Goal: Use online tool/utility: Utilize a website feature to perform a specific function

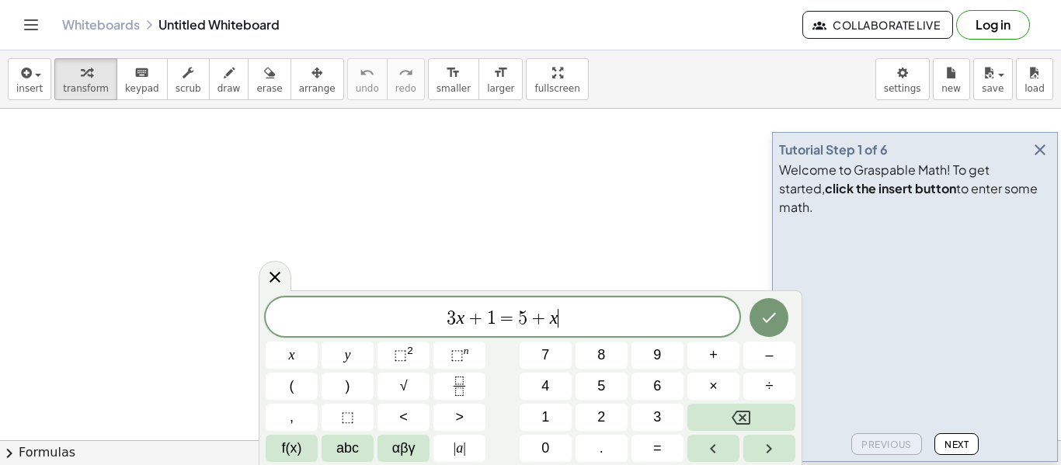
click at [525, 315] on span "5" at bounding box center [522, 318] width 9 height 19
click at [530, 318] on span "+" at bounding box center [538, 318] width 23 height 19
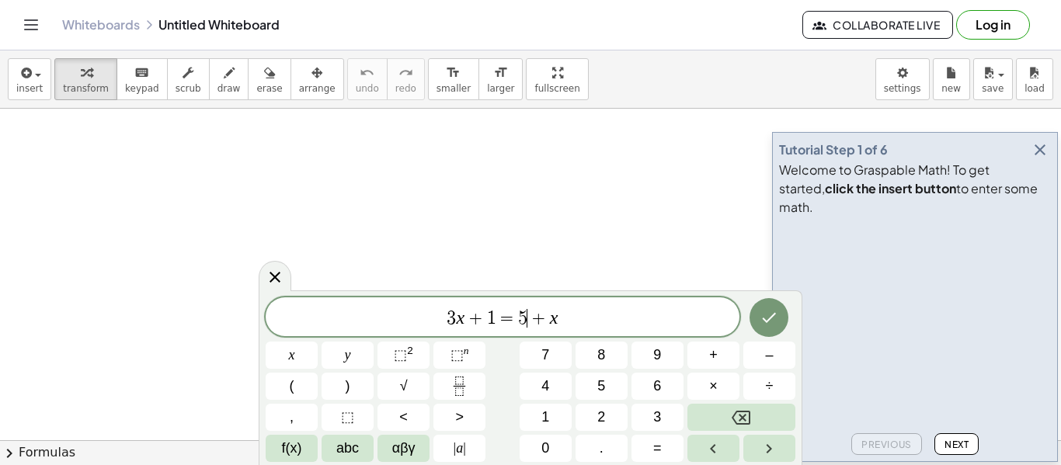
click at [530, 318] on span "+" at bounding box center [538, 318] width 23 height 19
drag, startPoint x: 580, startPoint y: 319, endPoint x: 176, endPoint y: 350, distance: 405.0
click at [176, 350] on body "Graspable Math Activities Get Started Activity Bank Assigned Work Classes White…" at bounding box center [530, 232] width 1061 height 465
click at [1004, 304] on video at bounding box center [895, 281] width 233 height 116
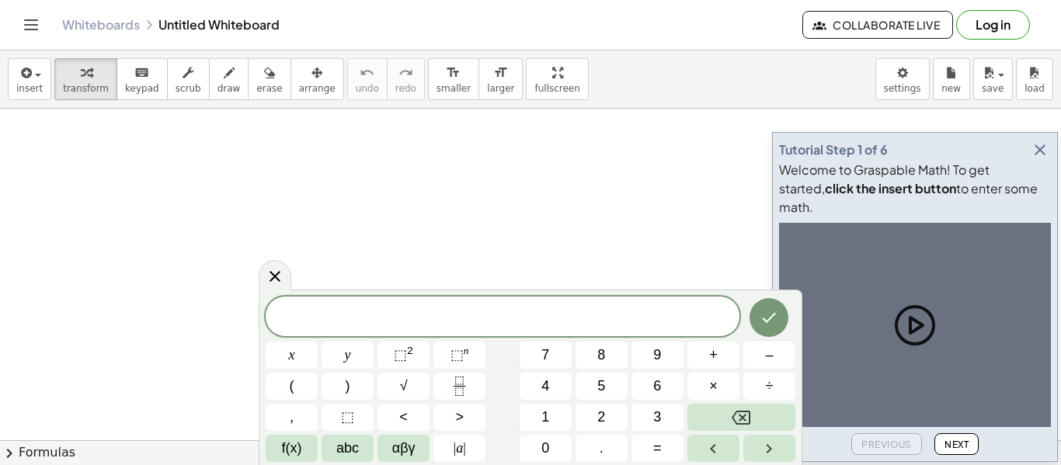
click at [1004, 304] on div at bounding box center [915, 325] width 272 height 204
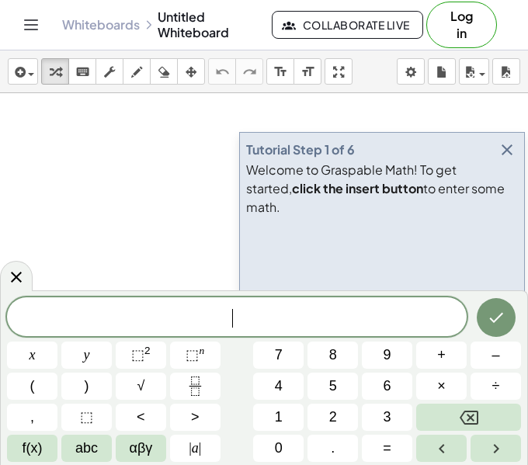
click at [252, 331] on div "​" at bounding box center [237, 316] width 460 height 39
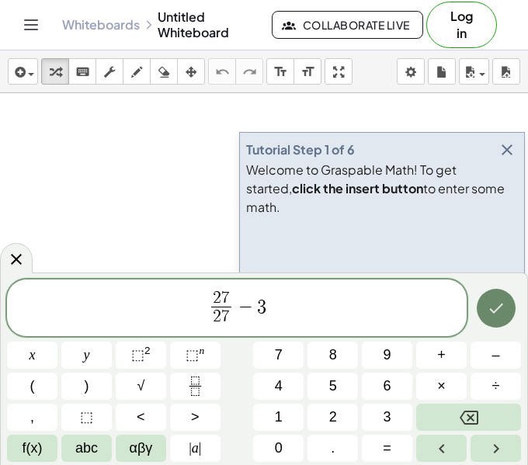
click at [492, 320] on button "Done" at bounding box center [496, 308] width 39 height 39
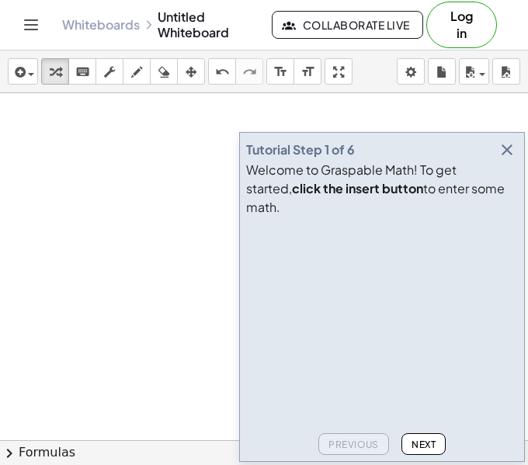
click at [512, 159] on icon "button" at bounding box center [507, 150] width 19 height 19
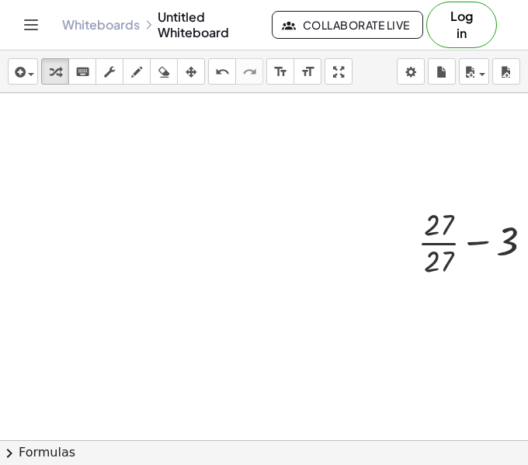
scroll to position [0, 155]
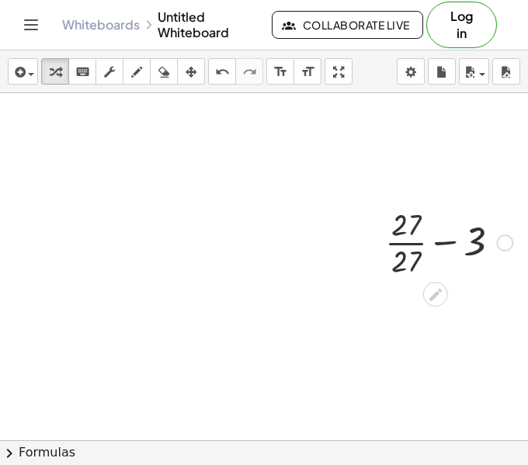
click at [397, 259] on div at bounding box center [448, 242] width 143 height 78
click at [434, 252] on div at bounding box center [448, 242] width 143 height 78
click at [429, 313] on div at bounding box center [448, 306] width 143 height 53
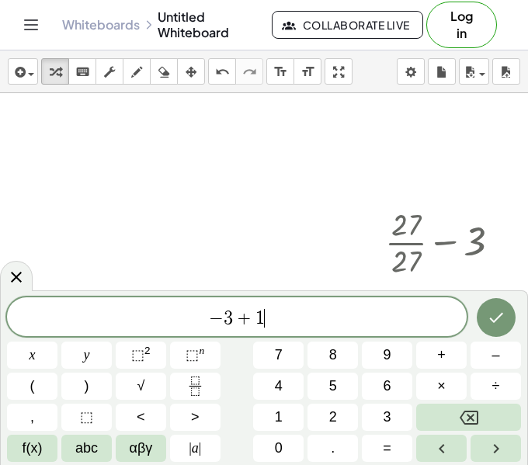
scroll to position [6, 0]
click at [457, 375] on button "×" at bounding box center [441, 386] width 50 height 27
click at [490, 318] on icon "Done" at bounding box center [496, 318] width 14 height 10
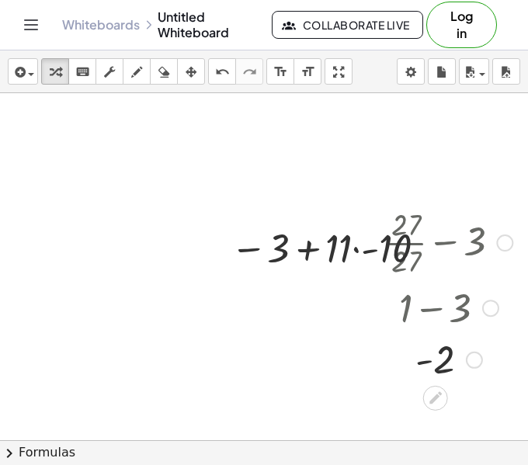
click at [440, 287] on div at bounding box center [449, 306] width 176 height 53
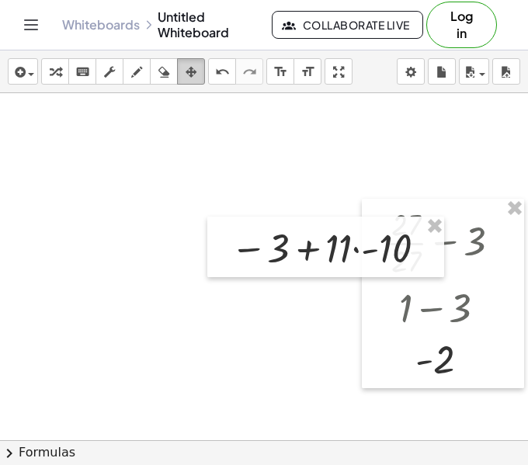
click at [198, 75] on div "button" at bounding box center [191, 71] width 20 height 19
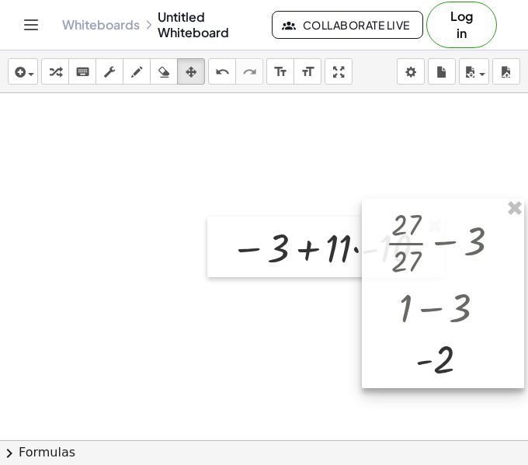
click at [516, 221] on div at bounding box center [443, 293] width 162 height 189
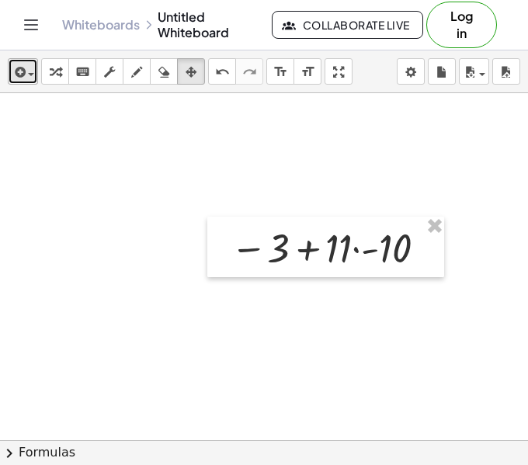
click at [30, 77] on div "button" at bounding box center [23, 71] width 23 height 19
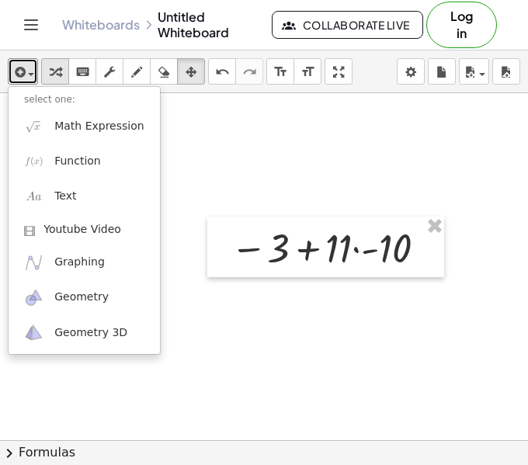
click at [57, 66] on icon "button" at bounding box center [55, 72] width 11 height 19
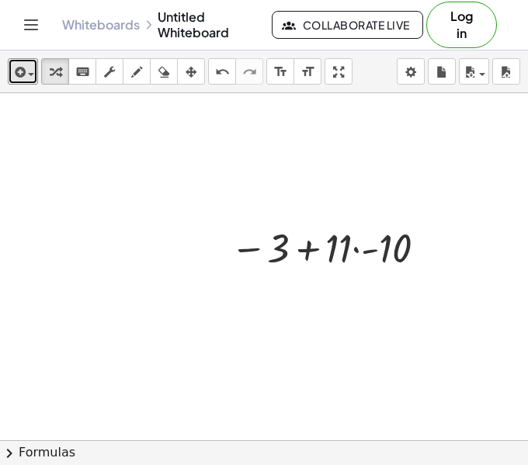
click at [353, 259] on div at bounding box center [331, 247] width 217 height 53
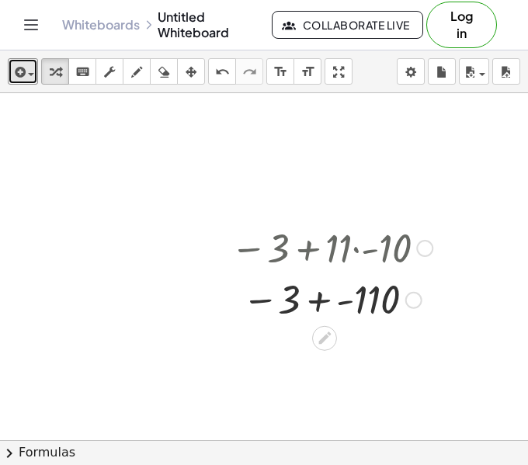
click at [337, 305] on div at bounding box center [331, 298] width 217 height 51
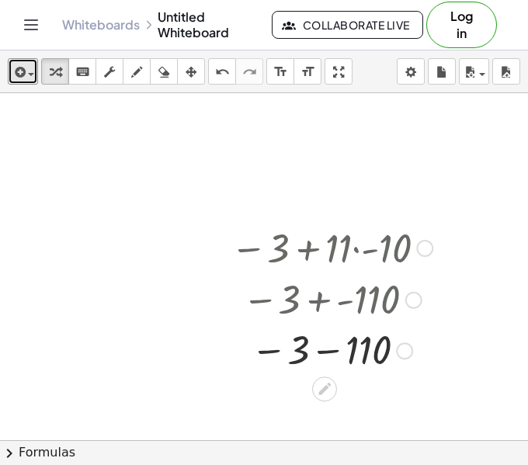
click at [333, 346] on div at bounding box center [331, 350] width 217 height 51
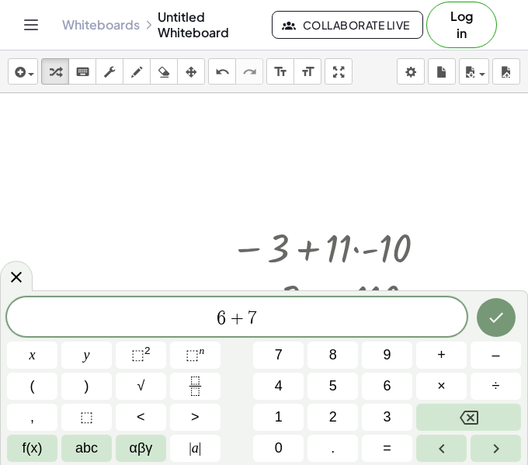
scroll to position [12, 0]
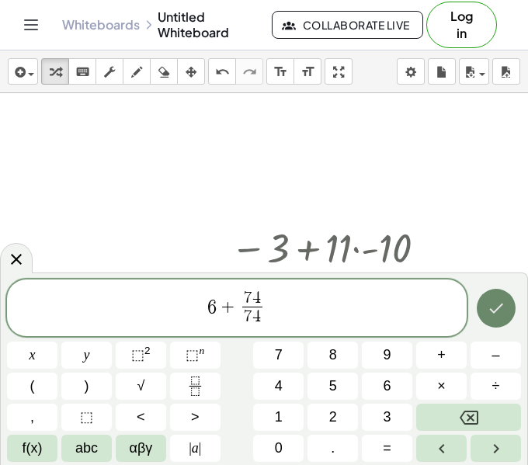
click at [509, 308] on button "Done" at bounding box center [496, 308] width 39 height 39
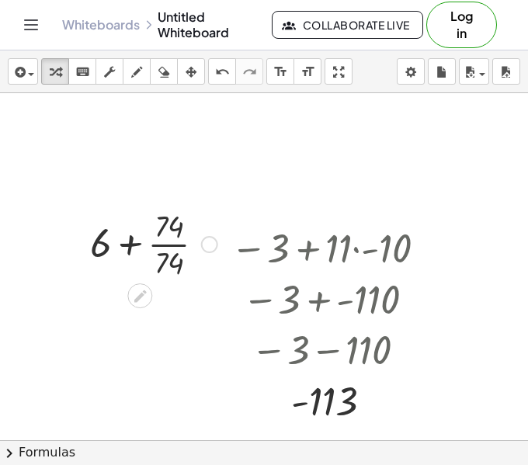
click at [166, 249] on div at bounding box center [153, 243] width 143 height 78
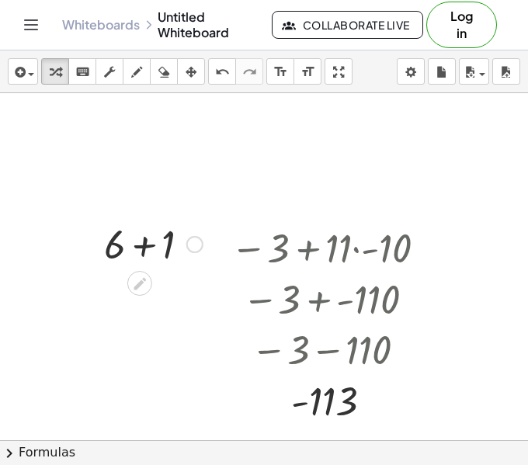
click at [152, 256] on div at bounding box center [153, 243] width 114 height 53
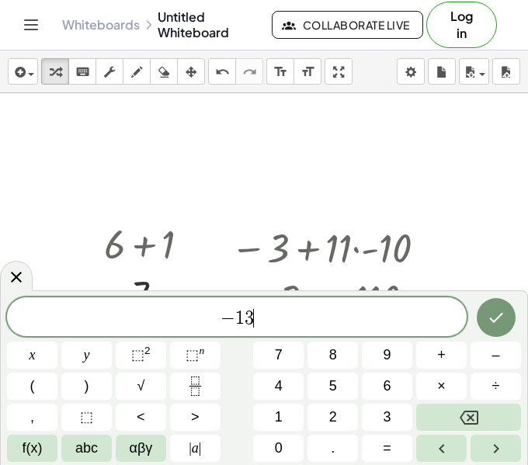
scroll to position [15, 0]
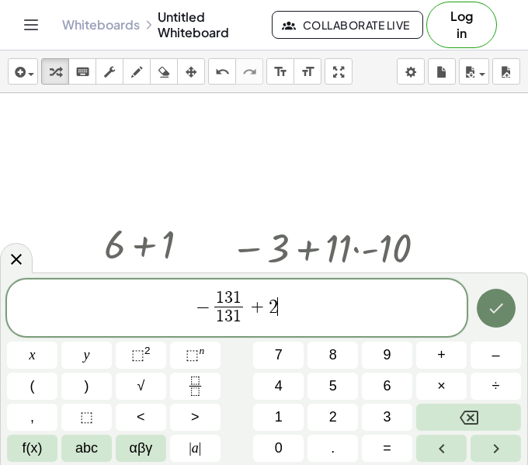
click at [501, 315] on icon "Done" at bounding box center [496, 308] width 19 height 19
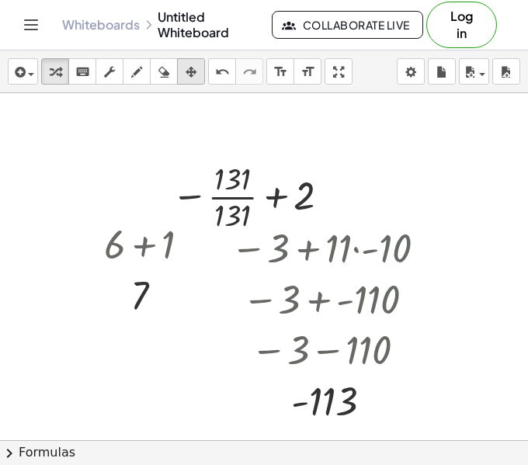
click at [196, 65] on icon "button" at bounding box center [191, 72] width 11 height 19
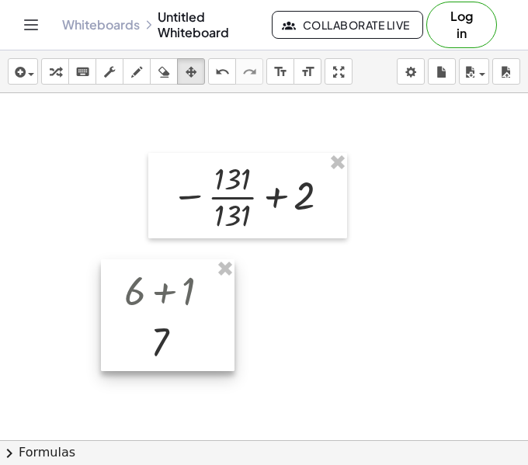
drag, startPoint x: 186, startPoint y: 260, endPoint x: 210, endPoint y: 317, distance: 61.6
click at [210, 317] on div at bounding box center [168, 315] width 134 height 112
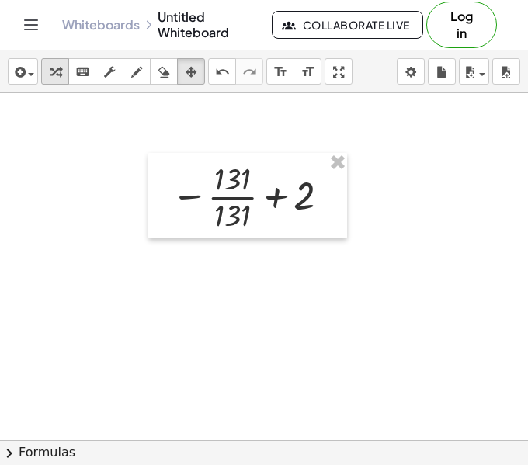
click at [65, 66] on button "transform" at bounding box center [55, 71] width 28 height 26
click at [238, 207] on div at bounding box center [253, 196] width 179 height 78
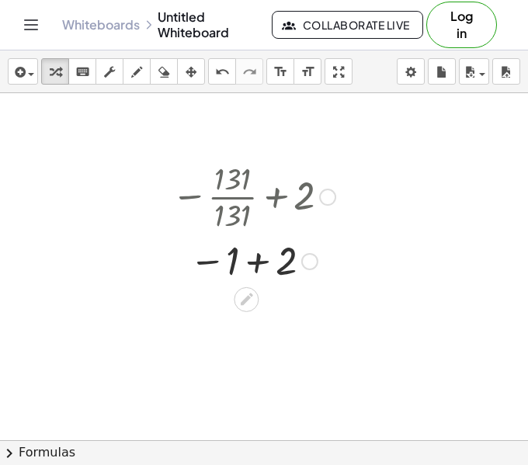
click at [250, 267] on div at bounding box center [253, 260] width 179 height 51
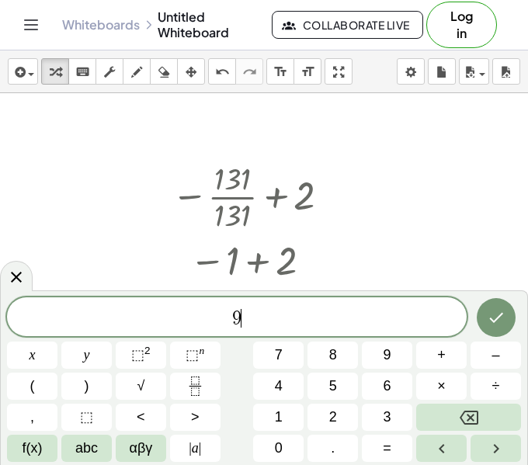
scroll to position [16, 0]
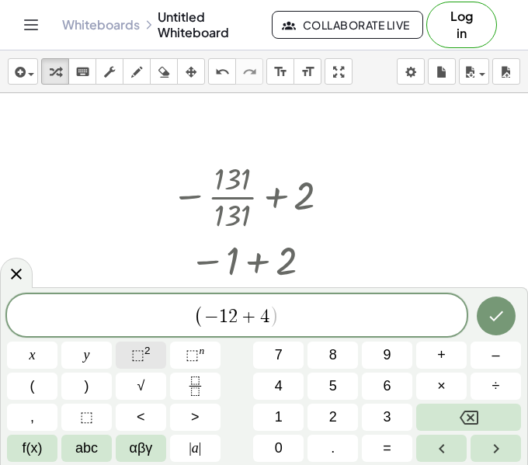
click at [148, 368] on button "⬚ 2" at bounding box center [141, 355] width 50 height 27
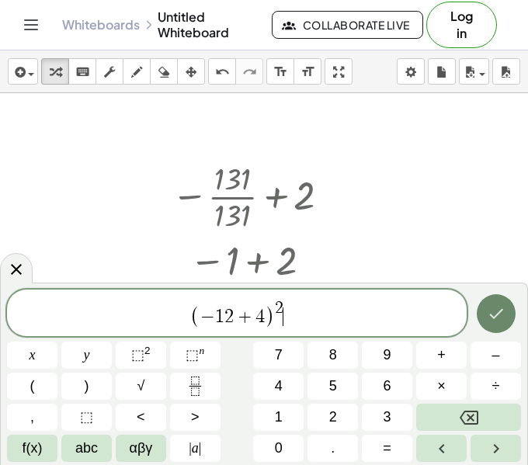
click at [498, 319] on icon "Done" at bounding box center [496, 313] width 19 height 19
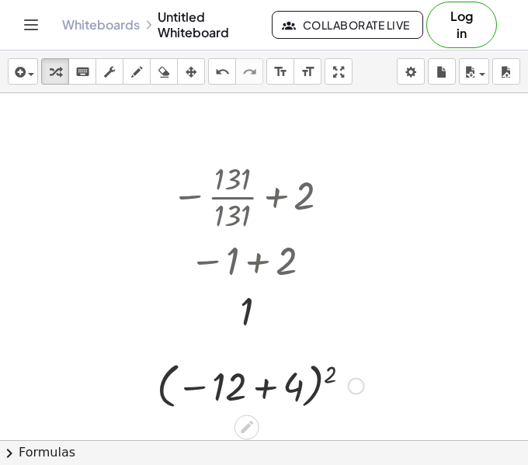
click at [283, 383] on div at bounding box center [260, 384] width 223 height 57
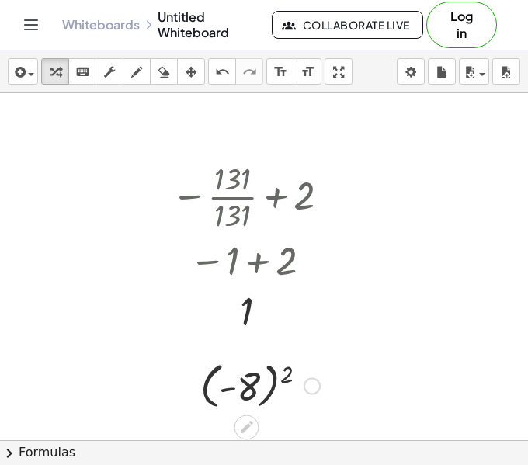
click at [249, 397] on div at bounding box center [260, 384] width 135 height 57
click at [249, 397] on div at bounding box center [260, 385] width 79 height 51
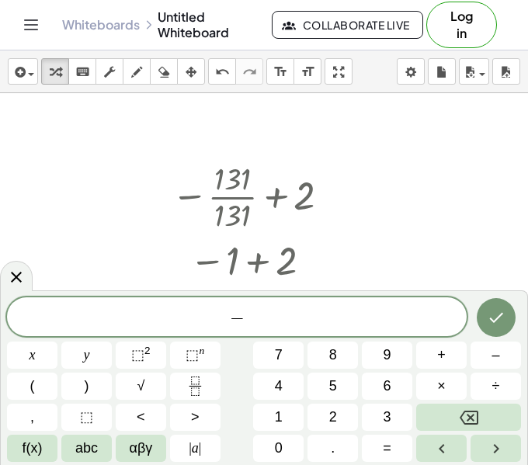
scroll to position [17, 0]
click at [144, 390] on span "√" at bounding box center [141, 386] width 8 height 21
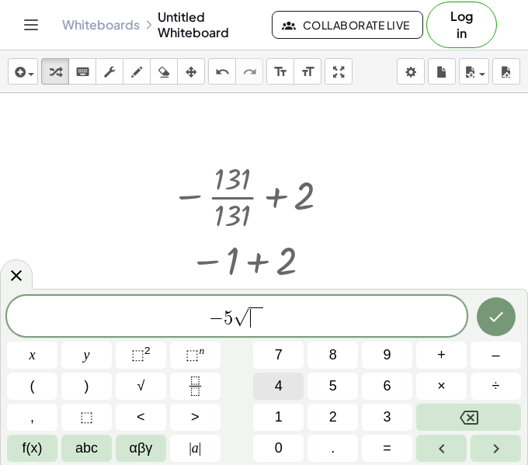
scroll to position [18, 0]
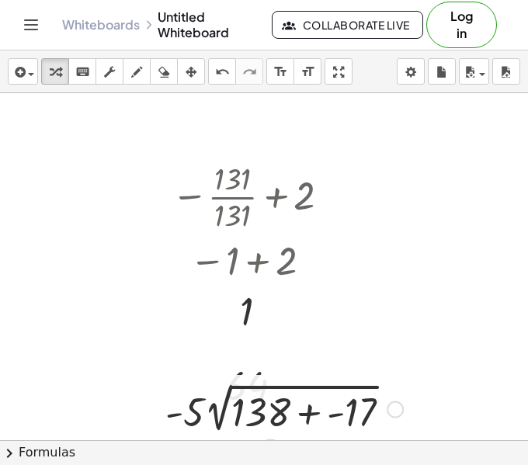
click at [267, 420] on div at bounding box center [284, 408] width 253 height 58
click at [303, 410] on div at bounding box center [284, 408] width 253 height 58
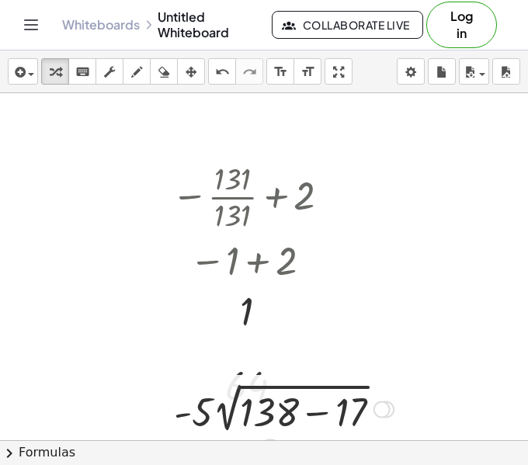
click at [304, 412] on div at bounding box center [283, 408] width 235 height 58
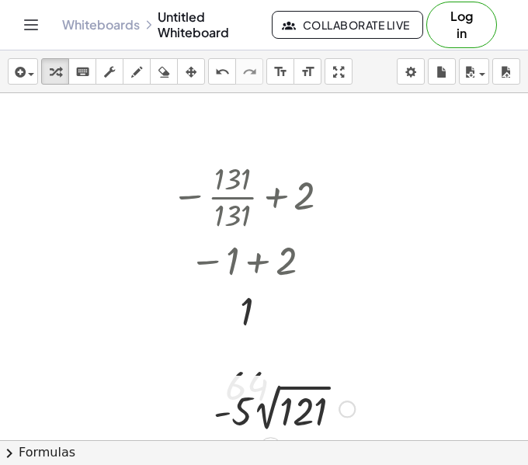
click at [291, 419] on div at bounding box center [284, 408] width 157 height 57
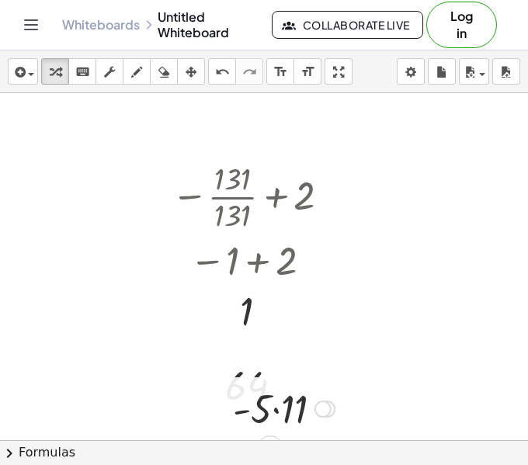
click at [284, 419] on div at bounding box center [283, 407] width 117 height 53
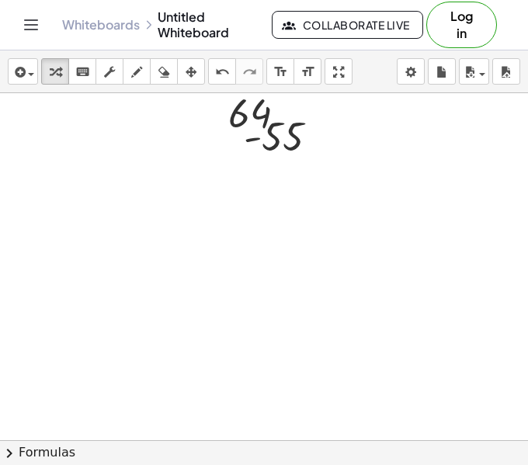
scroll to position [272, 152]
click at [199, 216] on div at bounding box center [189, 203] width 683 height 764
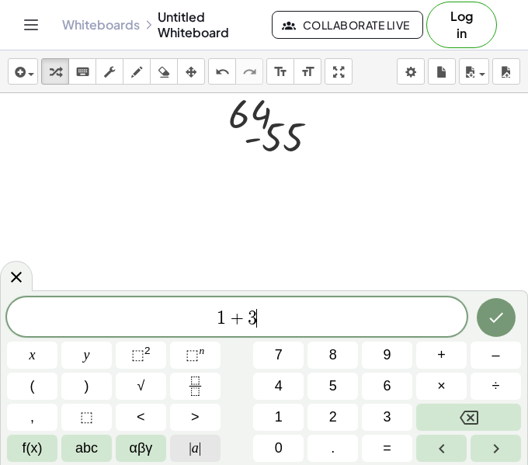
click at [201, 450] on span "|" at bounding box center [200, 448] width 3 height 16
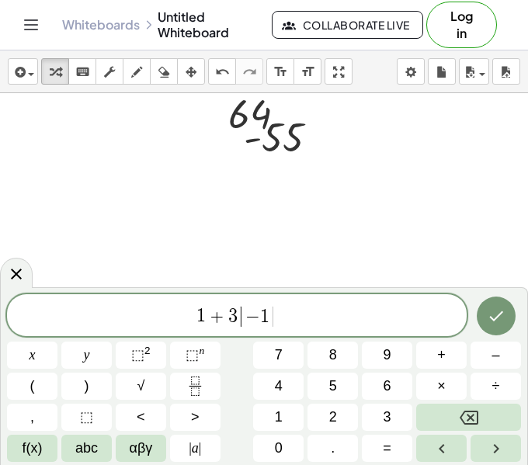
click at [308, 325] on span "1 + 3 | − 1 ​ |" at bounding box center [237, 317] width 460 height 26
click at [488, 327] on button "Done" at bounding box center [496, 316] width 39 height 39
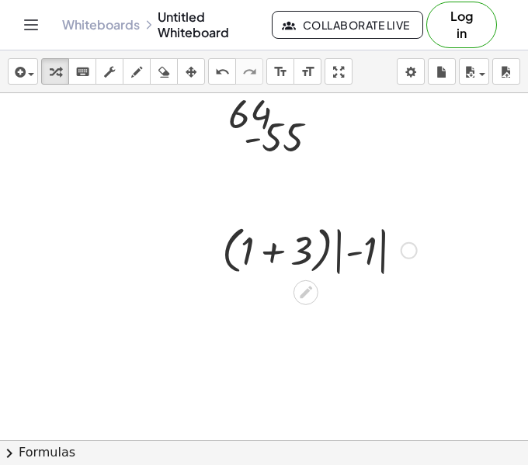
click at [301, 259] on div at bounding box center [319, 249] width 210 height 59
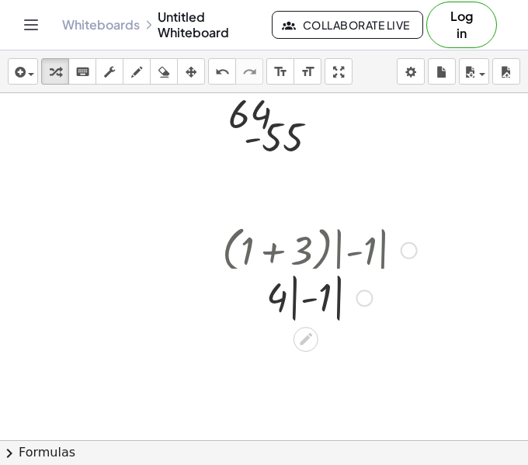
click at [332, 257] on div at bounding box center [319, 249] width 210 height 59
click at [332, 281] on div at bounding box center [319, 307] width 210 height 57
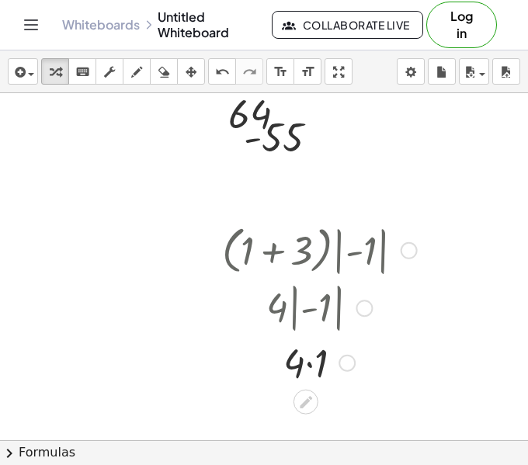
click at [309, 370] on div at bounding box center [319, 362] width 210 height 53
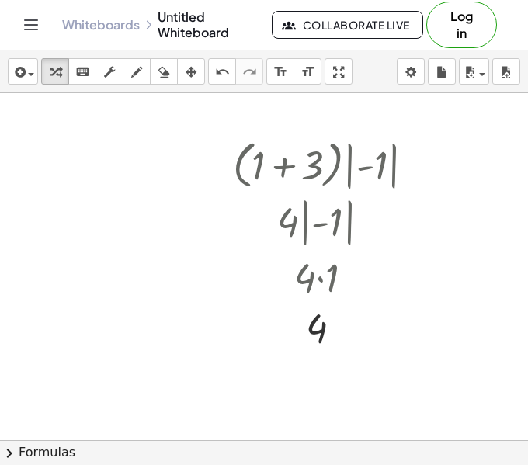
scroll to position [357, 134]
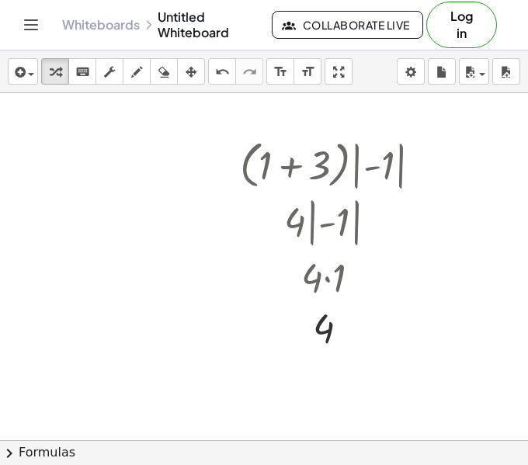
click at [122, 282] on div at bounding box center [207, 118] width 683 height 764
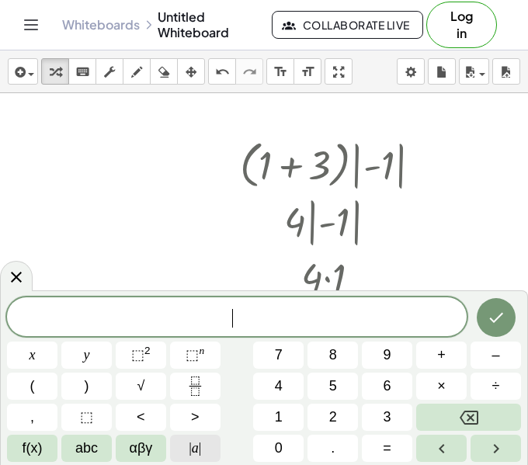
click at [197, 461] on button "| a |" at bounding box center [195, 448] width 50 height 27
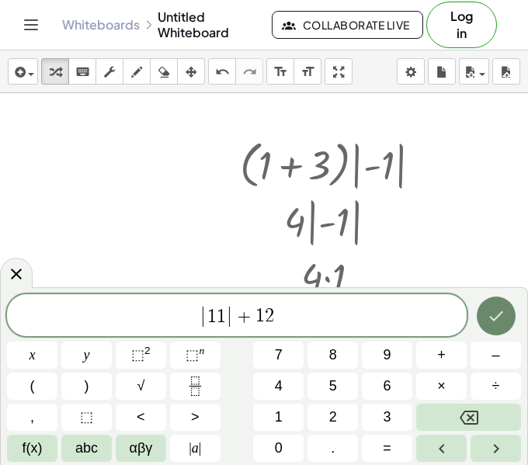
click at [478, 307] on button "Done" at bounding box center [496, 316] width 39 height 39
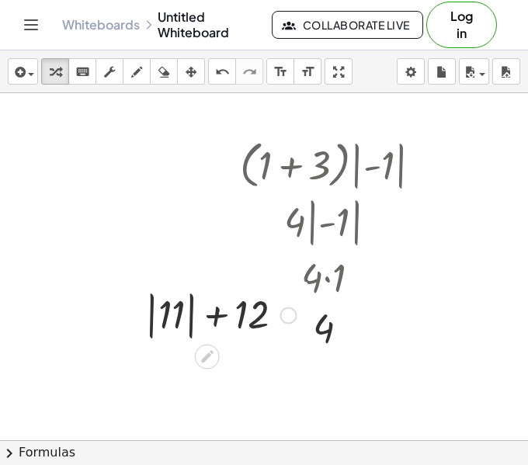
click at [190, 313] on div at bounding box center [220, 314] width 166 height 57
click at [202, 321] on div at bounding box center [221, 313] width 141 height 53
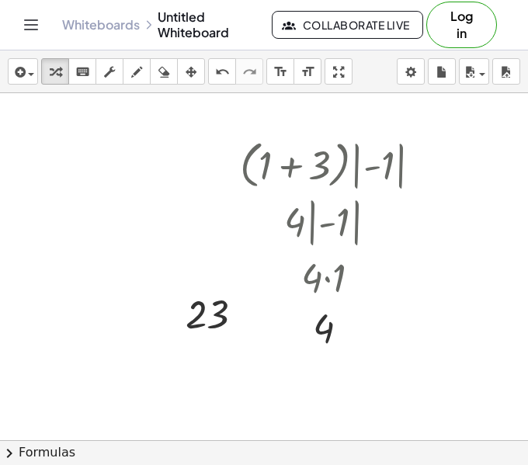
click at [82, 249] on div at bounding box center [207, 118] width 683 height 764
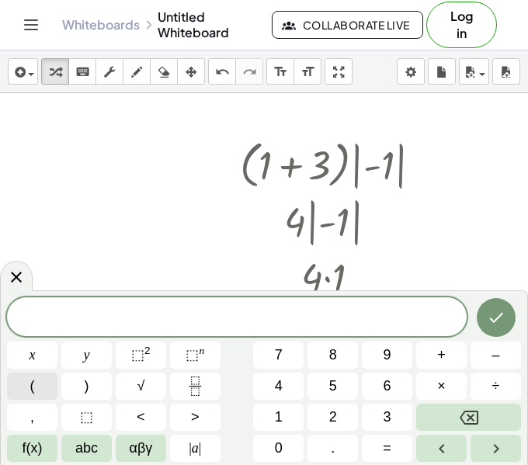
click at [40, 391] on button "(" at bounding box center [32, 386] width 50 height 27
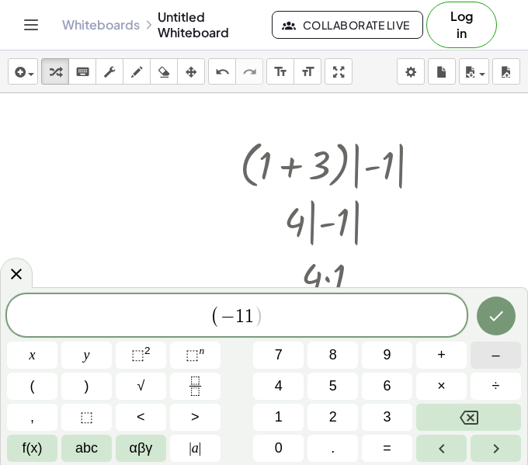
click at [479, 349] on button "–" at bounding box center [496, 355] width 50 height 27
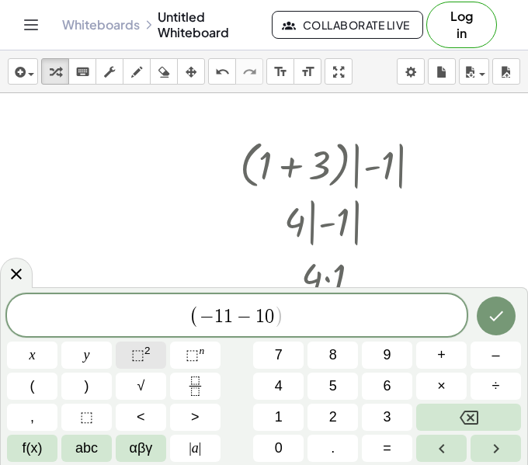
click at [143, 357] on span "⬚" at bounding box center [137, 355] width 13 height 16
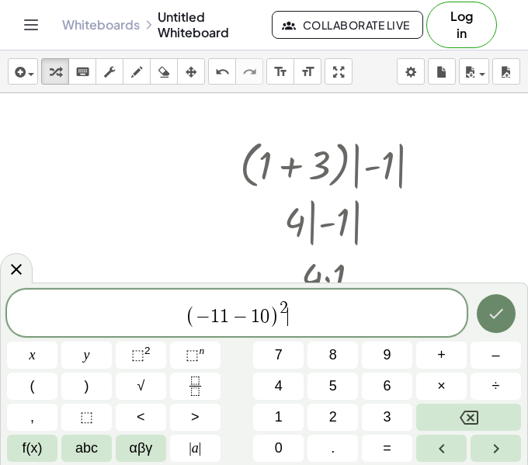
click at [508, 328] on button "Done" at bounding box center [496, 313] width 39 height 39
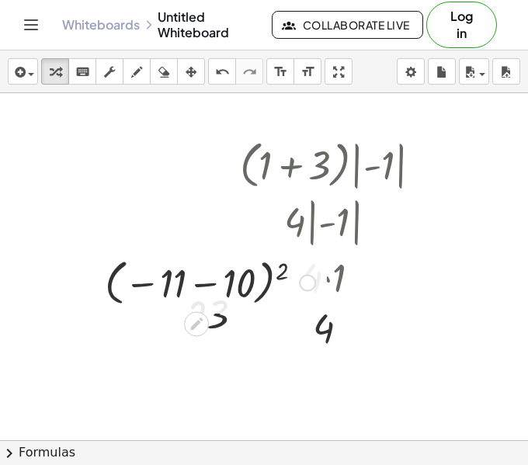
click at [209, 283] on div at bounding box center [210, 281] width 226 height 57
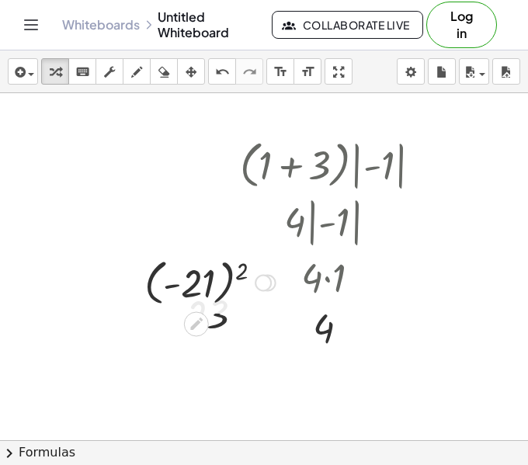
click at [206, 292] on div at bounding box center [210, 281] width 147 height 57
click at [200, 298] on div at bounding box center [210, 281] width 90 height 51
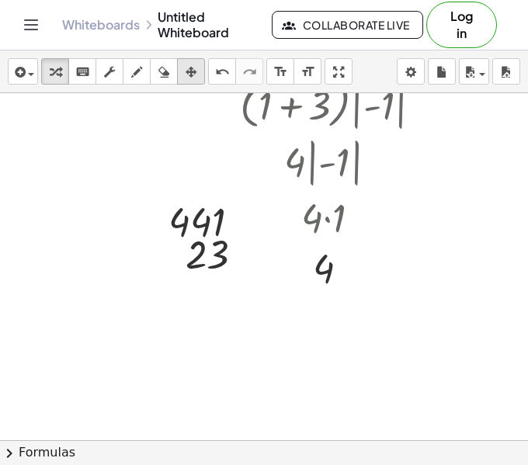
click at [186, 77] on icon "button" at bounding box center [191, 72] width 11 height 19
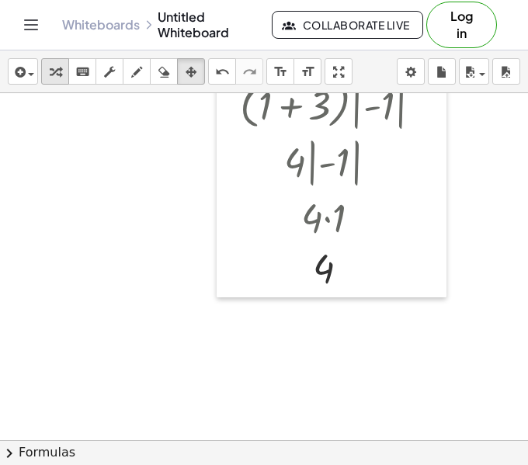
click at [58, 68] on icon "button" at bounding box center [55, 72] width 11 height 19
click at [158, 248] on div at bounding box center [207, 196] width 683 height 1041
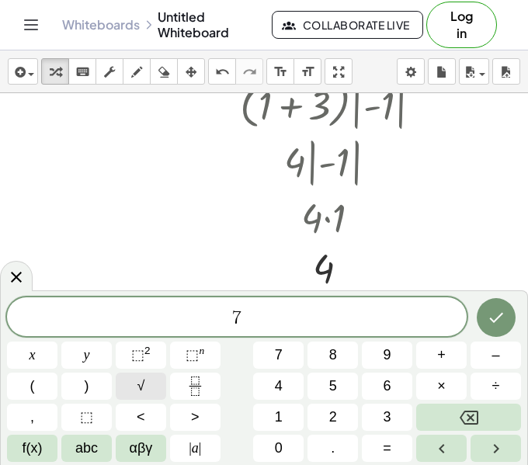
click at [151, 388] on button "√" at bounding box center [141, 386] width 50 height 27
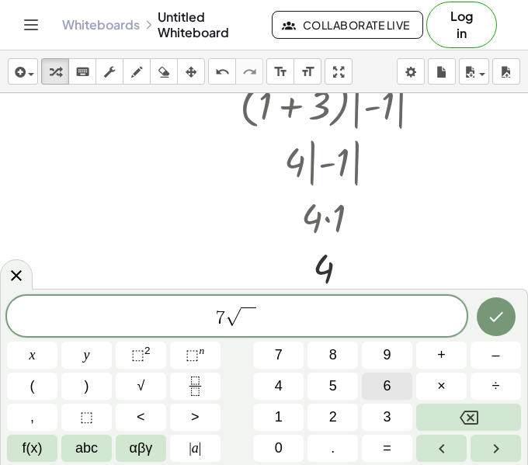
click at [376, 398] on button "6" at bounding box center [387, 386] width 50 height 27
click at [282, 391] on span "4" at bounding box center [279, 386] width 8 height 21
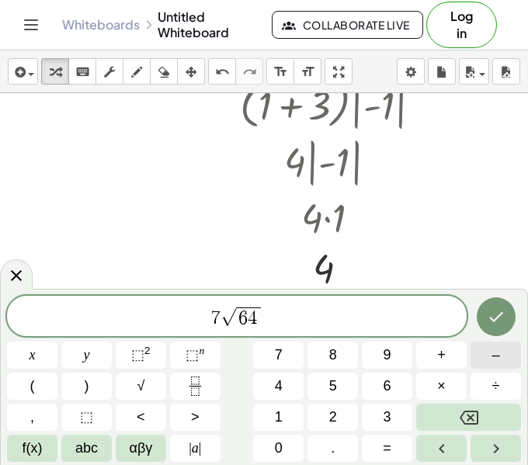
click at [506, 363] on button "–" at bounding box center [496, 355] width 50 height 27
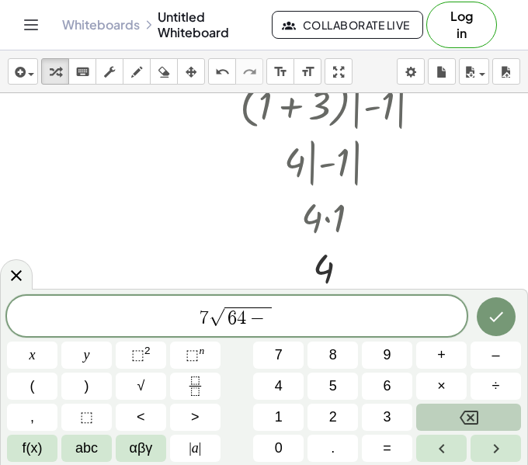
click at [473, 427] on button "Backspace" at bounding box center [468, 417] width 105 height 27
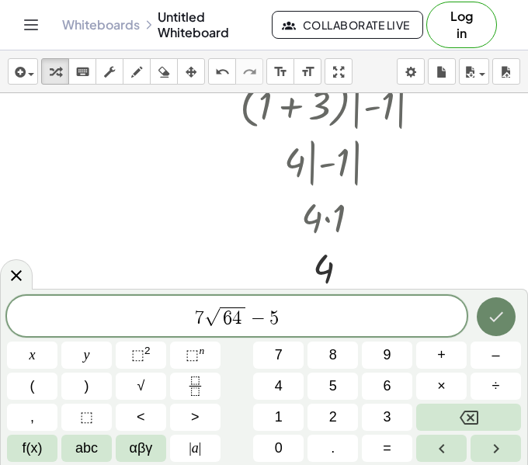
click at [504, 319] on icon "Done" at bounding box center [496, 317] width 19 height 19
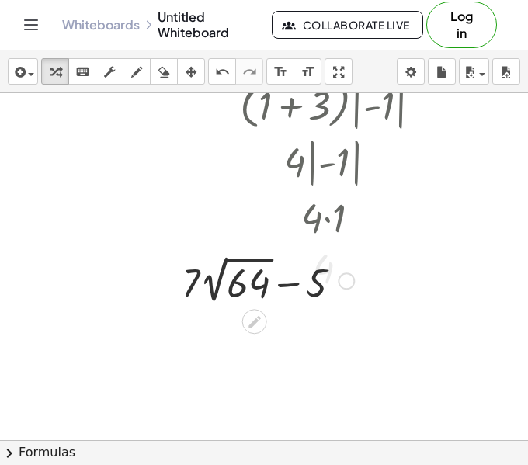
click at [274, 283] on div at bounding box center [268, 280] width 188 height 57
click at [252, 287] on div at bounding box center [268, 280] width 188 height 57
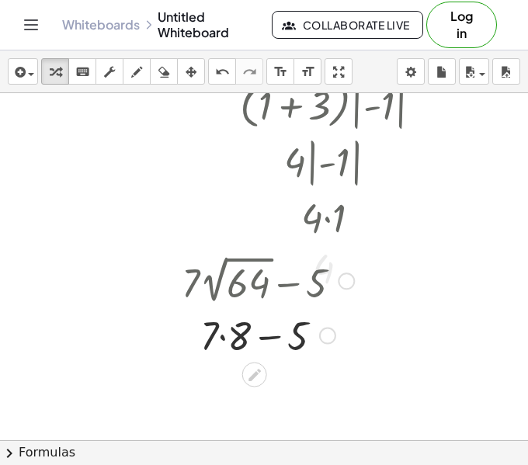
click at [225, 349] on div at bounding box center [268, 334] width 188 height 53
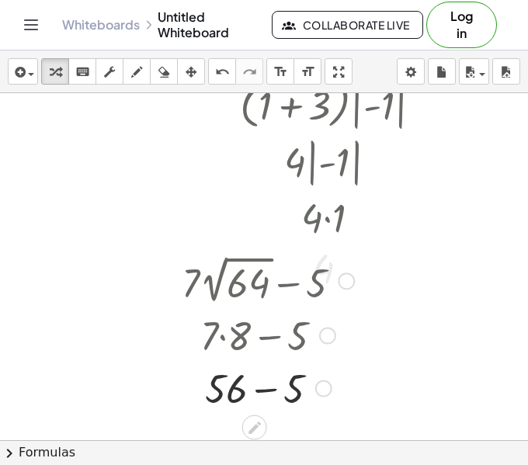
click at [240, 388] on div at bounding box center [268, 387] width 188 height 53
click at [261, 396] on div at bounding box center [268, 387] width 188 height 53
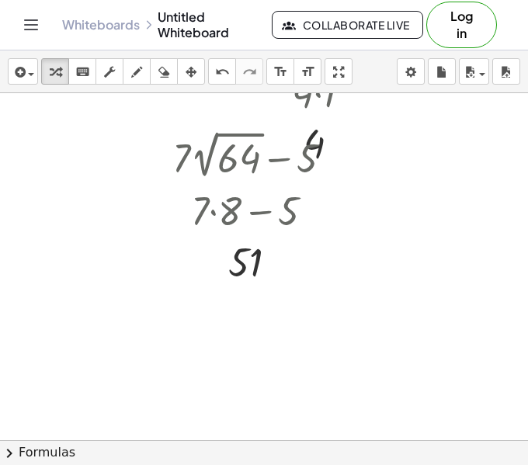
scroll to position [492, 96]
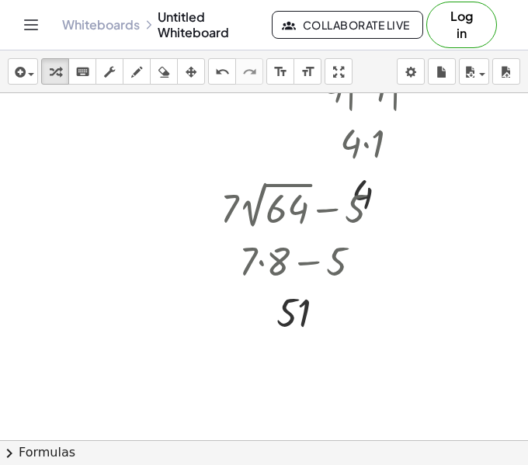
click at [117, 340] on div at bounding box center [245, 122] width 683 height 1041
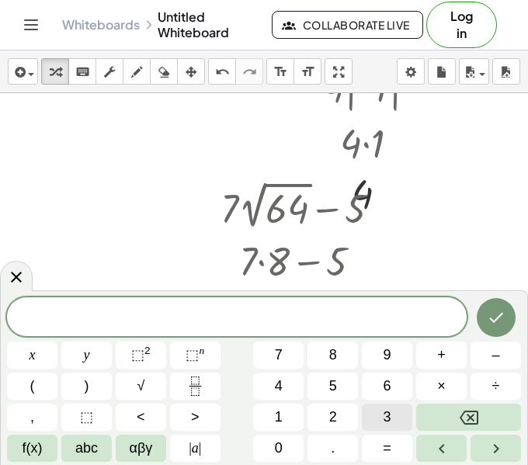
click at [374, 424] on button "3" at bounding box center [387, 417] width 50 height 27
click at [48, 384] on button "(" at bounding box center [32, 386] width 50 height 27
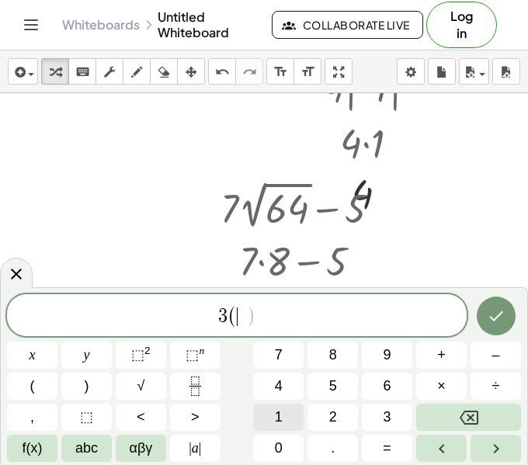
click at [296, 418] on button "1" at bounding box center [278, 417] width 50 height 27
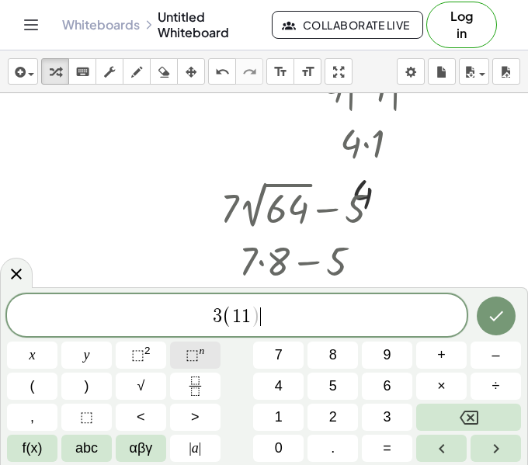
click at [189, 360] on span "⬚" at bounding box center [192, 355] width 13 height 16
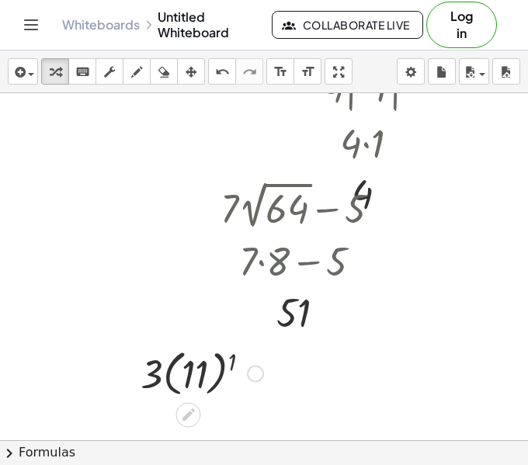
click at [201, 378] on div at bounding box center [202, 372] width 138 height 57
click at [201, 377] on div at bounding box center [202, 372] width 109 height 53
click at [205, 384] on div at bounding box center [201, 372] width 101 height 53
click at [77, 219] on div at bounding box center [245, 122] width 683 height 1041
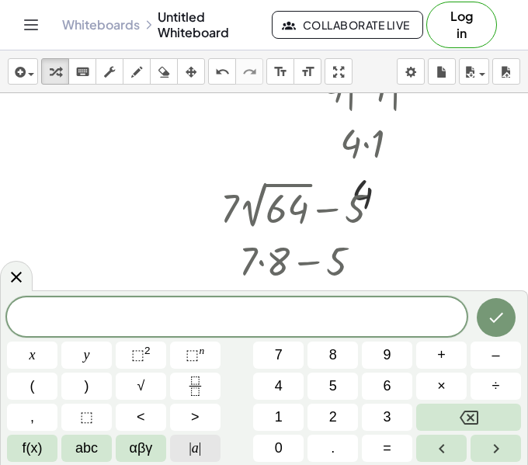
click at [199, 440] on span "|" at bounding box center [200, 448] width 3 height 16
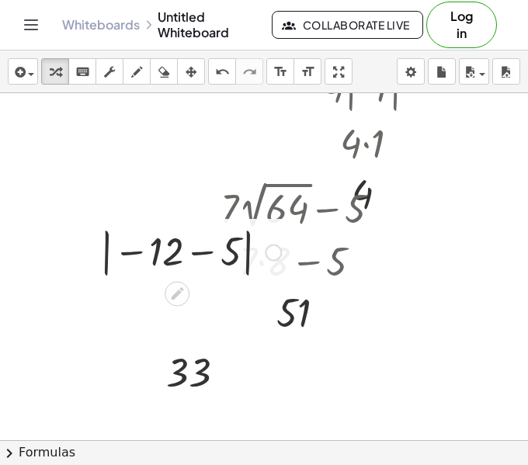
click at [210, 259] on div at bounding box center [190, 251] width 196 height 57
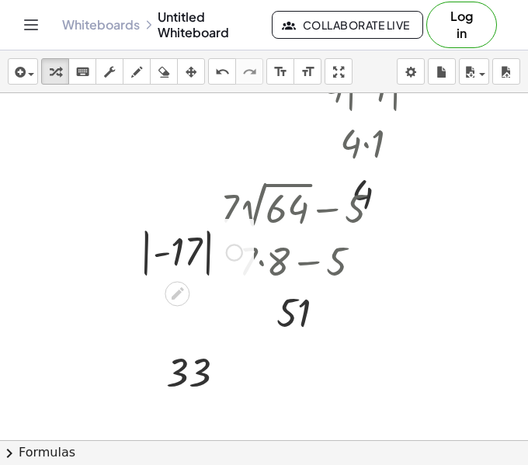
click at [165, 245] on div at bounding box center [191, 251] width 118 height 57
click at [193, 262] on div at bounding box center [191, 251] width 118 height 57
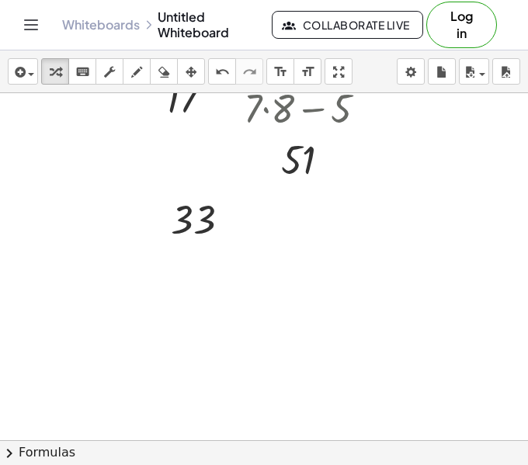
scroll to position [634, 80]
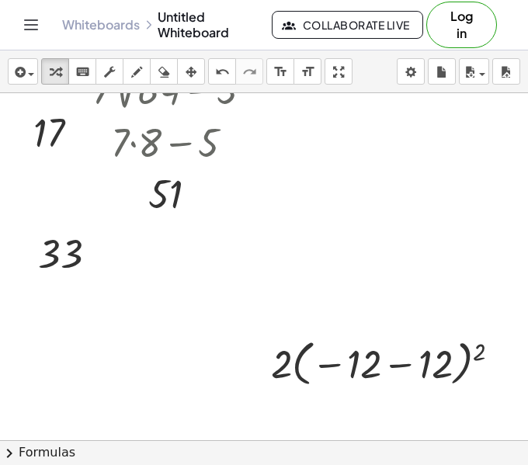
scroll to position [696, 224]
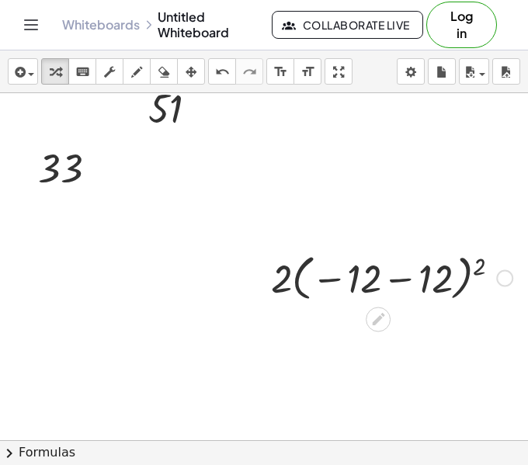
click at [392, 284] on div at bounding box center [391, 277] width 257 height 57
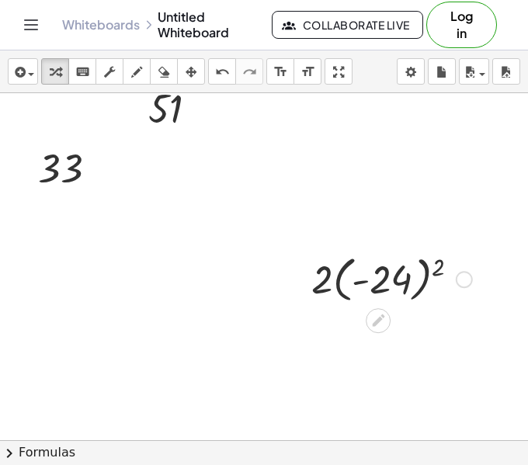
click at [378, 279] on div "· 2 · ( − 12 − 12 ) 2 · 2 · ( - ) 2 24" at bounding box center [378, 279] width 0 height 0
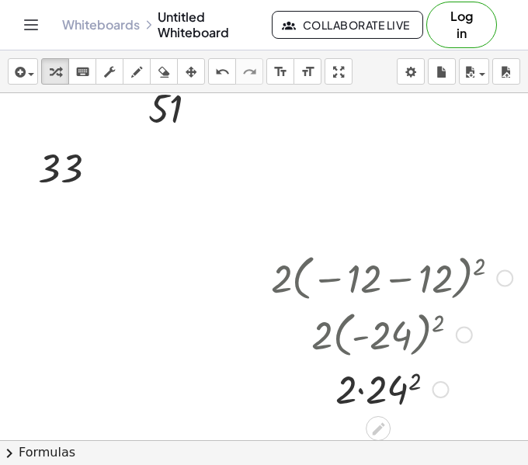
click at [394, 397] on div at bounding box center [391, 388] width 257 height 53
click at [366, 390] on div at bounding box center [391, 388] width 257 height 53
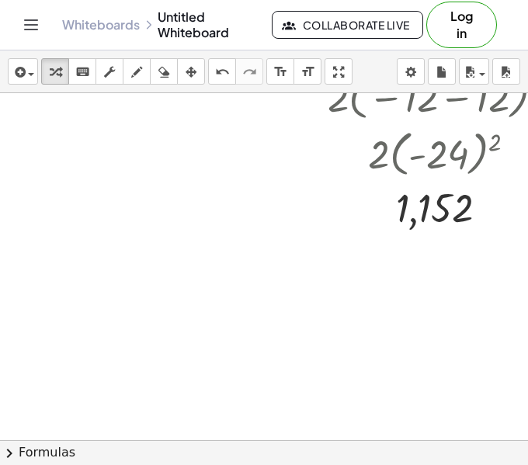
scroll to position [859, 121]
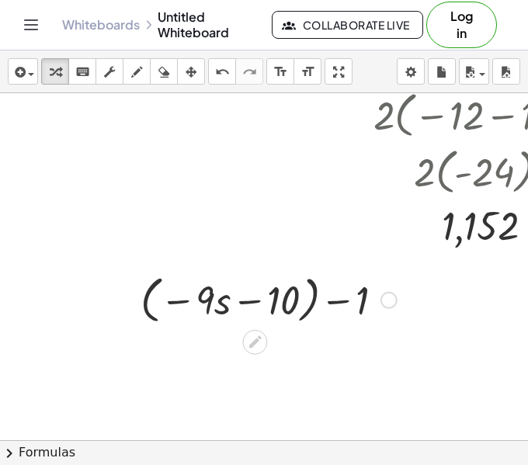
click at [277, 302] on div at bounding box center [269, 298] width 272 height 59
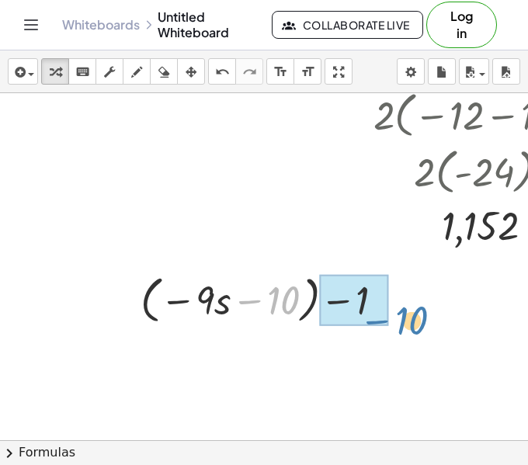
drag, startPoint x: 271, startPoint y: 307, endPoint x: 398, endPoint y: 322, distance: 128.3
click at [398, 322] on div at bounding box center [269, 298] width 272 height 59
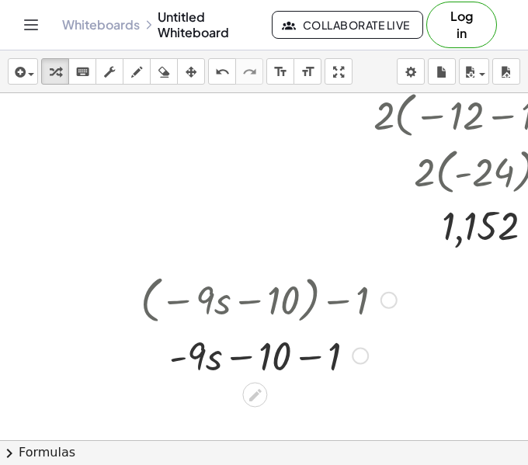
click at [272, 363] on div at bounding box center [269, 355] width 272 height 53
click at [303, 367] on div at bounding box center [269, 355] width 272 height 53
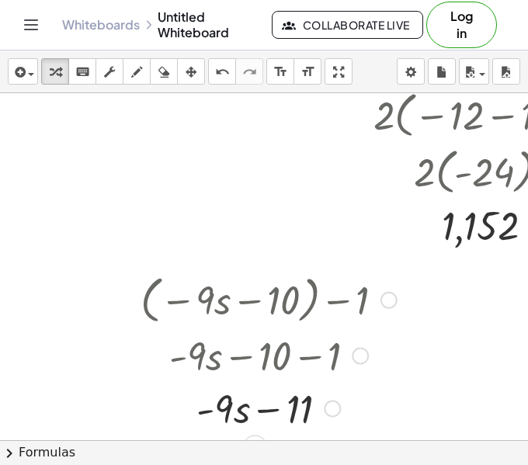
click at [283, 411] on div at bounding box center [269, 407] width 272 height 53
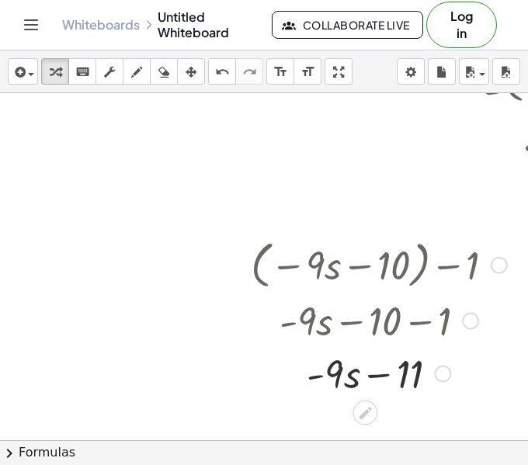
scroll to position [874, 0]
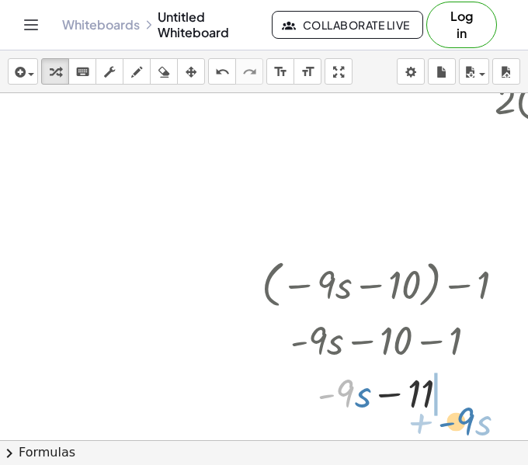
drag, startPoint x: 341, startPoint y: 388, endPoint x: 463, endPoint y: 413, distance: 124.6
click at [463, 413] on div at bounding box center [390, 392] width 272 height 53
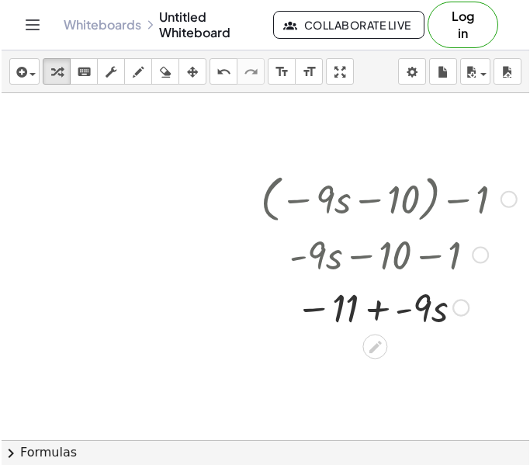
scroll to position [951, 0]
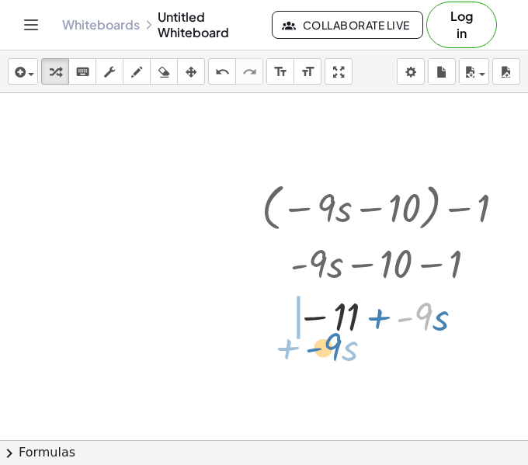
drag, startPoint x: 422, startPoint y: 301, endPoint x: 332, endPoint y: 327, distance: 93.9
click at [332, 327] on div at bounding box center [390, 315] width 272 height 53
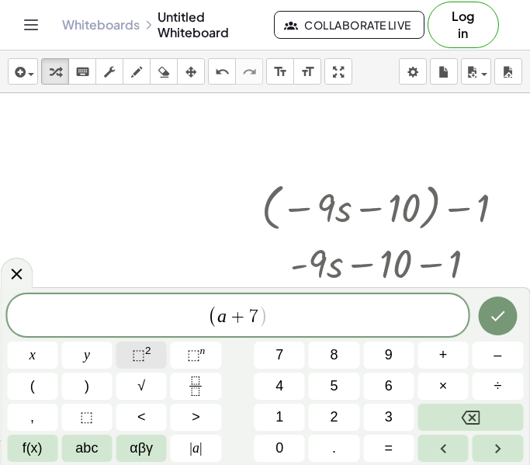
click at [134, 351] on span "⬚" at bounding box center [138, 355] width 13 height 16
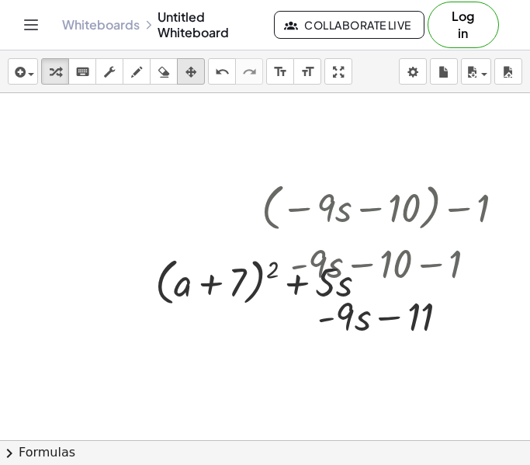
click at [198, 65] on div "button" at bounding box center [191, 71] width 20 height 19
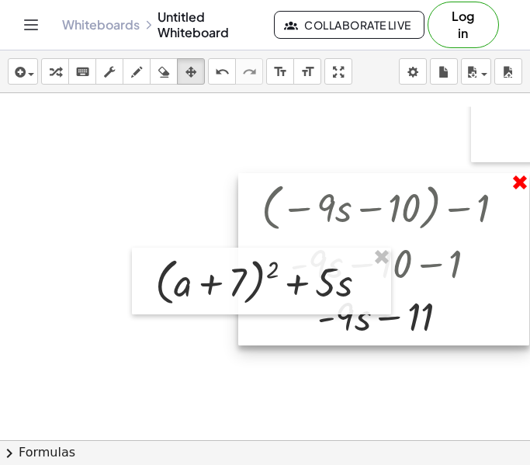
click at [523, 186] on div "− · 131 · 131 + 2 − 1 + 2 1 ( − 12 + 4 ) 2 ( - 8 ) 2 8 2 64 · - 5 · 2 √ ( + 138…" at bounding box center [265, 266] width 530 height 347
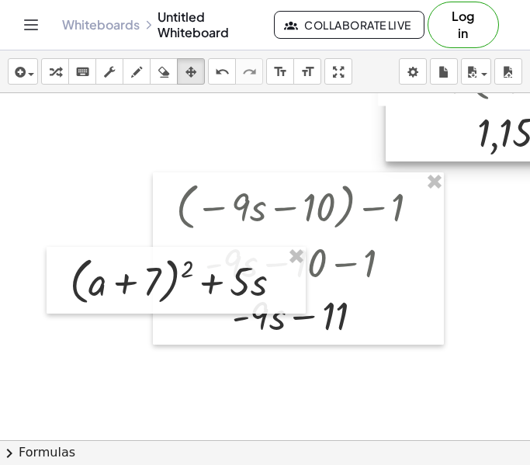
scroll to position [952, 87]
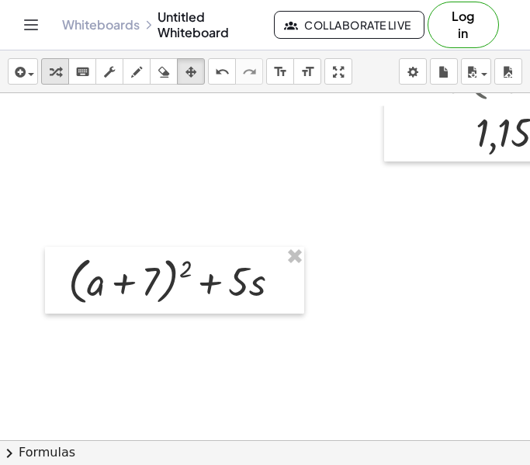
click at [58, 75] on icon "button" at bounding box center [55, 72] width 11 height 19
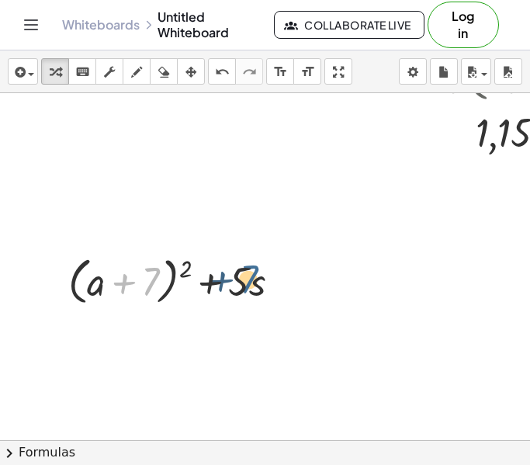
drag, startPoint x: 159, startPoint y: 281, endPoint x: 271, endPoint y: 276, distance: 112.0
click at [271, 276] on div at bounding box center [181, 280] width 240 height 59
click at [196, 290] on div at bounding box center [181, 280] width 240 height 59
click at [184, 276] on div at bounding box center [181, 280] width 240 height 59
click at [176, 277] on div at bounding box center [181, 280] width 240 height 59
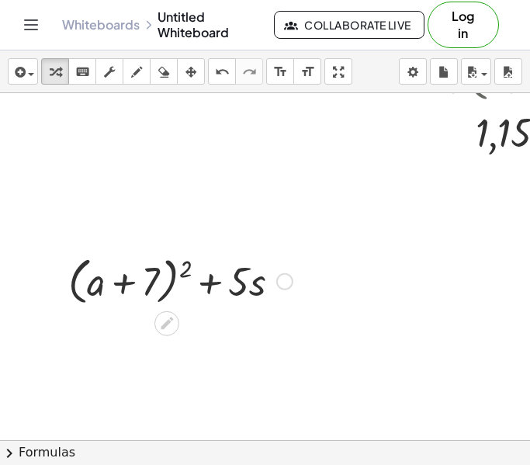
click at [126, 283] on div at bounding box center [181, 280] width 240 height 59
drag, startPoint x: 156, startPoint y: 288, endPoint x: 305, endPoint y: 286, distance: 149.1
drag, startPoint x: 144, startPoint y: 287, endPoint x: 229, endPoint y: 276, distance: 85.3
click at [229, 276] on div at bounding box center [181, 280] width 240 height 59
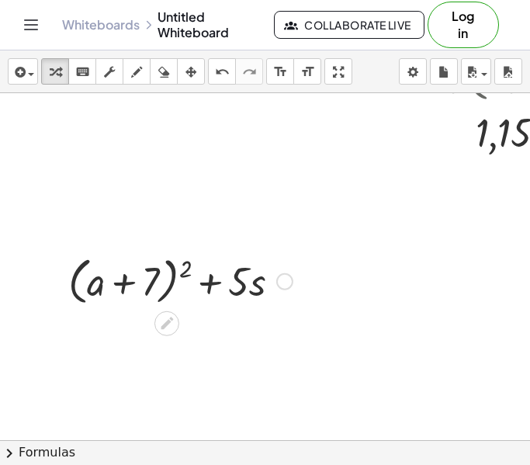
click at [205, 288] on div at bounding box center [181, 280] width 240 height 59
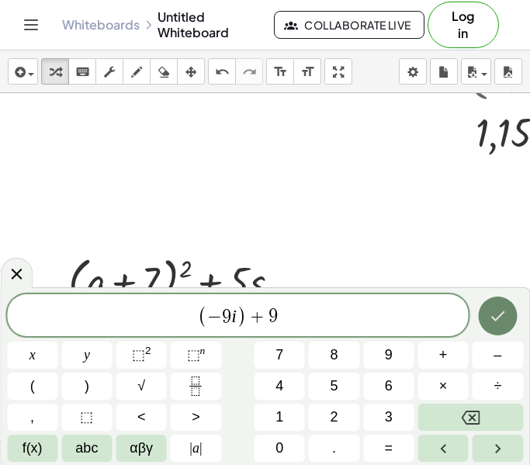
click at [496, 330] on button "Done" at bounding box center [497, 316] width 39 height 39
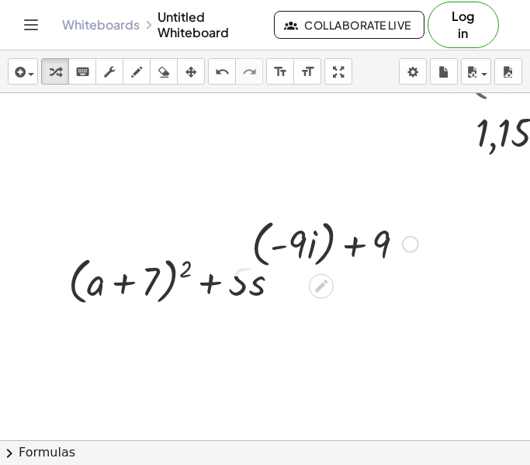
click at [301, 240] on div at bounding box center [335, 243] width 183 height 59
click at [365, 249] on div at bounding box center [335, 243] width 183 height 59
click at [303, 242] on div at bounding box center [335, 243] width 183 height 59
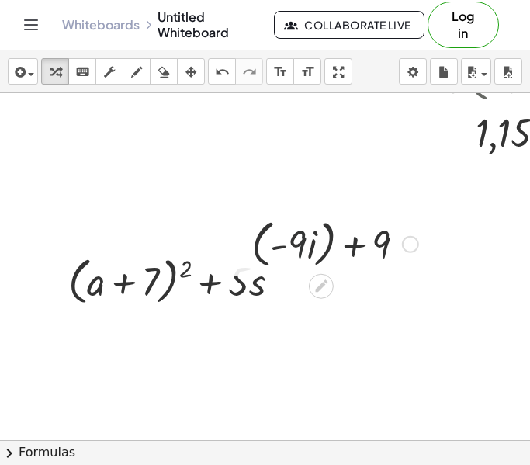
click at [303, 242] on div at bounding box center [335, 243] width 183 height 59
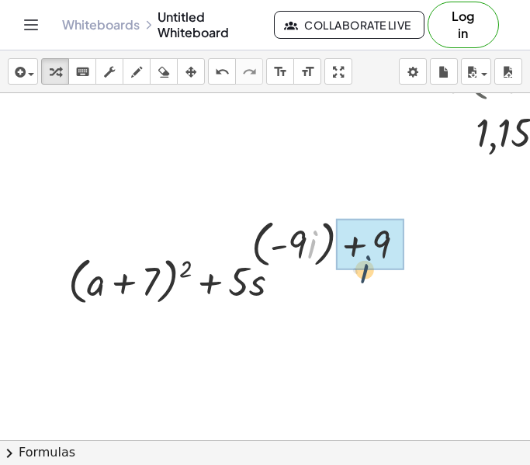
drag, startPoint x: 308, startPoint y: 230, endPoint x: 361, endPoint y: 255, distance: 59.1
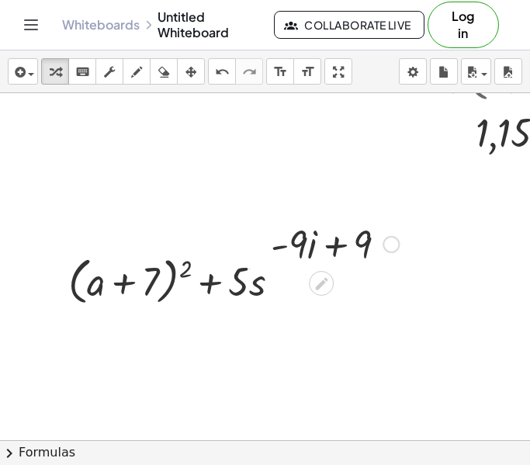
click at [310, 246] on div at bounding box center [335, 243] width 144 height 53
click at [342, 252] on div at bounding box center [335, 243] width 144 height 53
click at [344, 248] on div at bounding box center [335, 243] width 144 height 53
drag, startPoint x: 301, startPoint y: 240, endPoint x: 371, endPoint y: 267, distance: 75.0
click at [371, 267] on div at bounding box center [335, 243] width 144 height 53
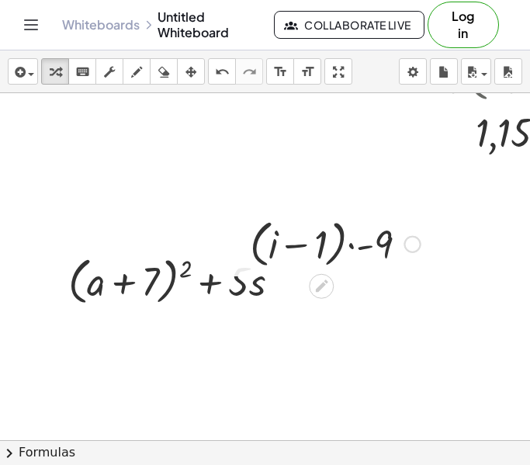
click at [368, 256] on div at bounding box center [335, 243] width 186 height 59
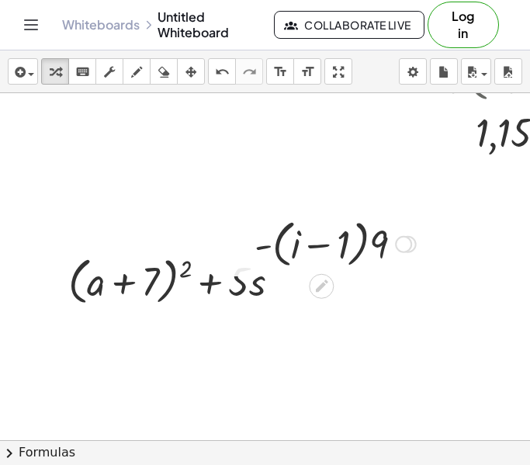
click at [339, 252] on div at bounding box center [335, 243] width 177 height 59
click at [354, 252] on div at bounding box center [335, 243] width 177 height 59
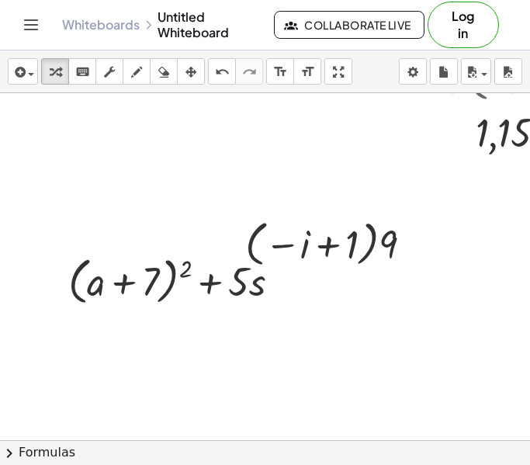
click at [206, 75] on div "insert select one: Math Expression Function Text Youtube Video Graphing Geometr…" at bounding box center [265, 71] width 530 height 43
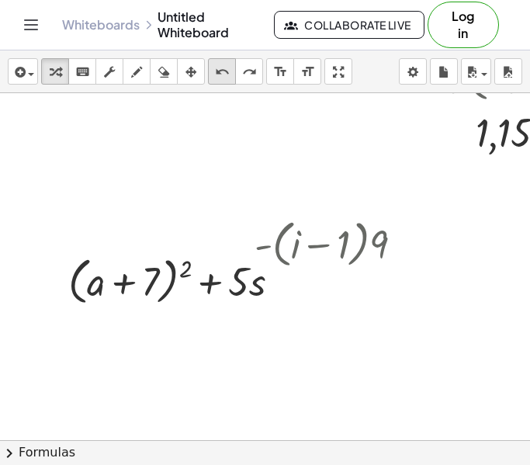
click at [224, 74] on icon "undo" at bounding box center [222, 72] width 15 height 19
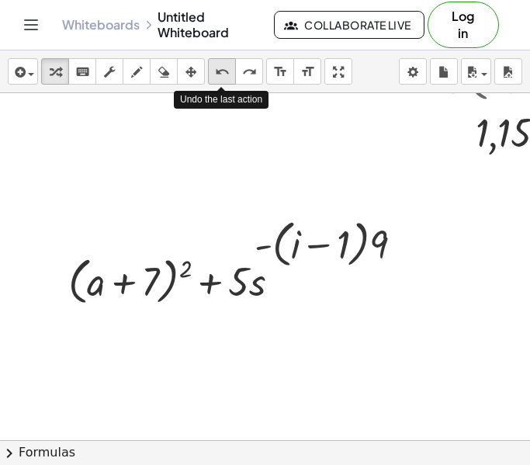
click at [224, 74] on icon "undo" at bounding box center [222, 72] width 15 height 19
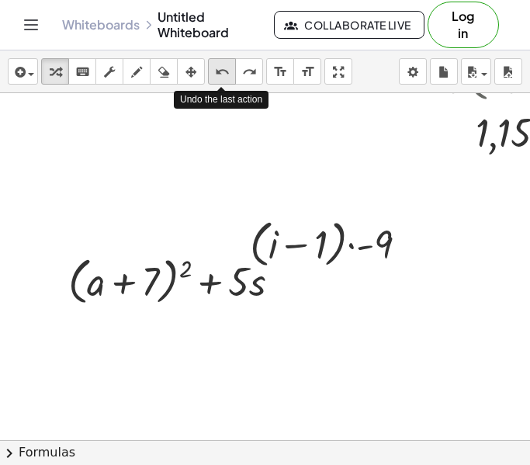
click at [224, 74] on icon "undo" at bounding box center [222, 72] width 15 height 19
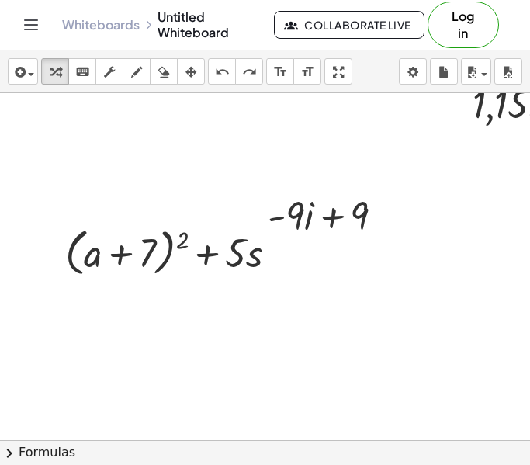
scroll to position [979, 88]
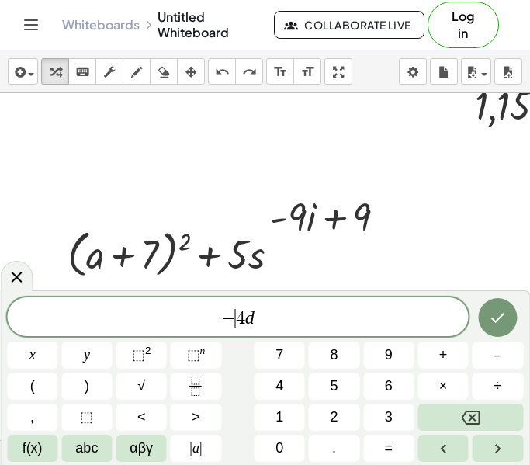
click at [230, 313] on span "−" at bounding box center [228, 318] width 15 height 19
click at [232, 315] on span "−" at bounding box center [228, 318] width 15 height 19
click at [224, 316] on span "−" at bounding box center [228, 318] width 15 height 19
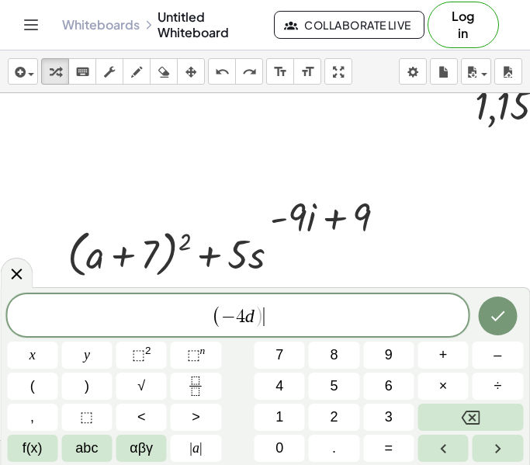
click at [310, 322] on span "( − 4 d ) ​" at bounding box center [238, 317] width 462 height 26
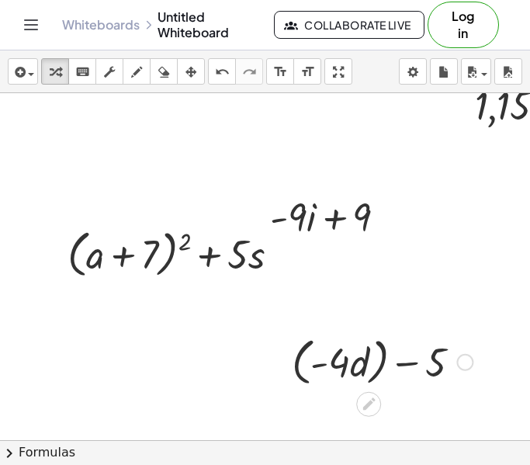
click at [354, 366] on div at bounding box center [382, 361] width 196 height 59
click at [381, 369] on div at bounding box center [382, 361] width 196 height 59
click at [381, 369] on div at bounding box center [376, 361] width 170 height 53
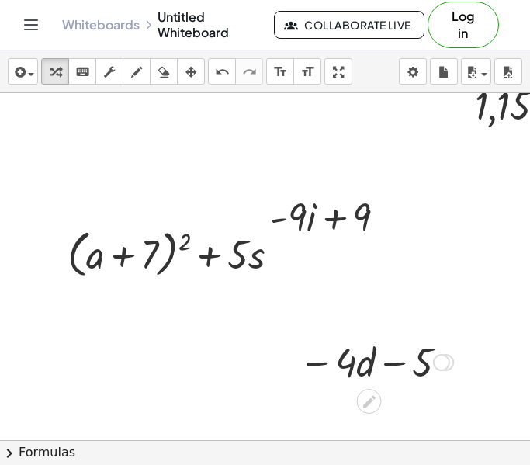
click at [402, 371] on div at bounding box center [376, 361] width 170 height 53
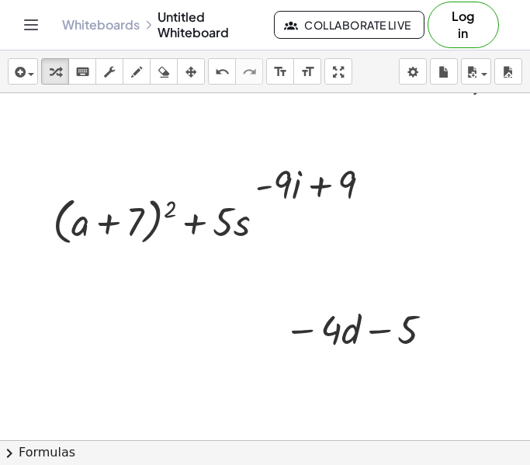
scroll to position [1003, 88]
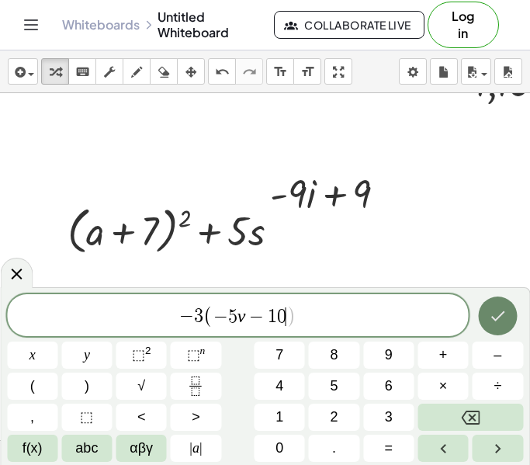
click at [494, 315] on icon "Done" at bounding box center [498, 316] width 19 height 19
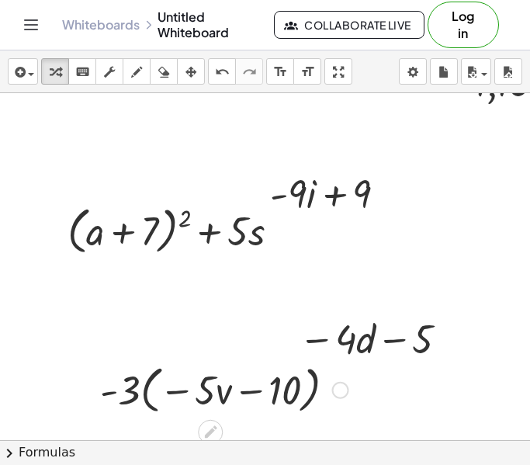
click at [165, 403] on div at bounding box center [224, 389] width 264 height 59
click at [153, 398] on div at bounding box center [224, 389] width 264 height 59
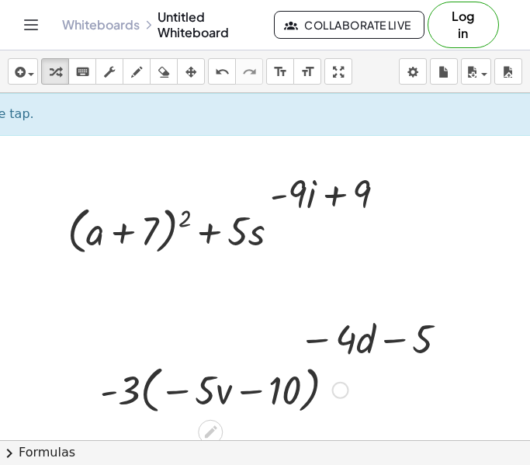
click at [256, 398] on div at bounding box center [224, 389] width 264 height 59
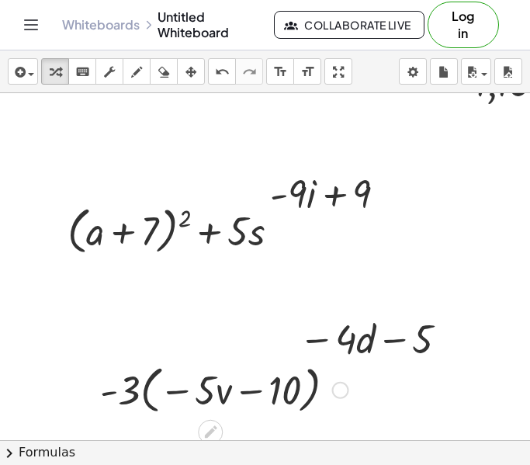
click at [131, 388] on div at bounding box center [224, 389] width 264 height 59
click at [146, 393] on div at bounding box center [224, 389] width 264 height 59
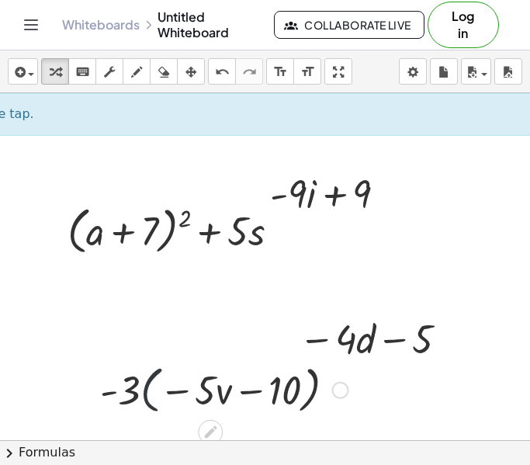
click at [145, 393] on div at bounding box center [224, 389] width 264 height 59
drag, startPoint x: 124, startPoint y: 391, endPoint x: 210, endPoint y: 388, distance: 85.5
click at [210, 388] on div at bounding box center [224, 389] width 264 height 59
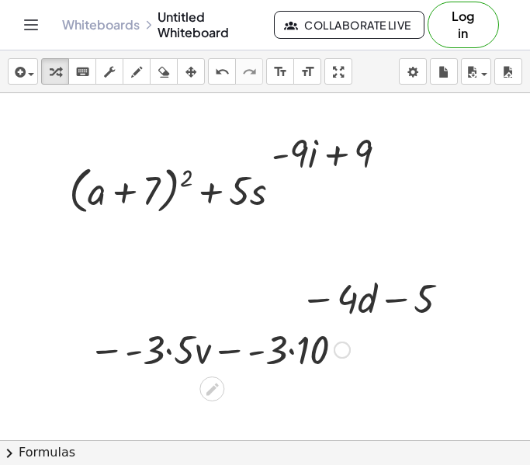
scroll to position [1034, 77]
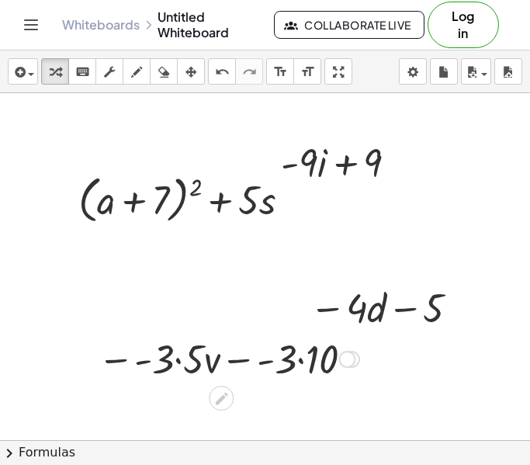
click at [192, 363] on div at bounding box center [228, 358] width 277 height 53
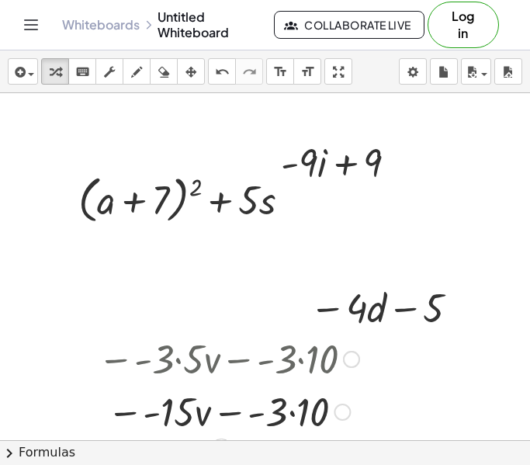
click at [161, 413] on div at bounding box center [228, 410] width 277 height 53
click at [167, 411] on div at bounding box center [228, 410] width 277 height 53
click at [148, 414] on div at bounding box center [228, 410] width 277 height 53
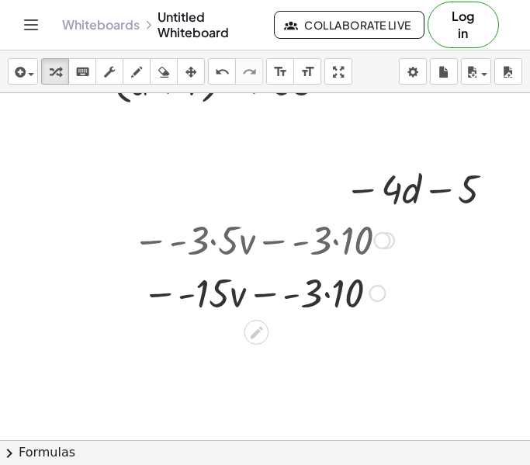
scroll to position [1153, 19]
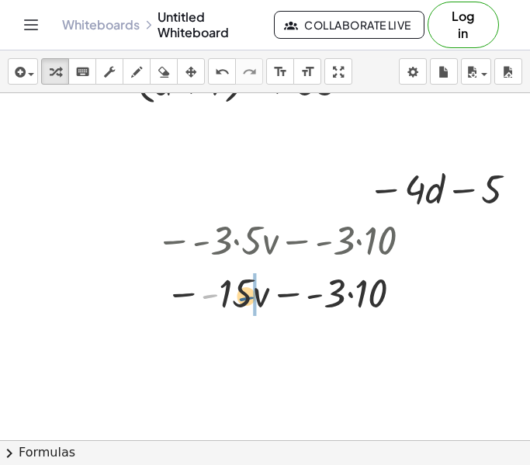
drag, startPoint x: 207, startPoint y: 294, endPoint x: 246, endPoint y: 297, distance: 39.7
click at [246, 297] on div at bounding box center [286, 292] width 277 height 53
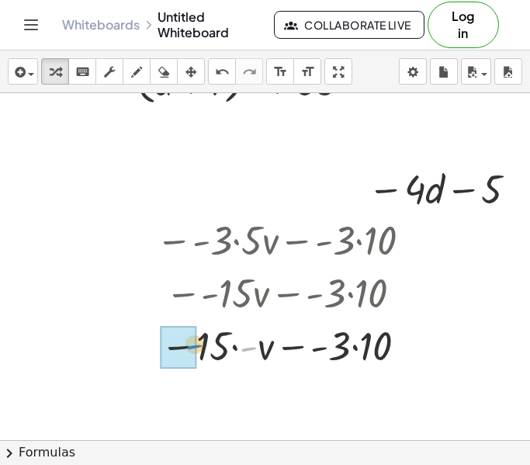
drag, startPoint x: 252, startPoint y: 346, endPoint x: 192, endPoint y: 342, distance: 60.0
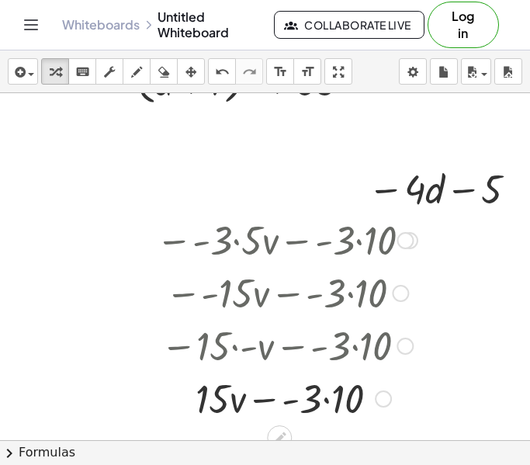
click at [325, 404] on div at bounding box center [286, 397] width 277 height 53
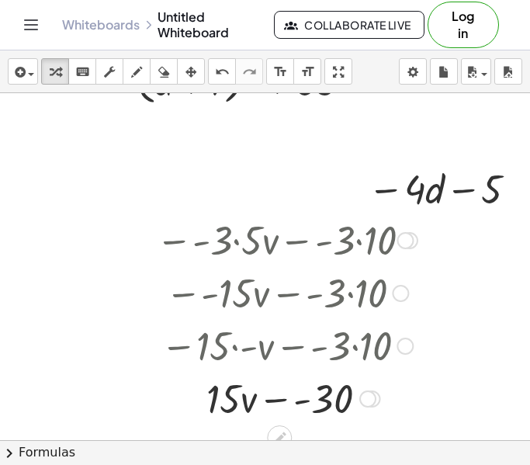
click at [309, 405] on div at bounding box center [286, 397] width 277 height 53
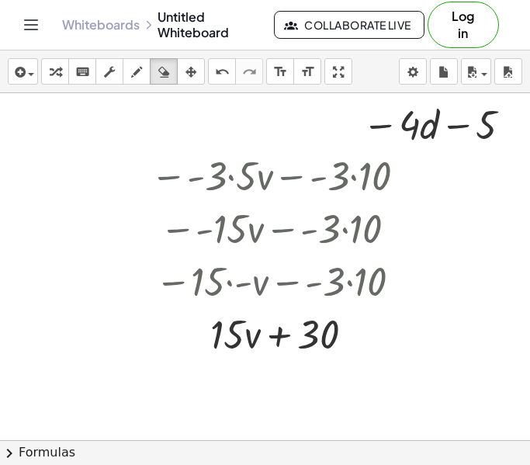
scroll to position [1217, 23]
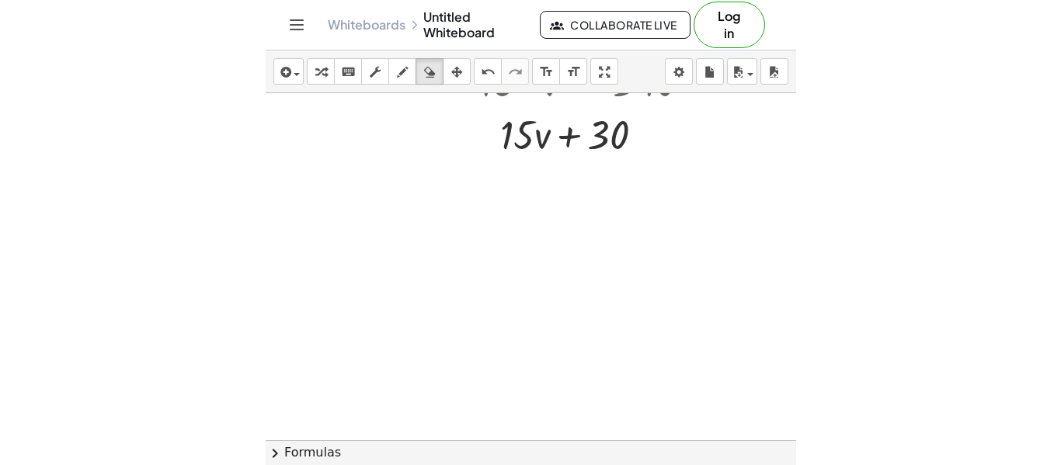
scroll to position [1410, 0]
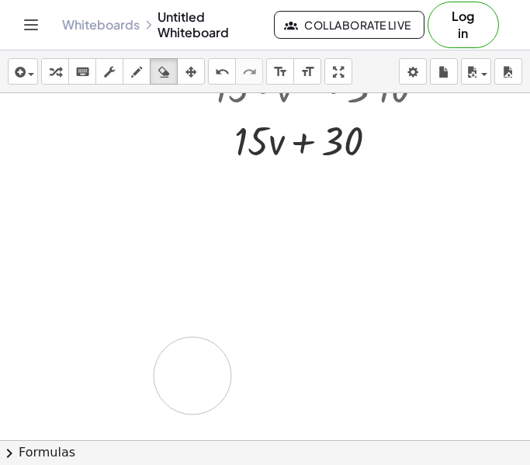
click at [79, 68] on icon "keyboard" at bounding box center [82, 72] width 15 height 19
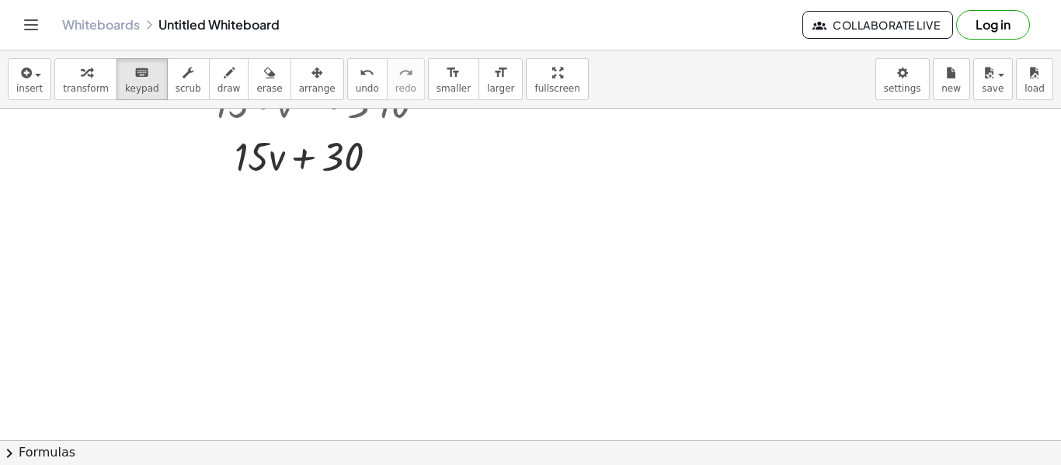
click at [137, 99] on button "keyboard keypad" at bounding box center [141, 79] width 51 height 42
click at [105, 77] on button "transform" at bounding box center [85, 79] width 63 height 42
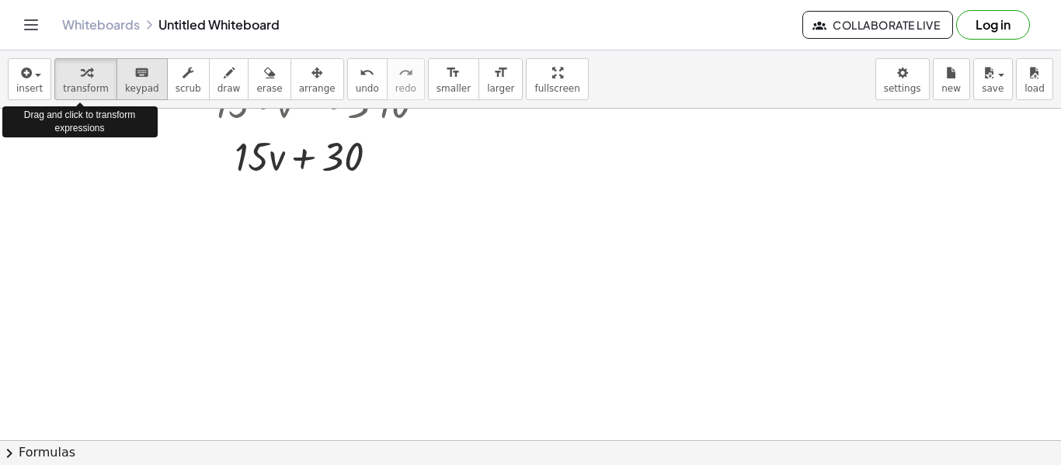
click at [149, 93] on button "keyboard keypad" at bounding box center [141, 79] width 51 height 42
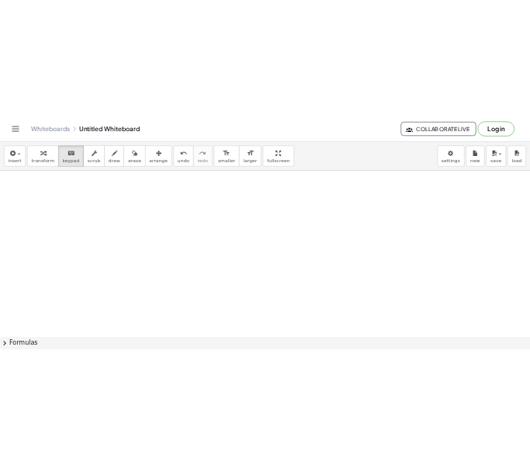
scroll to position [1779, 0]
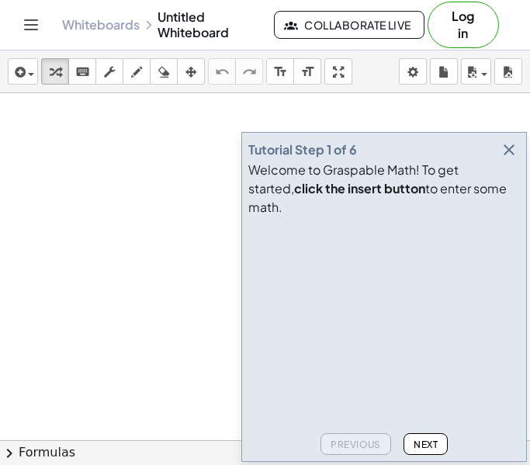
click at [523, 167] on div "Tutorial Step 1 of 6 Welcome to Graspable Math! To get started, click the inser…" at bounding box center [385, 297] width 286 height 330
click at [500, 159] on icon "button" at bounding box center [509, 150] width 19 height 19
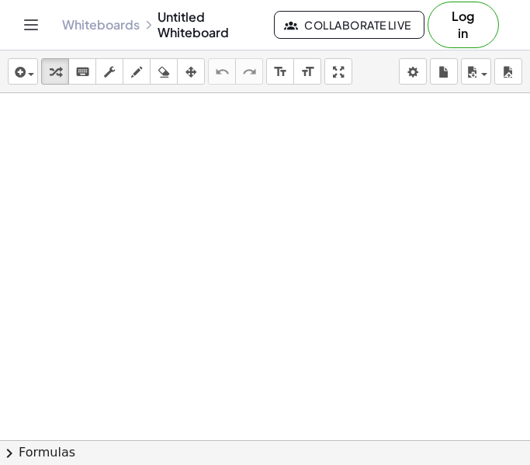
click at [245, 251] on div at bounding box center [265, 440] width 530 height 694
click at [86, 77] on icon "keyboard" at bounding box center [82, 72] width 15 height 19
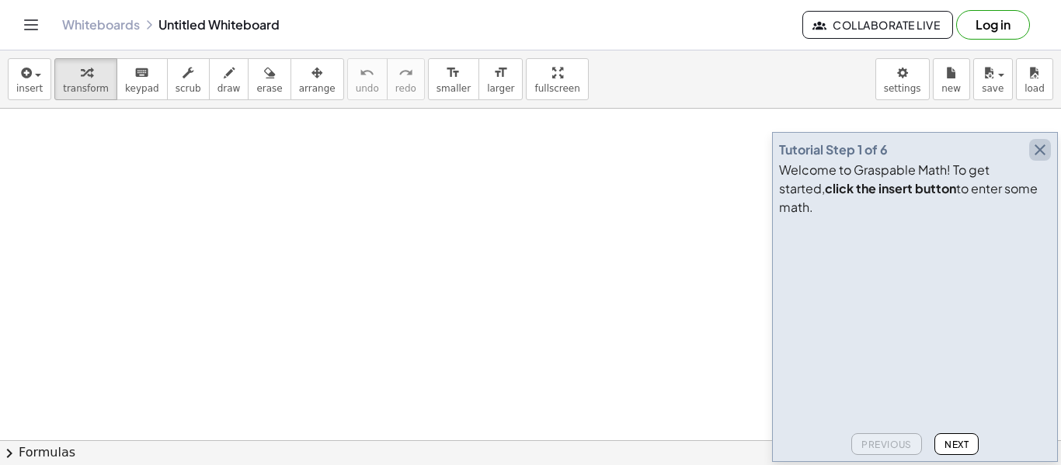
click at [530, 159] on icon "button" at bounding box center [1040, 150] width 19 height 19
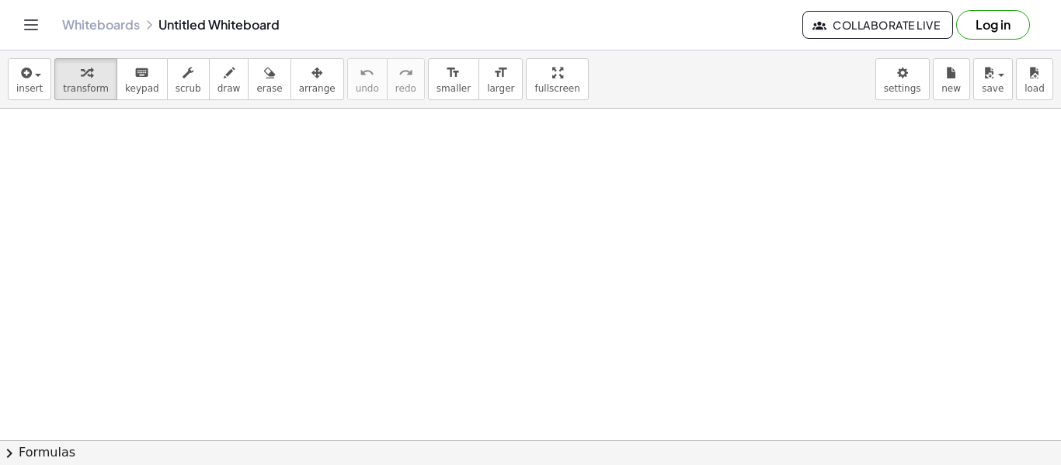
click at [530, 312] on div at bounding box center [530, 449] width 1061 height 680
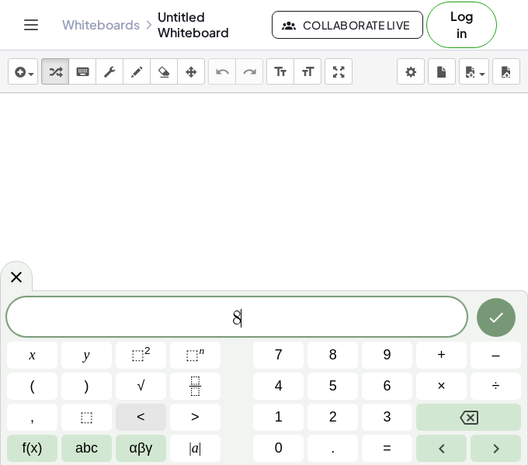
scroll to position [2, 0]
click at [30, 384] on span "(" at bounding box center [32, 386] width 5 height 21
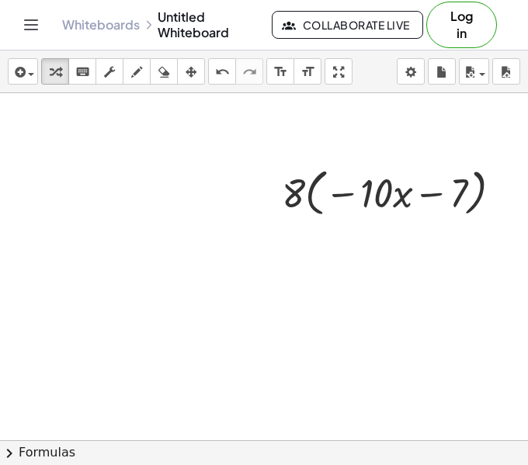
scroll to position [109, 491]
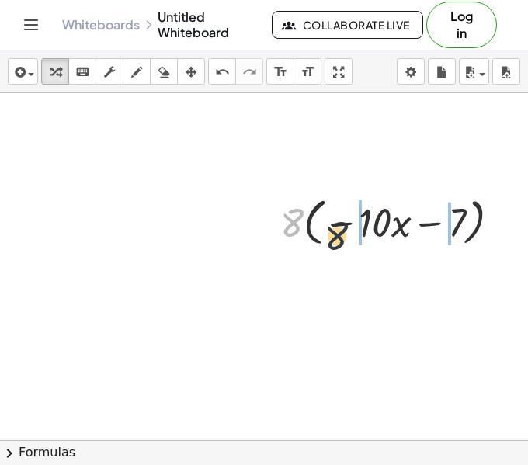
drag, startPoint x: 290, startPoint y: 221, endPoint x: 339, endPoint y: 233, distance: 50.5
click at [339, 233] on div at bounding box center [397, 221] width 248 height 59
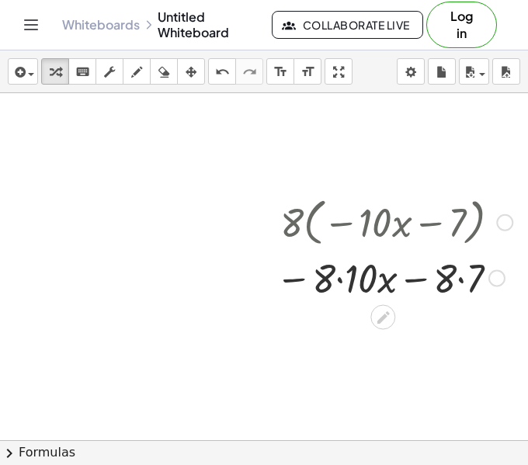
click at [352, 287] on div at bounding box center [394, 277] width 252 height 53
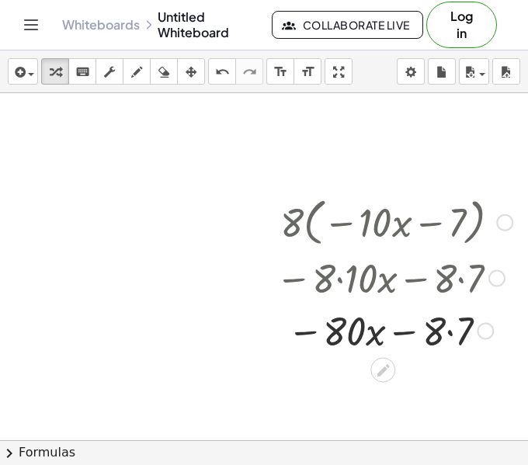
click at [457, 342] on div at bounding box center [394, 330] width 252 height 53
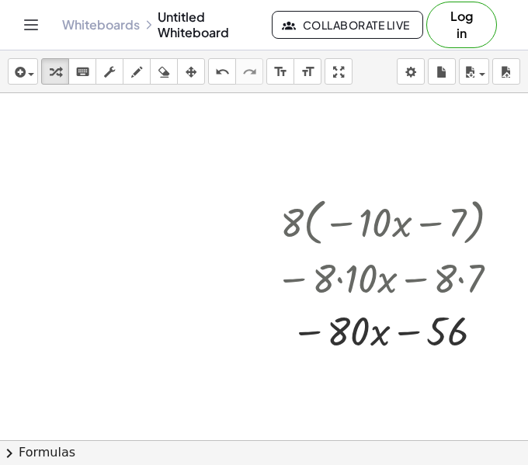
click at [94, 268] on div at bounding box center [18, 331] width 1019 height 694
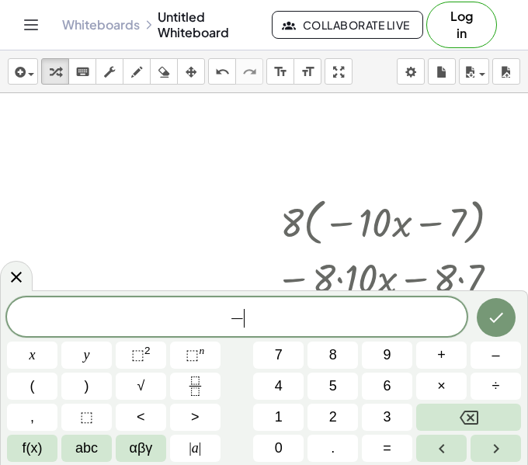
scroll to position [3, 0]
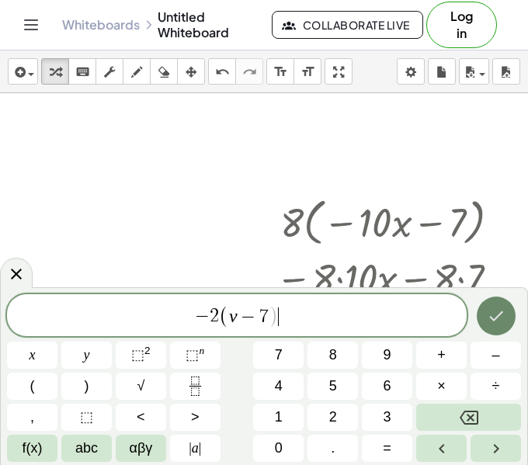
click at [499, 307] on icon "Done" at bounding box center [496, 316] width 19 height 19
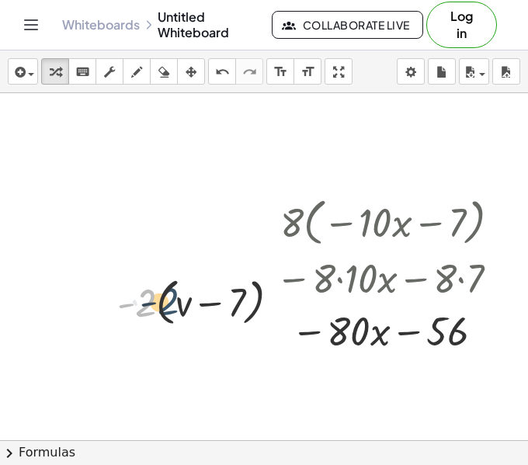
drag, startPoint x: 137, startPoint y: 315, endPoint x: 159, endPoint y: 313, distance: 21.9
click at [159, 313] on div at bounding box center [205, 301] width 191 height 59
drag, startPoint x: 137, startPoint y: 308, endPoint x: 178, endPoint y: 304, distance: 41.3
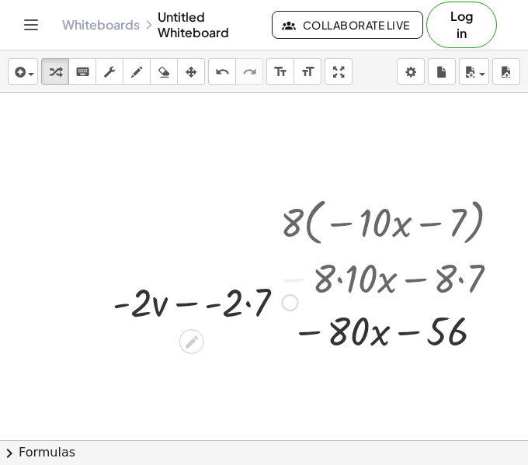
click at [200, 309] on div at bounding box center [205, 301] width 200 height 53
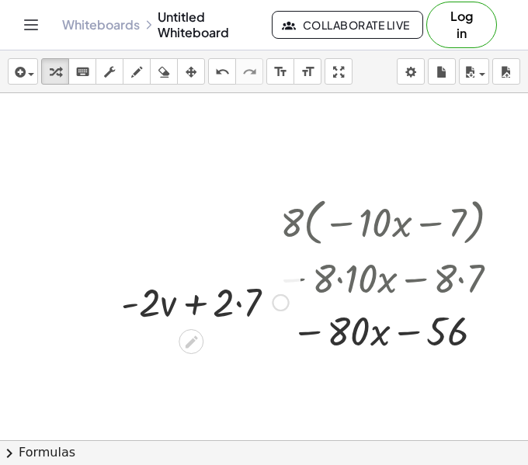
click at [234, 311] on div at bounding box center [204, 301] width 183 height 53
click at [236, 307] on div at bounding box center [204, 301] width 183 height 53
click at [96, 365] on div at bounding box center [18, 331] width 1019 height 694
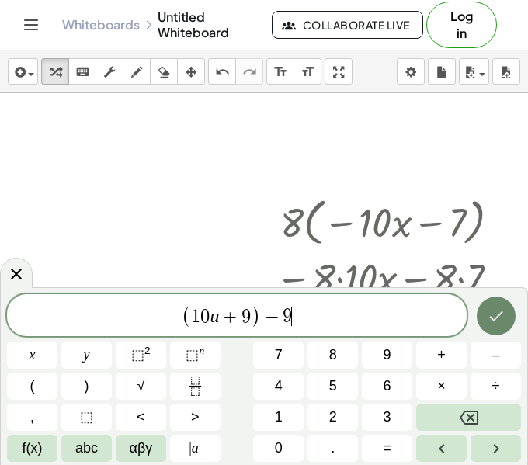
click at [511, 309] on button "Done" at bounding box center [496, 316] width 39 height 39
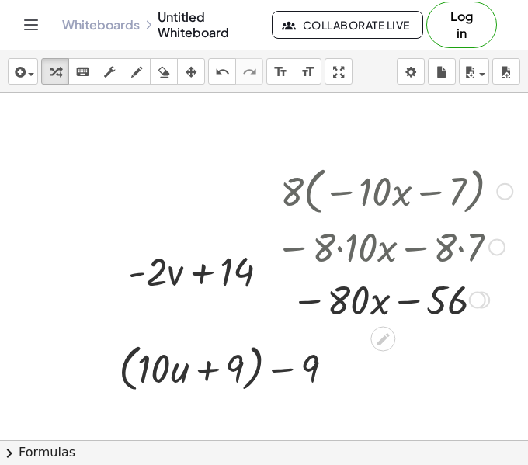
scroll to position [158, 491]
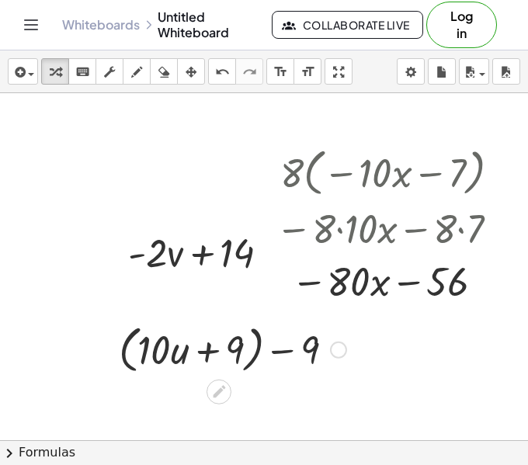
click at [209, 355] on div at bounding box center [232, 348] width 243 height 59
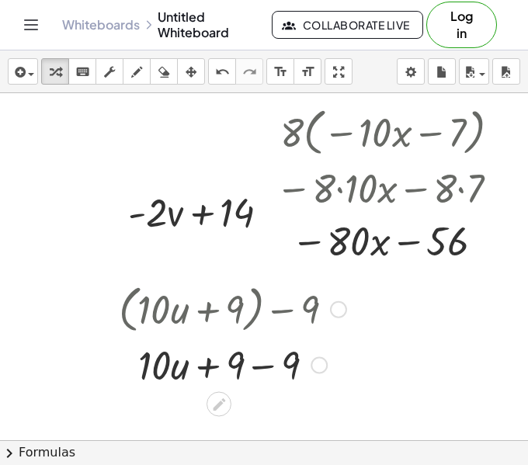
scroll to position [336, 491]
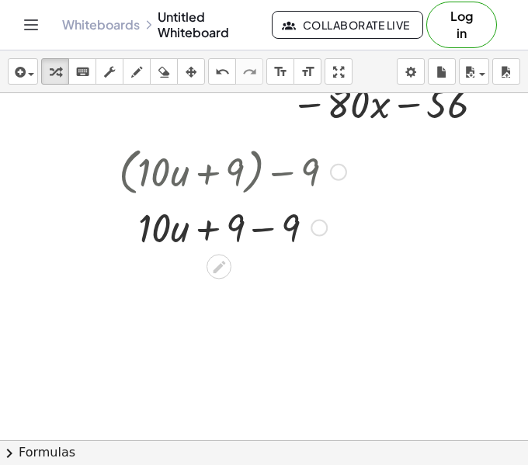
click at [279, 221] on div at bounding box center [232, 226] width 243 height 53
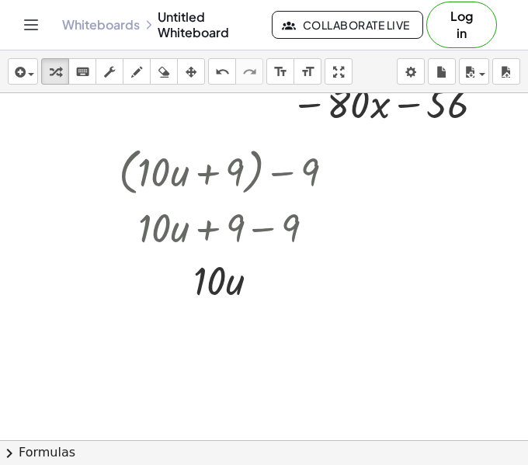
click at [99, 322] on div at bounding box center [18, 104] width 1019 height 694
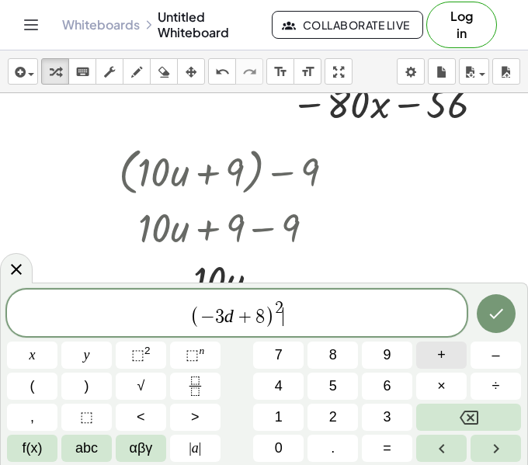
click at [431, 358] on button "+" at bounding box center [441, 355] width 50 height 27
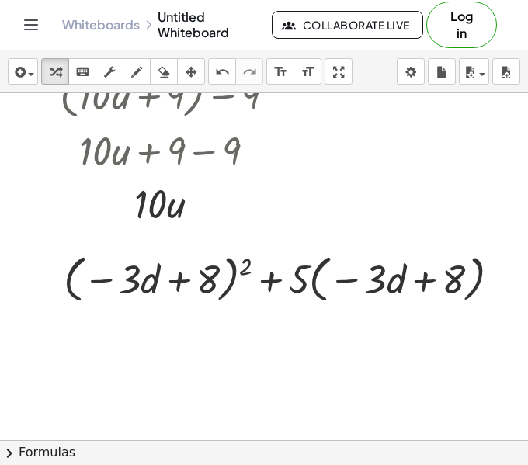
scroll to position [412, 550]
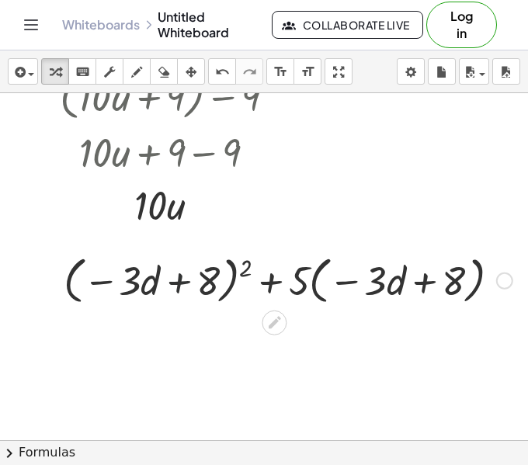
click at [192, 276] on div at bounding box center [288, 279] width 464 height 59
click at [250, 273] on div at bounding box center [288, 279] width 464 height 59
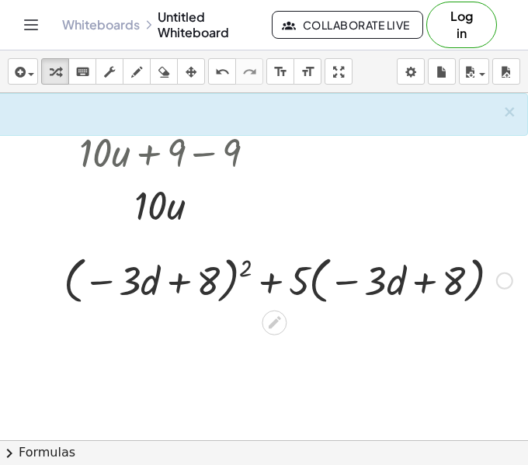
click at [249, 271] on div at bounding box center [288, 279] width 464 height 59
click at [218, 281] on div at bounding box center [288, 279] width 464 height 59
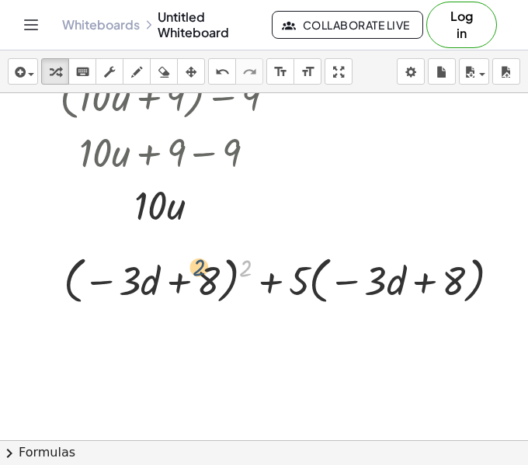
drag, startPoint x: 242, startPoint y: 269, endPoint x: 194, endPoint y: 267, distance: 47.4
click at [194, 267] on div at bounding box center [288, 279] width 464 height 59
click at [217, 276] on div at bounding box center [288, 279] width 464 height 59
click at [235, 286] on div at bounding box center [288, 279] width 464 height 59
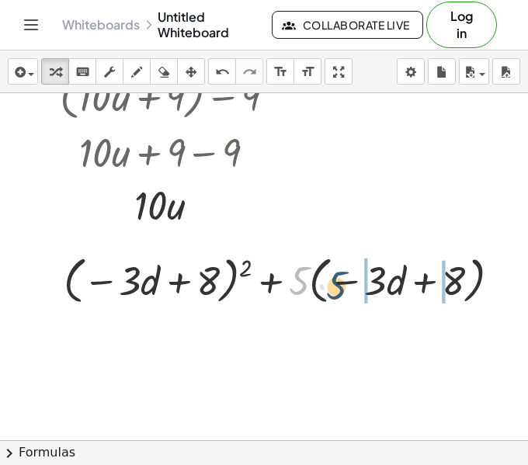
drag, startPoint x: 303, startPoint y: 280, endPoint x: 364, endPoint y: 290, distance: 62.3
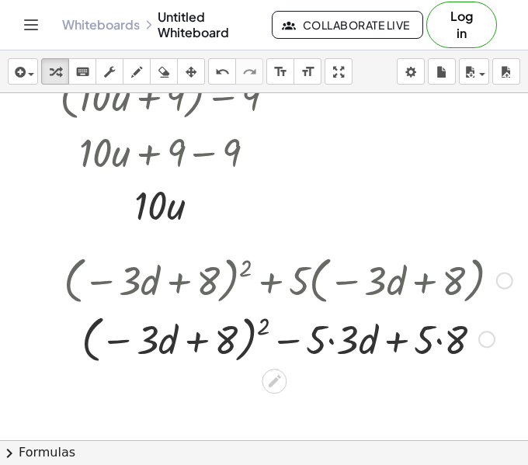
click at [330, 340] on div at bounding box center [288, 338] width 464 height 59
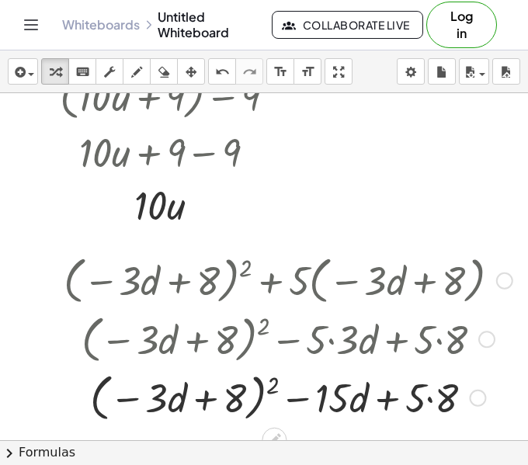
click at [426, 405] on div at bounding box center [288, 396] width 464 height 59
click at [431, 398] on div at bounding box center [288, 396] width 464 height 59
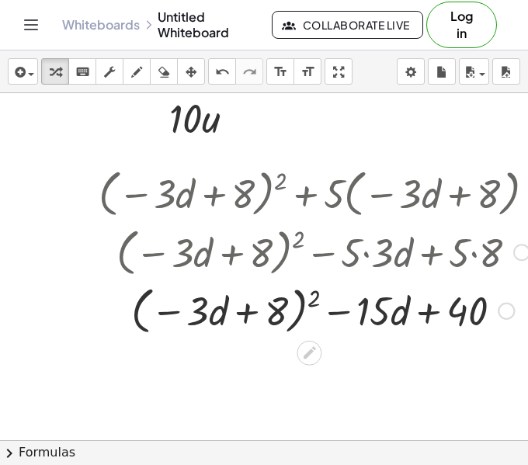
scroll to position [499, 454]
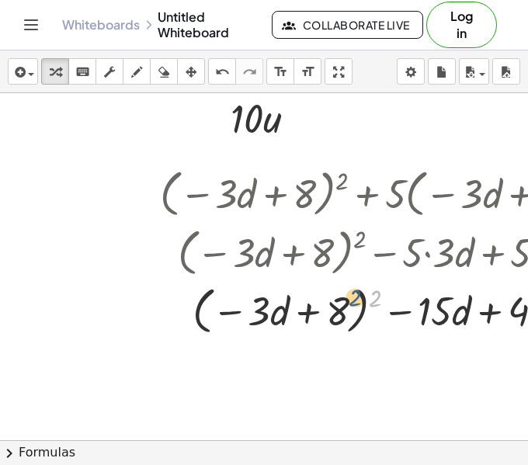
drag, startPoint x: 380, startPoint y: 301, endPoint x: 359, endPoint y: 297, distance: 21.3
click at [359, 297] on div at bounding box center [384, 309] width 464 height 59
click at [360, 302] on div at bounding box center [384, 309] width 464 height 59
click at [199, 287] on div at bounding box center [384, 309] width 464 height 59
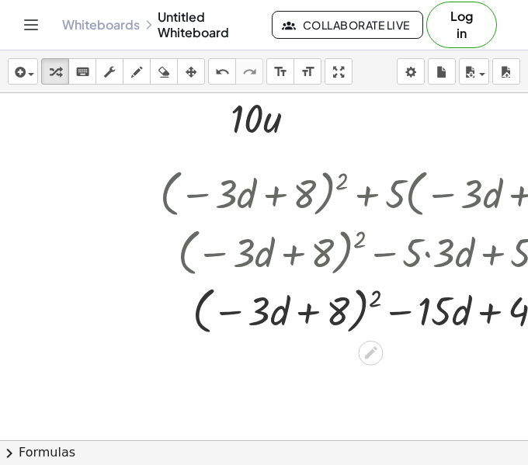
click at [199, 287] on div at bounding box center [384, 309] width 464 height 59
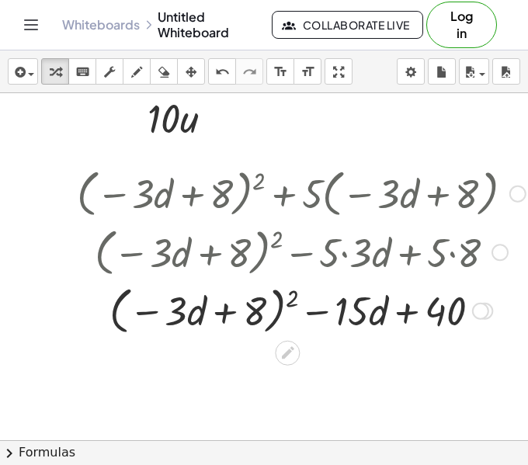
scroll to position [499, 551]
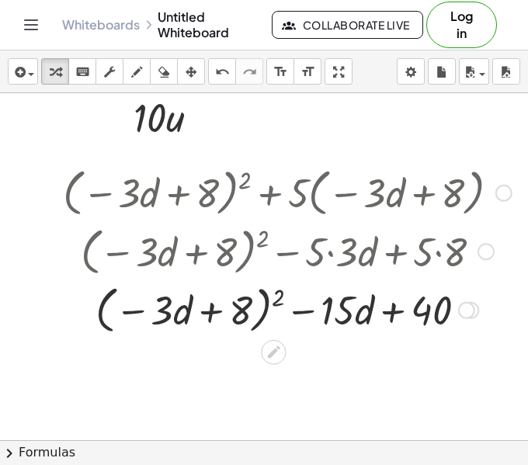
click at [210, 310] on div at bounding box center [287, 309] width 464 height 59
click at [217, 311] on div at bounding box center [287, 309] width 464 height 59
click at [247, 308] on div at bounding box center [287, 309] width 464 height 59
click at [266, 306] on div at bounding box center [287, 309] width 464 height 59
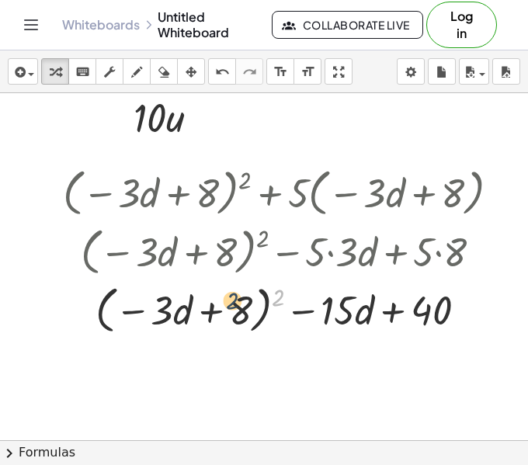
drag, startPoint x: 281, startPoint y: 298, endPoint x: 230, endPoint y: 299, distance: 51.3
click at [230, 299] on div at bounding box center [287, 309] width 464 height 59
click at [247, 314] on div at bounding box center [287, 309] width 464 height 59
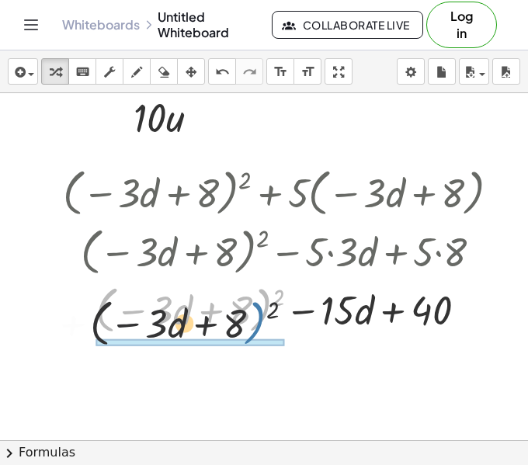
drag, startPoint x: 252, startPoint y: 328, endPoint x: 235, endPoint y: 370, distance: 46.3
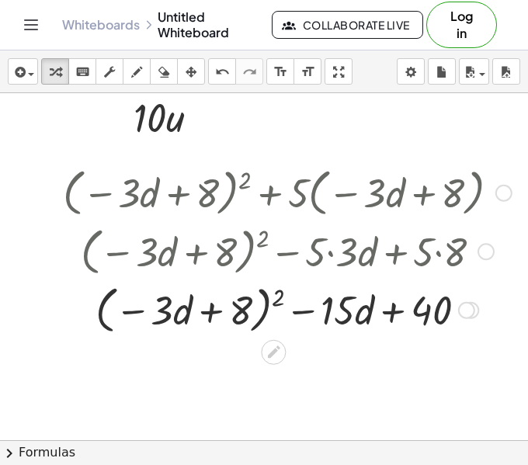
click at [277, 299] on div at bounding box center [287, 309] width 464 height 59
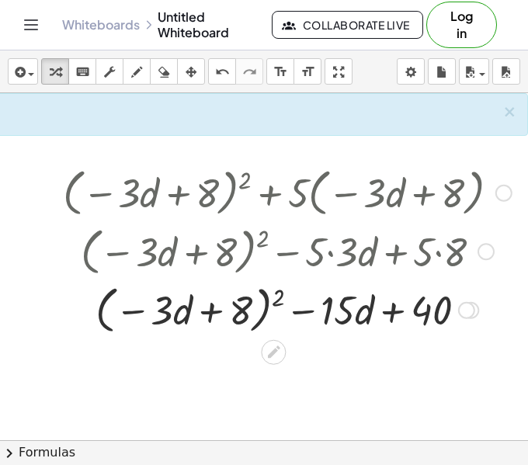
click at [499, 196] on div at bounding box center [503, 193] width 17 height 17
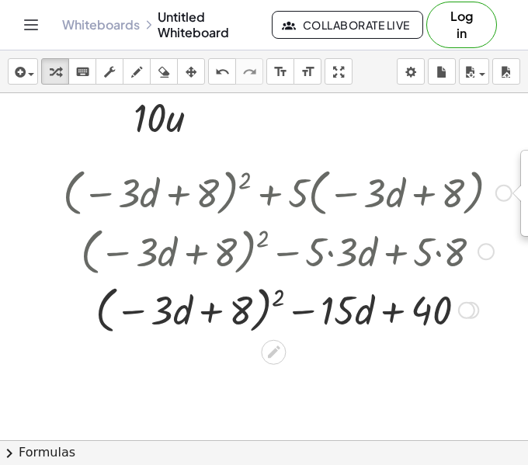
scroll to position [495, 619]
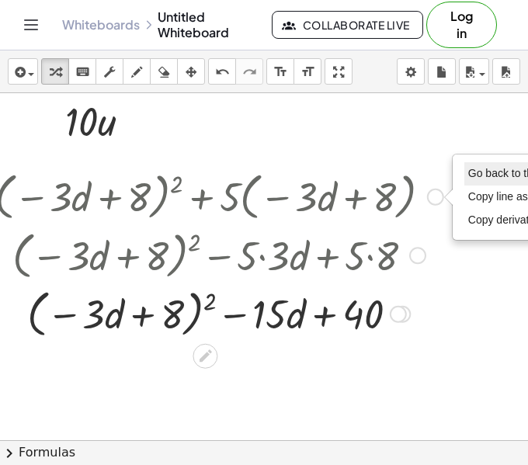
click at [484, 172] on span "Go back to this line" at bounding box center [514, 173] width 92 height 12
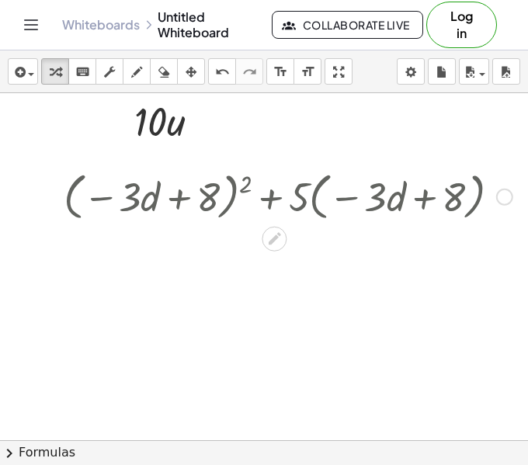
scroll to position [495, 550]
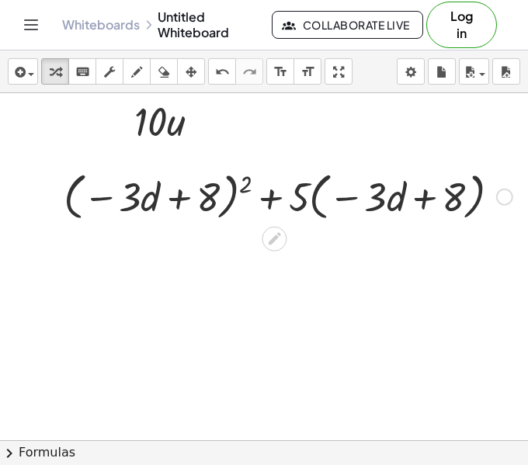
click at [507, 189] on div "Go back to this line Copy line as LaTeX Copy derivation as LaTeX" at bounding box center [504, 197] width 17 height 17
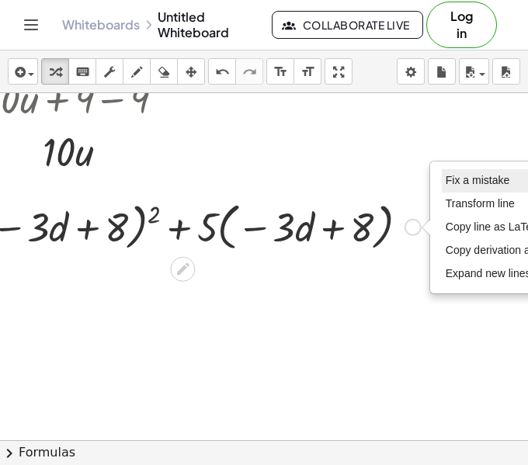
click at [505, 189] on li "Fix a mistake" at bounding box center [508, 180] width 132 height 23
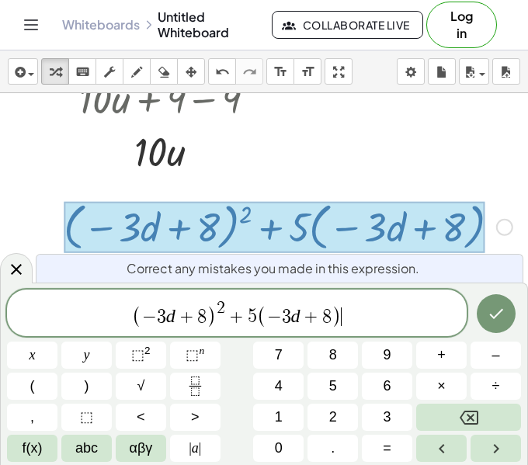
scroll to position [465, 550]
click at [228, 298] on div "( − 3 d + 8 ) 2 ​ + 5 ( − 3 d + 8 )" at bounding box center [237, 313] width 460 height 47
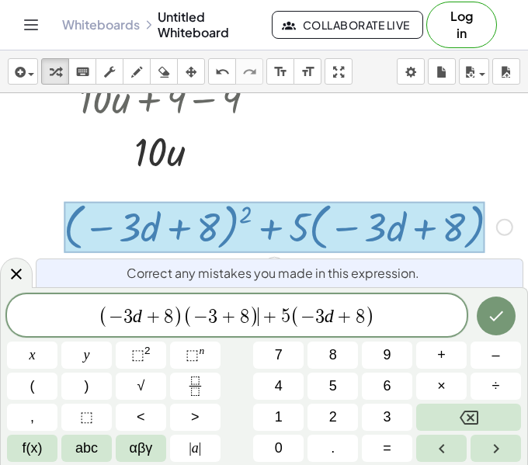
click at [221, 311] on span "+" at bounding box center [228, 317] width 23 height 19
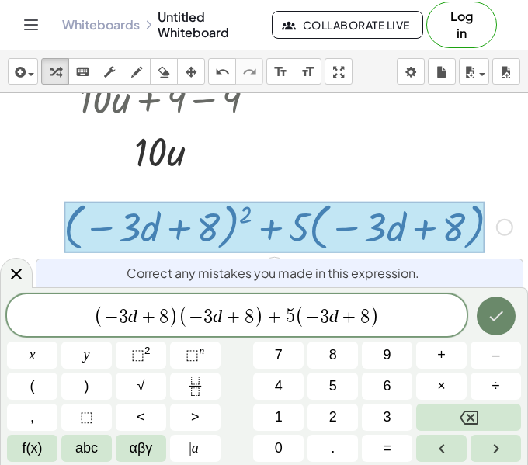
click at [488, 311] on icon "Done" at bounding box center [496, 316] width 19 height 19
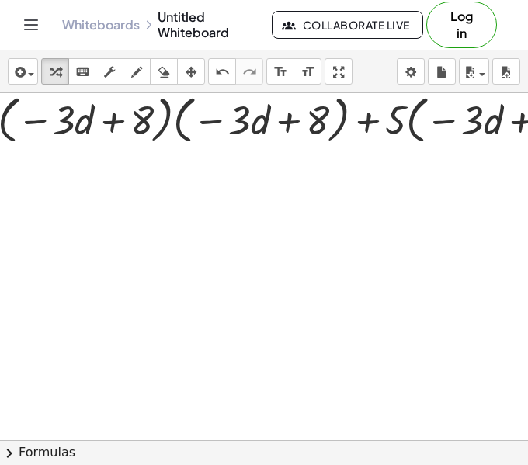
scroll to position [565, 527]
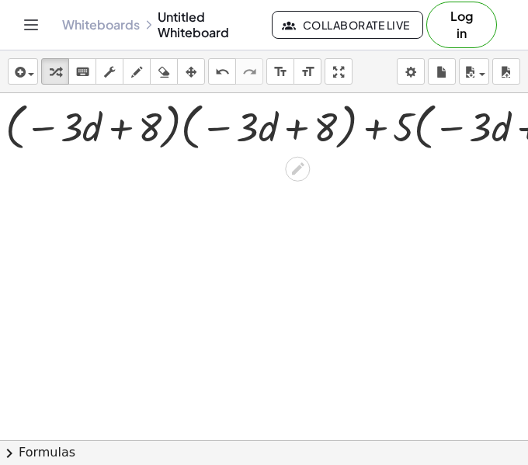
click at [189, 140] on div at bounding box center [312, 125] width 628 height 59
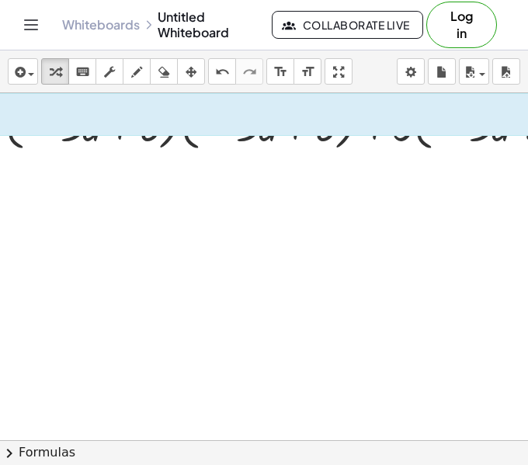
click at [189, 158] on div at bounding box center [53, 48] width 1160 height 1041
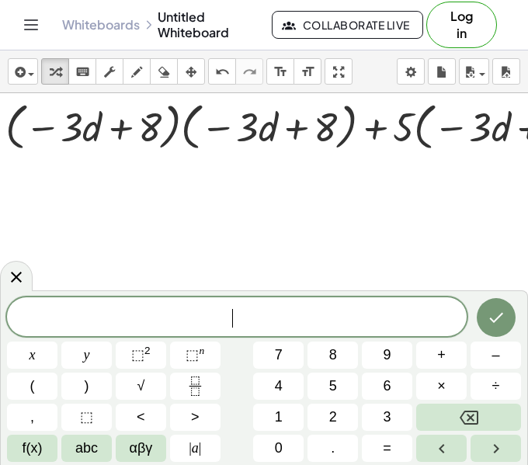
click at [189, 158] on div at bounding box center [53, 48] width 1160 height 1041
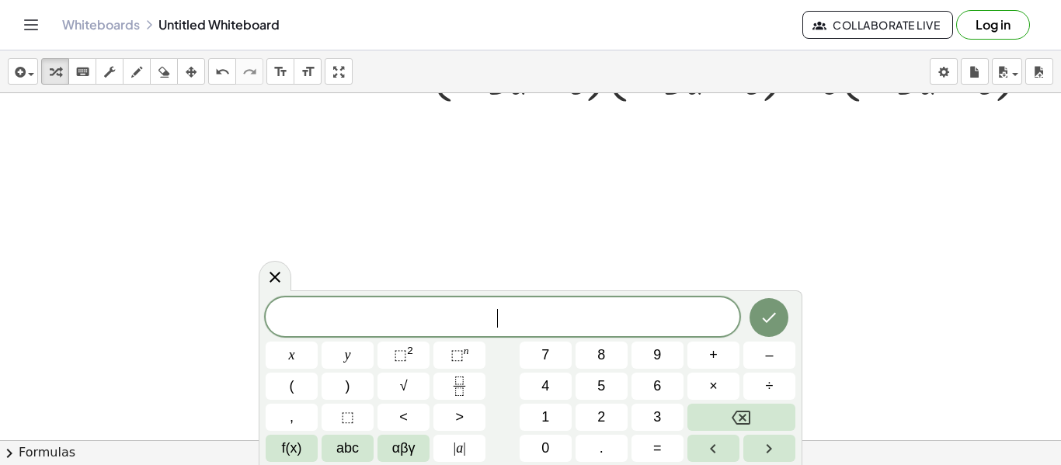
scroll to position [612, 99]
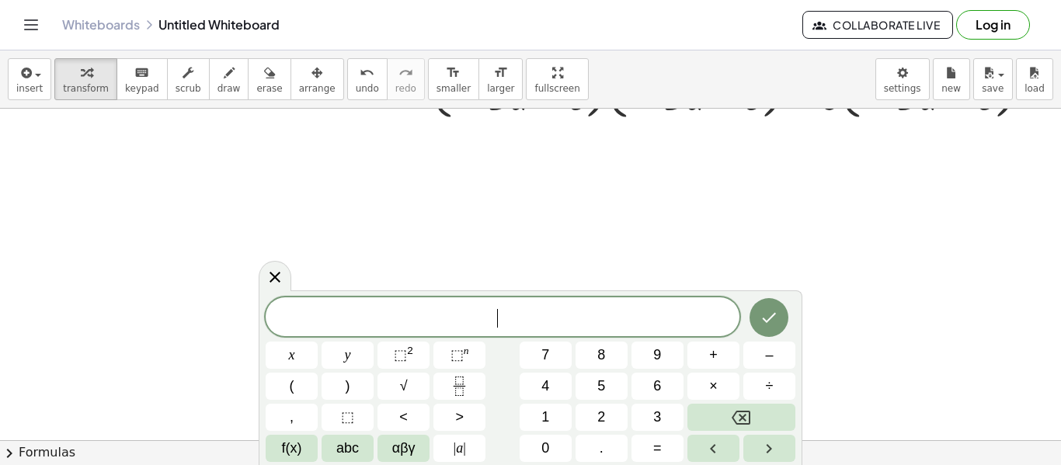
click at [252, 278] on div at bounding box center [481, 17] width 1160 height 1041
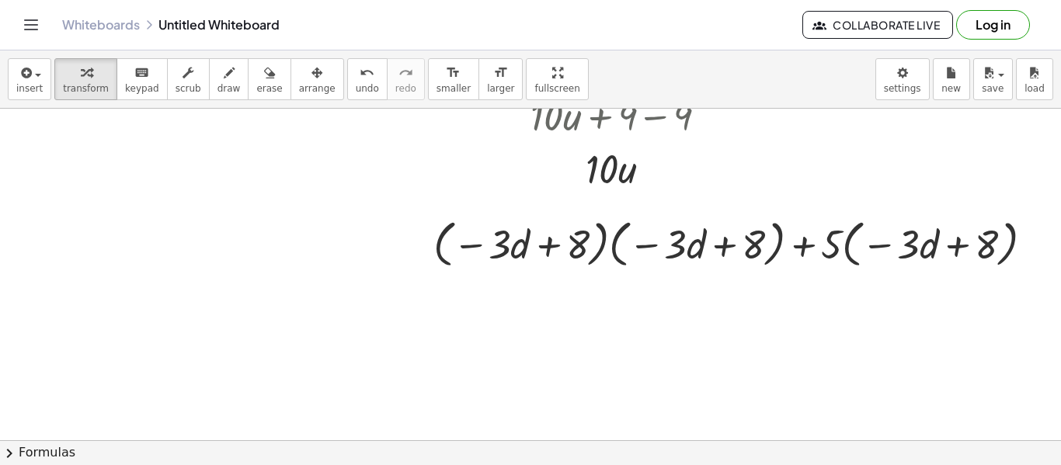
scroll to position [468, 99]
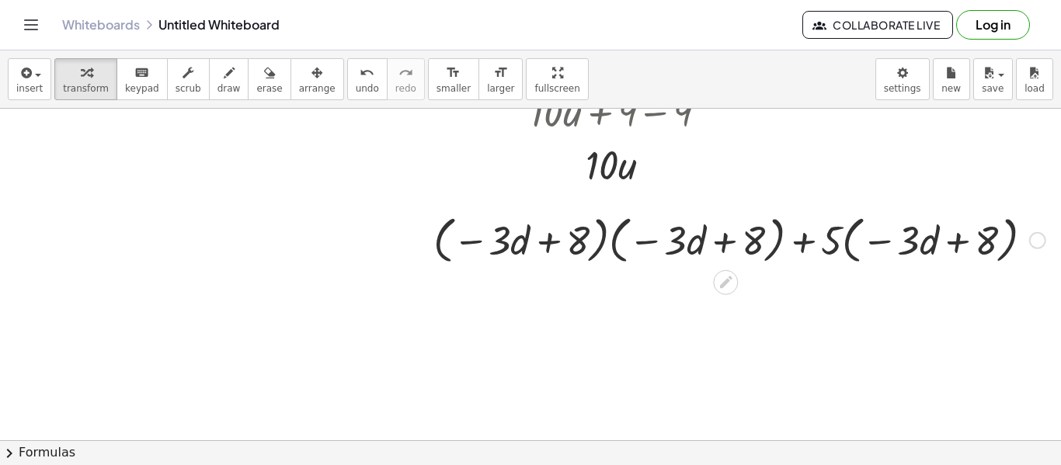
click at [530, 247] on div at bounding box center [740, 239] width 628 height 59
click at [530, 244] on div at bounding box center [740, 239] width 628 height 59
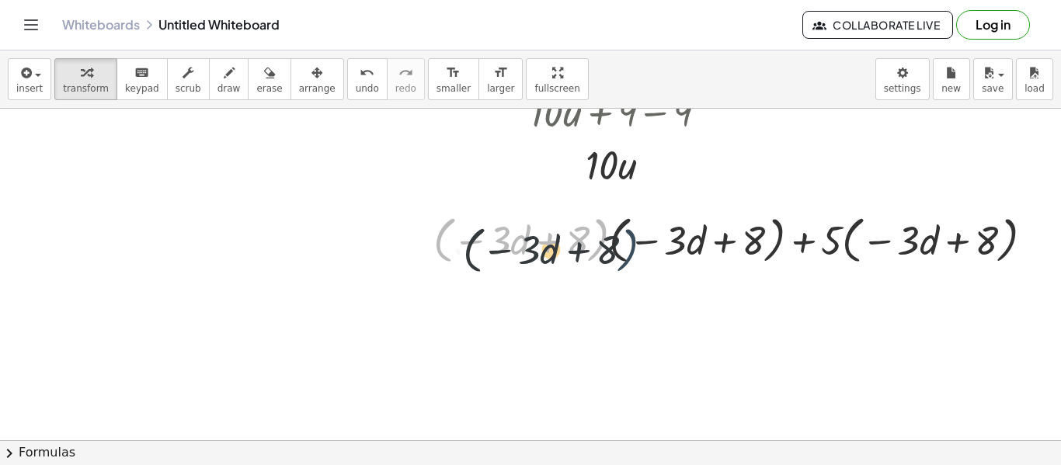
drag, startPoint x: 601, startPoint y: 244, endPoint x: 631, endPoint y: 253, distance: 30.9
click at [530, 253] on div at bounding box center [740, 239] width 628 height 59
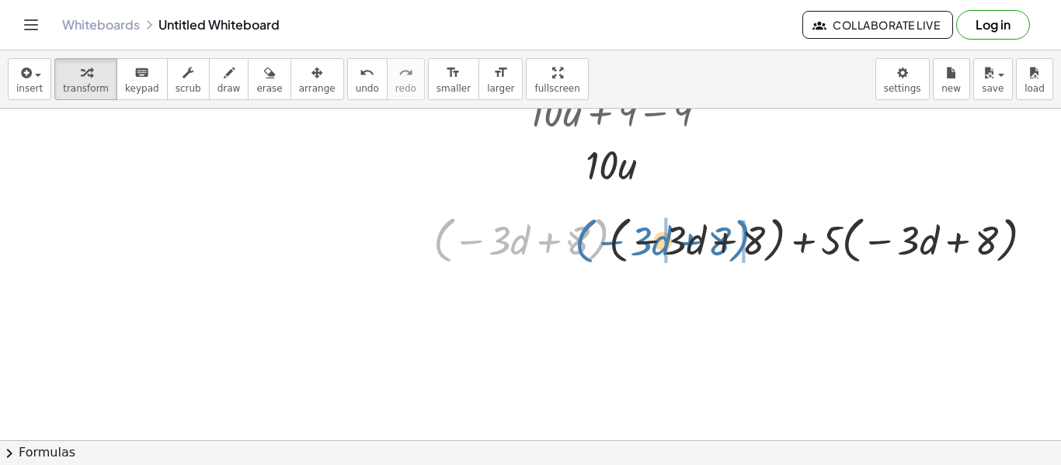
drag, startPoint x: 607, startPoint y: 234, endPoint x: 769, endPoint y: 224, distance: 162.6
click at [530, 224] on div at bounding box center [740, 239] width 628 height 59
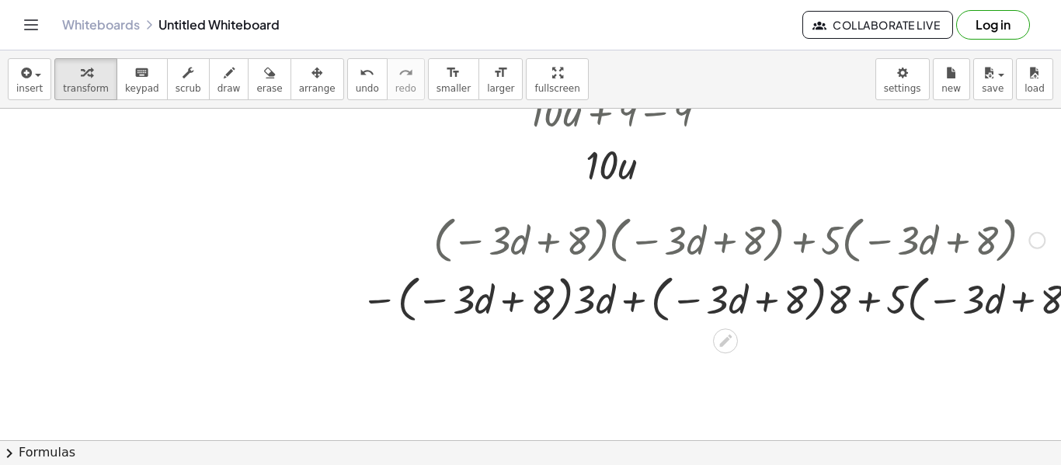
click at [530, 299] on div at bounding box center [732, 298] width 758 height 59
click at [356, 89] on span "undo" at bounding box center [367, 88] width 23 height 11
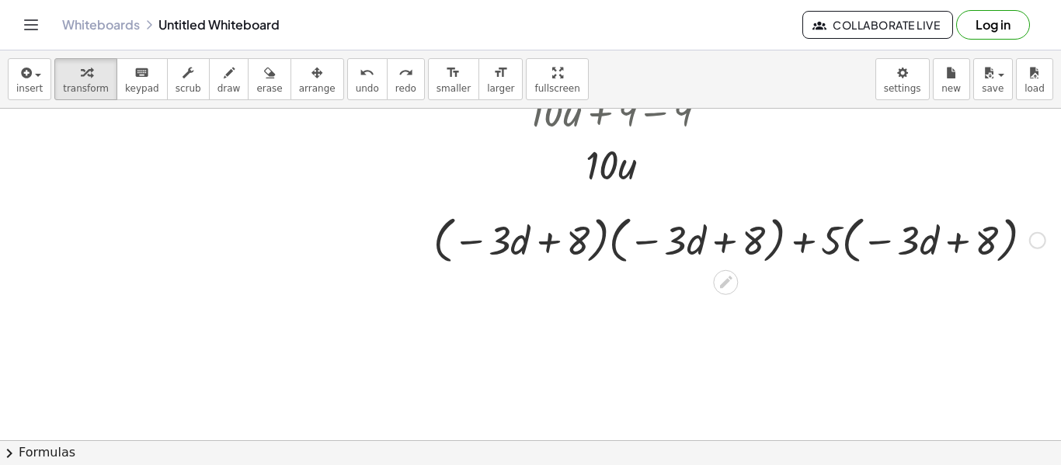
click at [530, 250] on div at bounding box center [740, 239] width 628 height 59
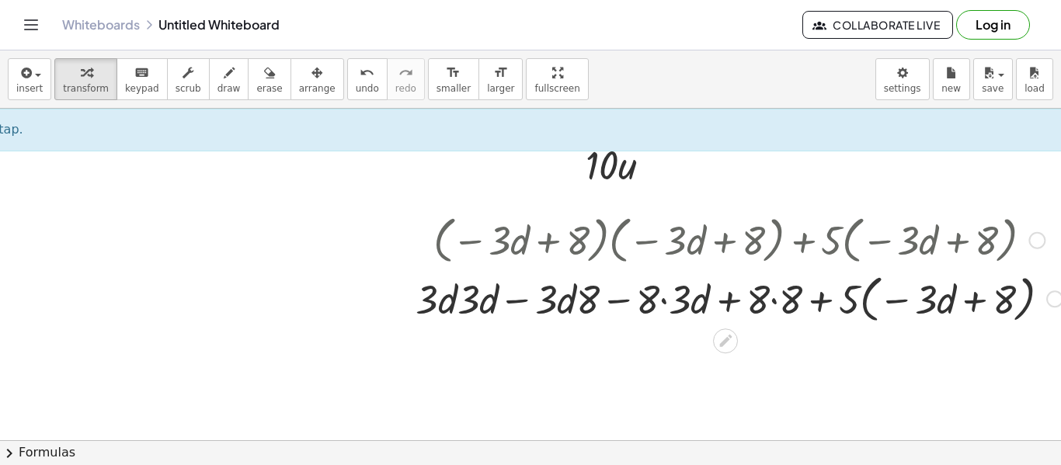
click at [523, 305] on div at bounding box center [739, 298] width 662 height 59
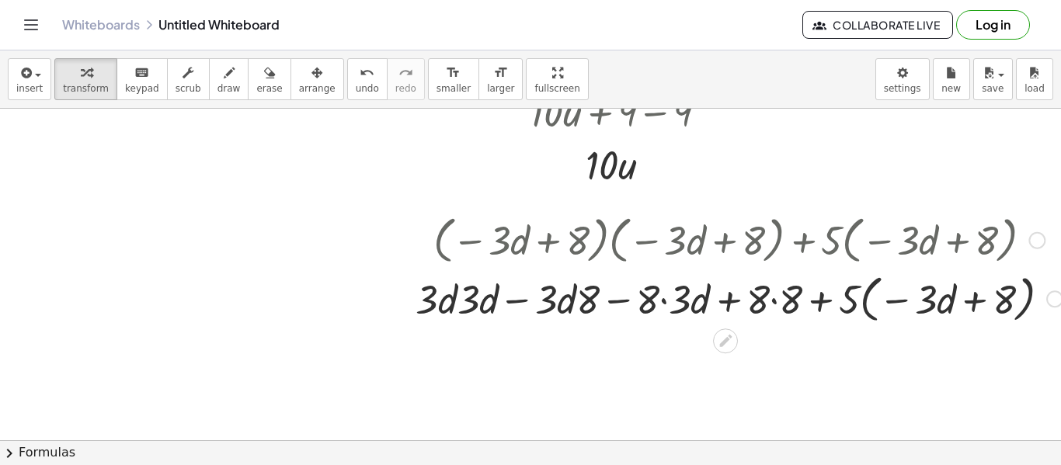
click at [477, 305] on div at bounding box center [739, 298] width 662 height 59
click at [530, 298] on div at bounding box center [739, 298] width 662 height 59
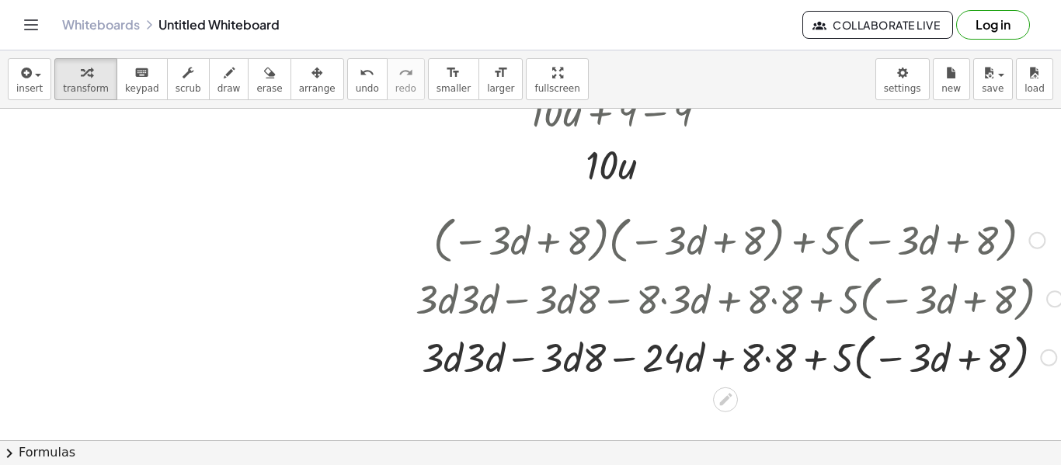
click at [529, 358] on div at bounding box center [739, 356] width 662 height 59
click at [528, 359] on div at bounding box center [739, 356] width 662 height 59
click at [530, 369] on div at bounding box center [739, 356] width 662 height 59
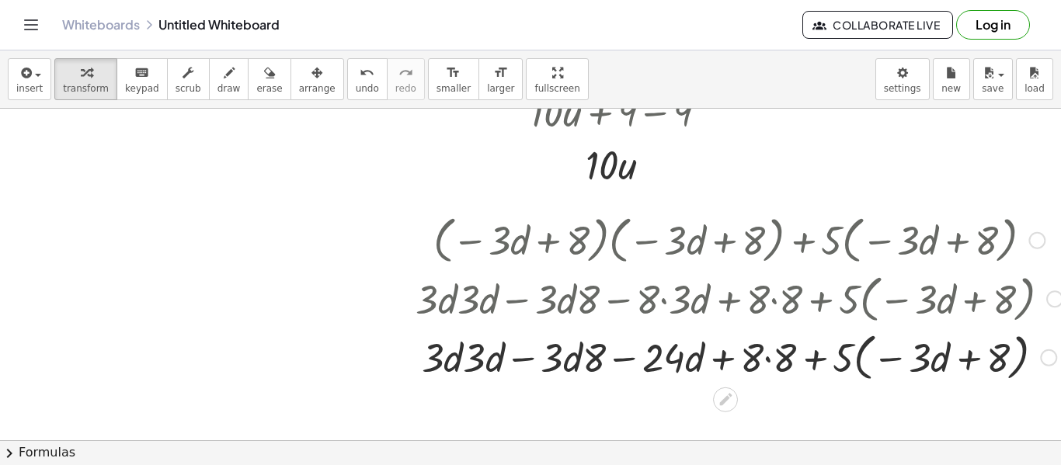
click at [530, 368] on div at bounding box center [739, 356] width 662 height 59
click at [530, 359] on div at bounding box center [739, 356] width 662 height 59
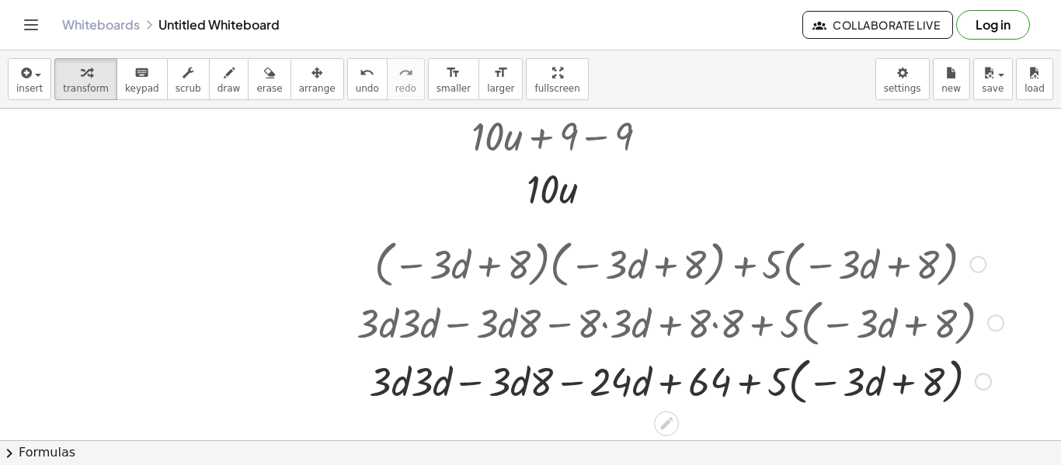
scroll to position [426, 158]
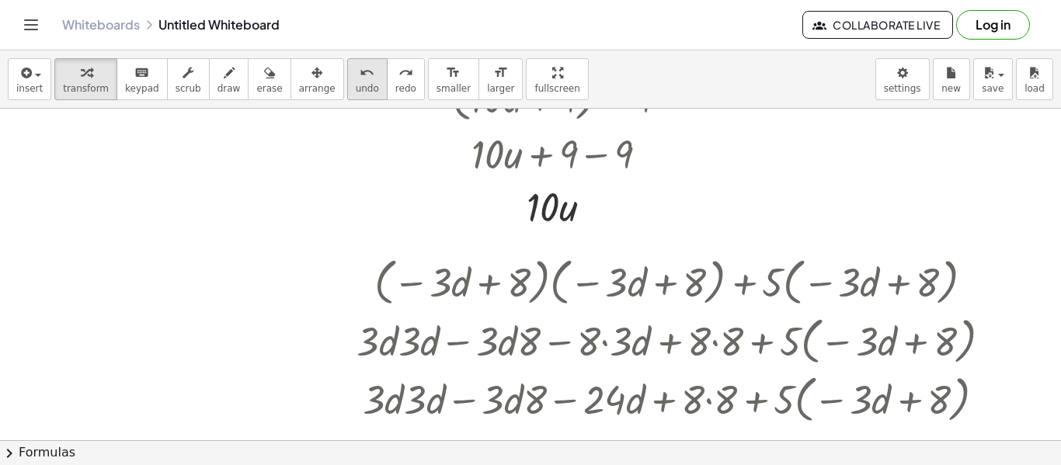
click at [347, 81] on button "undo undo" at bounding box center [367, 79] width 40 height 42
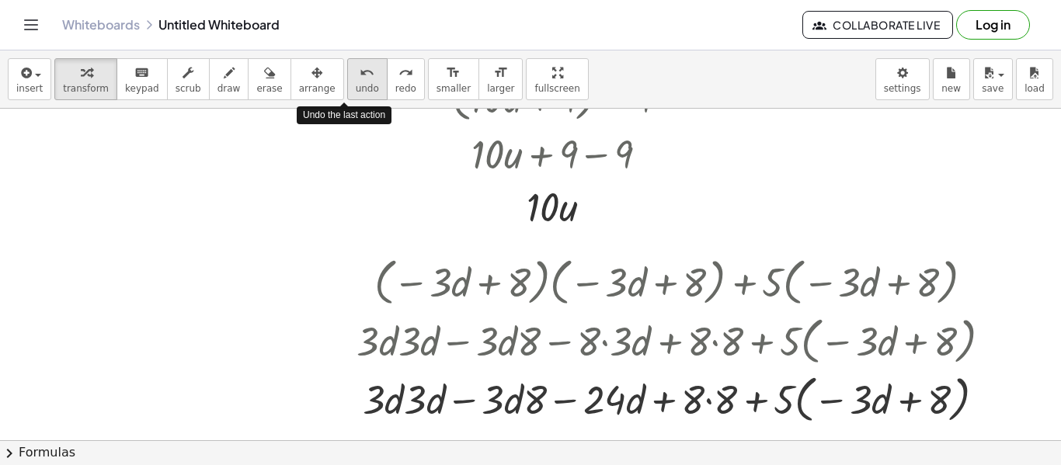
click at [347, 81] on button "undo undo" at bounding box center [367, 79] width 40 height 42
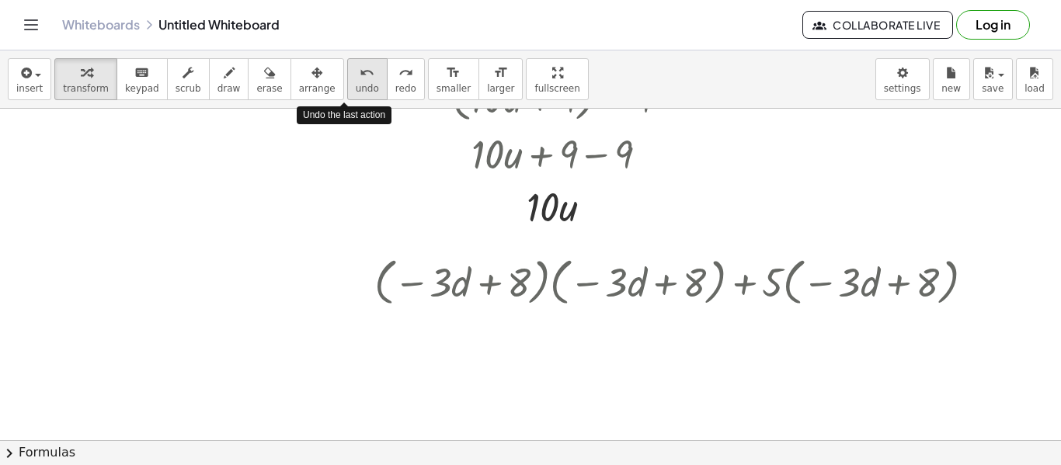
click at [356, 83] on span "undo" at bounding box center [367, 88] width 23 height 11
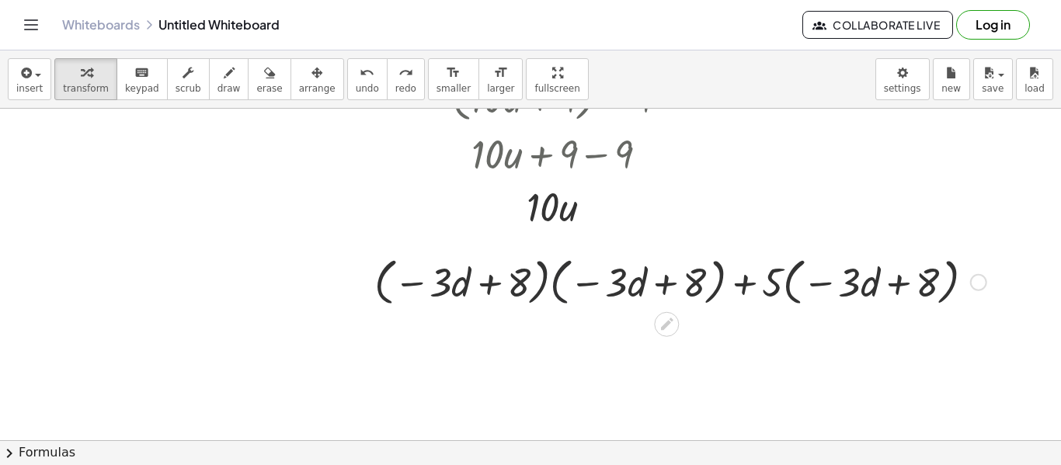
click at [530, 287] on div at bounding box center [681, 281] width 628 height 59
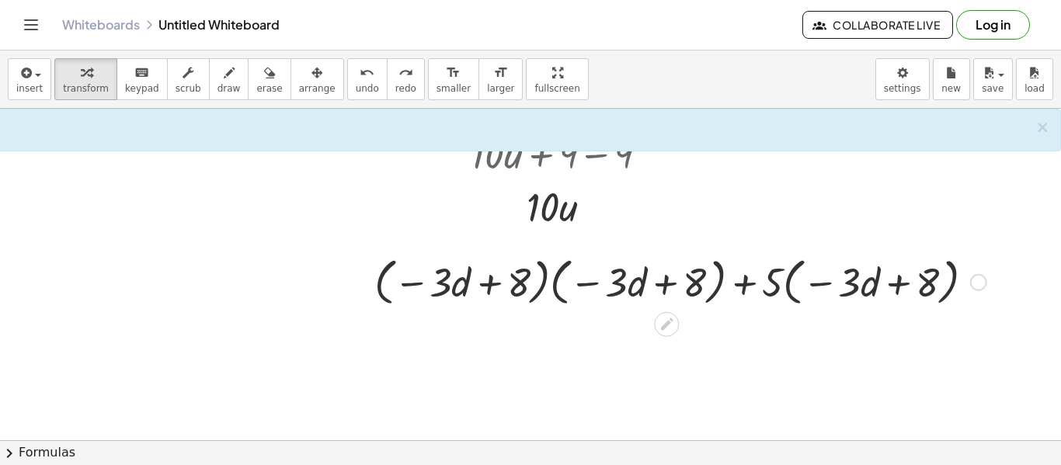
click at [530, 284] on div at bounding box center [978, 282] width 17 height 17
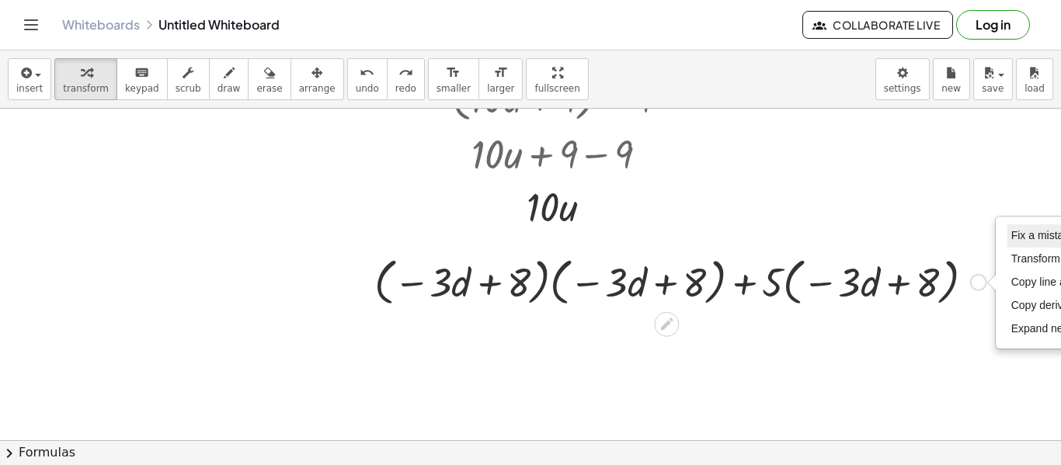
click at [530, 242] on span "Fix a mistake" at bounding box center [1043, 235] width 64 height 12
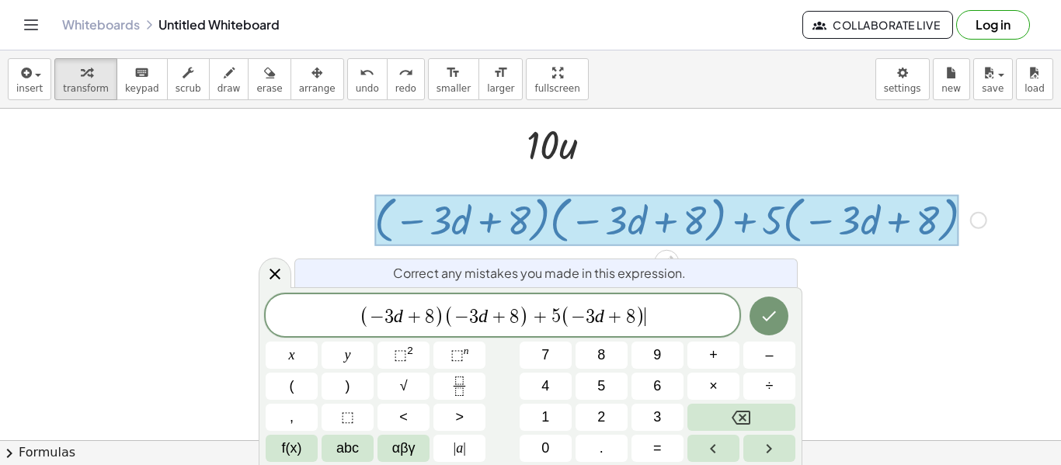
scroll to position [489, 158]
click at [445, 318] on span "(" at bounding box center [449, 316] width 10 height 23
click at [530, 381] on span "×" at bounding box center [713, 386] width 9 height 21
click at [530, 322] on icon "Done" at bounding box center [769, 316] width 19 height 19
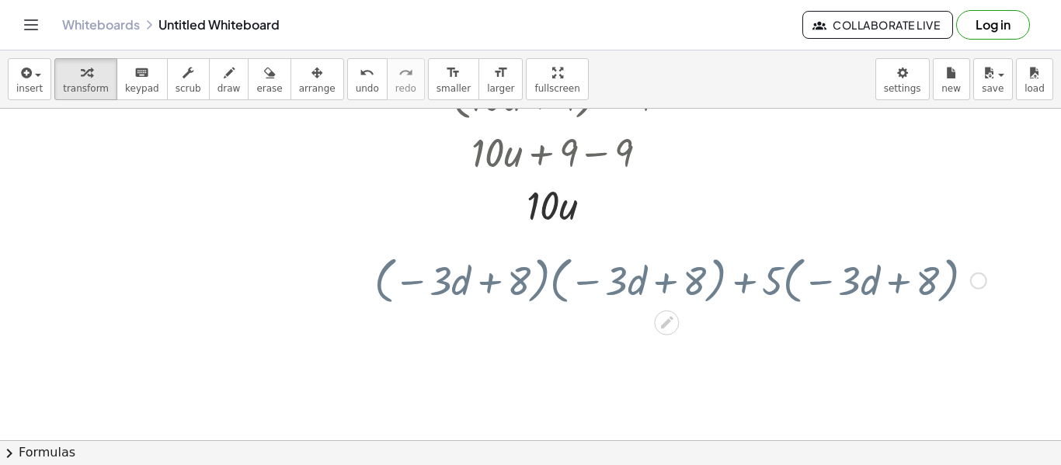
scroll to position [426, 158]
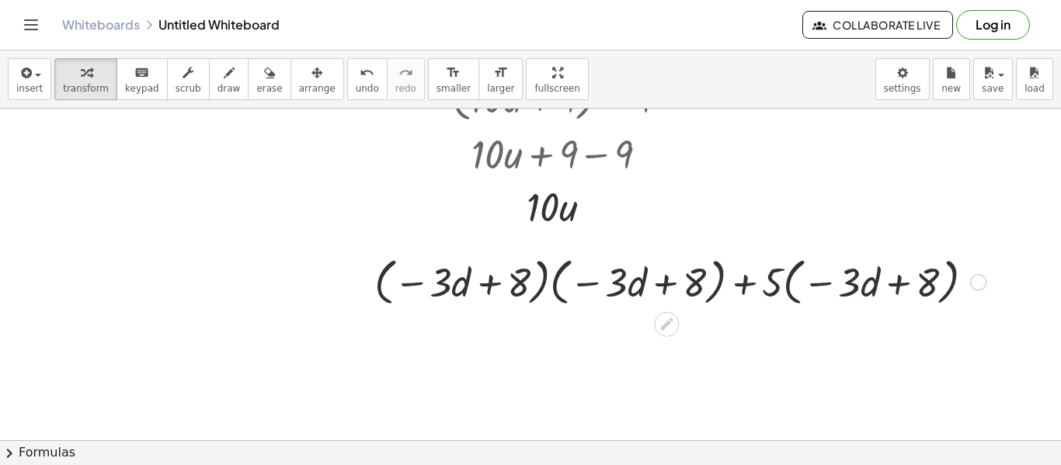
click at [530, 288] on div at bounding box center [681, 281] width 628 height 59
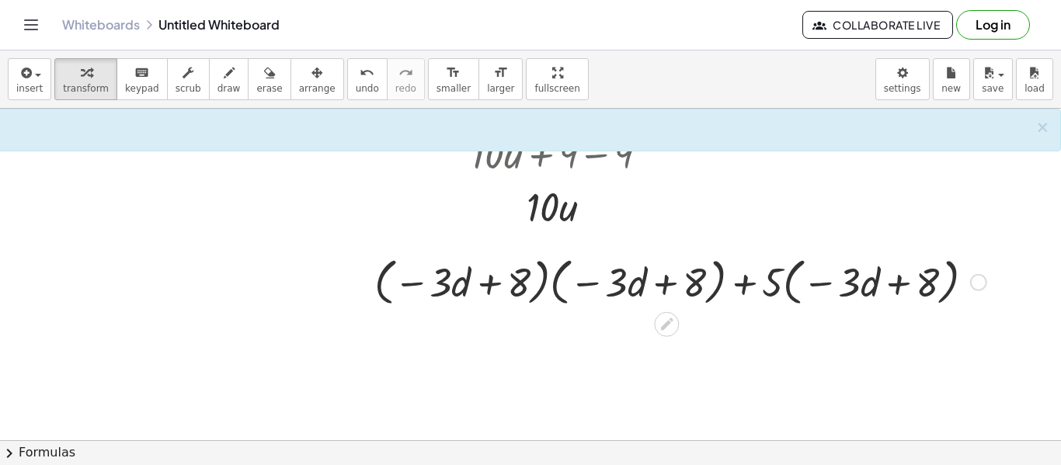
click at [530, 289] on div at bounding box center [681, 281] width 628 height 59
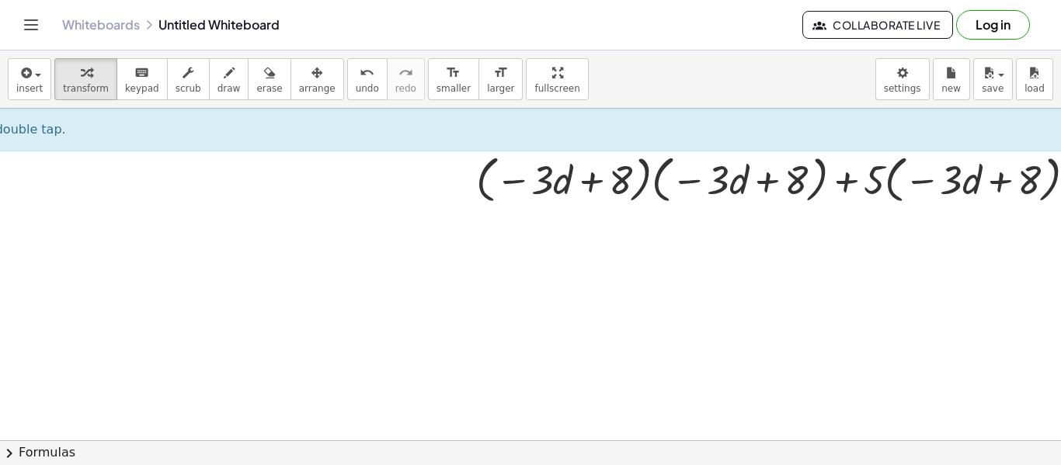
scroll to position [528, 47]
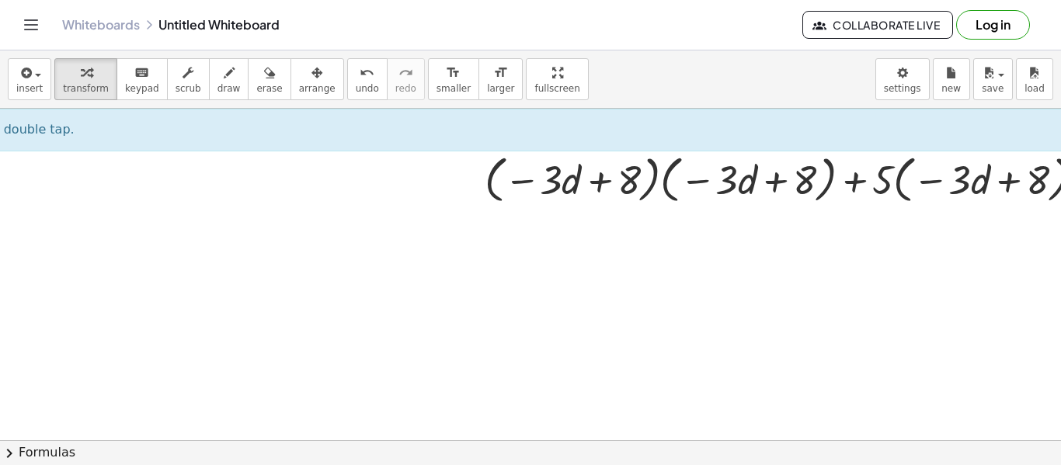
click at [530, 292] on div at bounding box center [562, 101] width 1219 height 1041
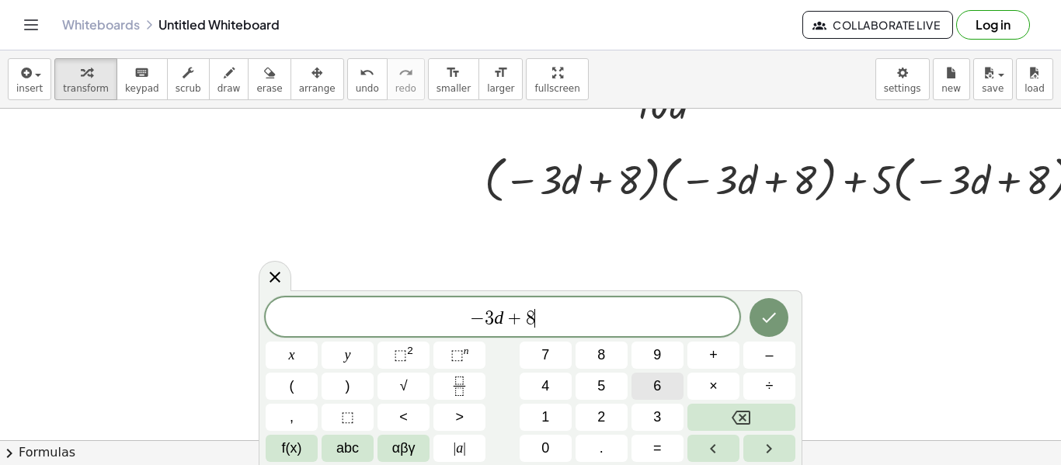
scroll to position [7, 0]
click at [530, 391] on button "×" at bounding box center [713, 386] width 52 height 27
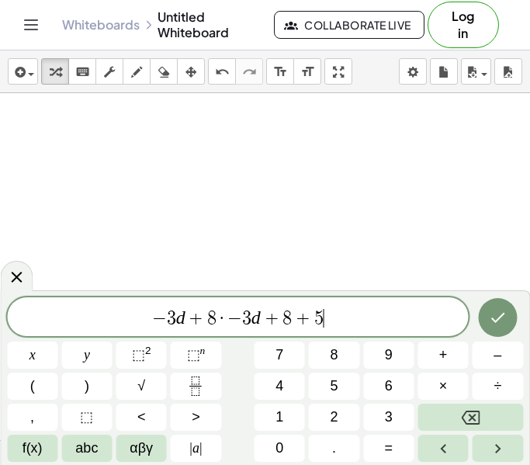
scroll to position [12, 0]
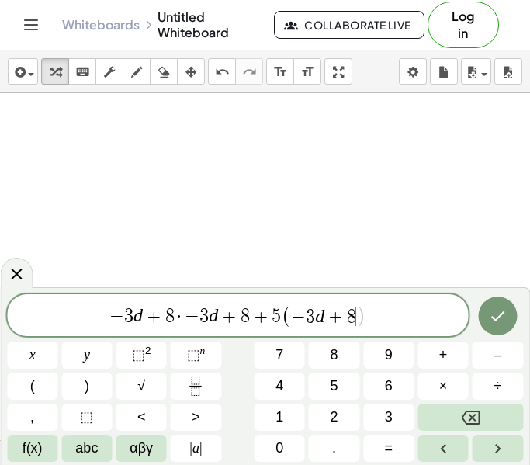
click at [57, 342] on div at bounding box center [32, 355] width 50 height 27
click at [508, 317] on button "Done" at bounding box center [497, 316] width 39 height 39
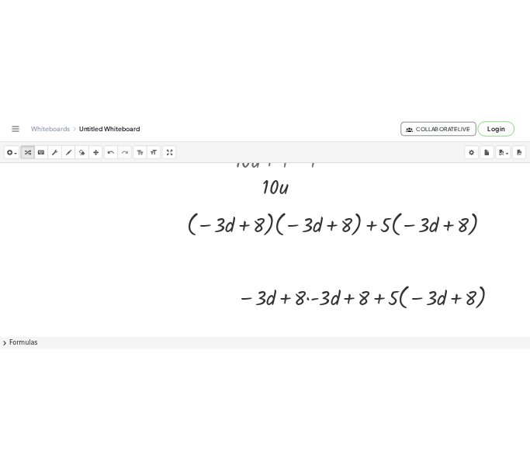
scroll to position [477, 158]
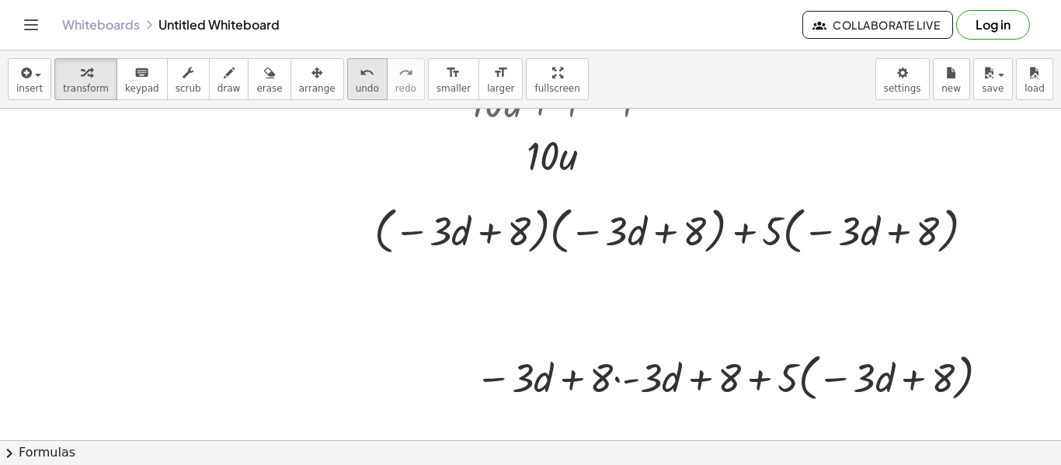
click at [356, 83] on span "undo" at bounding box center [367, 88] width 23 height 11
click at [530, 386] on div at bounding box center [735, 376] width 535 height 59
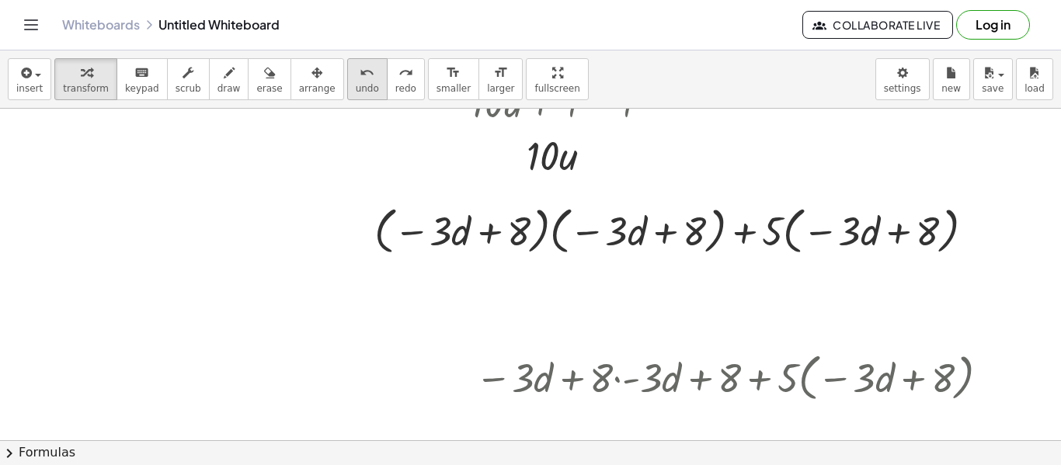
click at [360, 76] on icon "undo" at bounding box center [367, 73] width 15 height 19
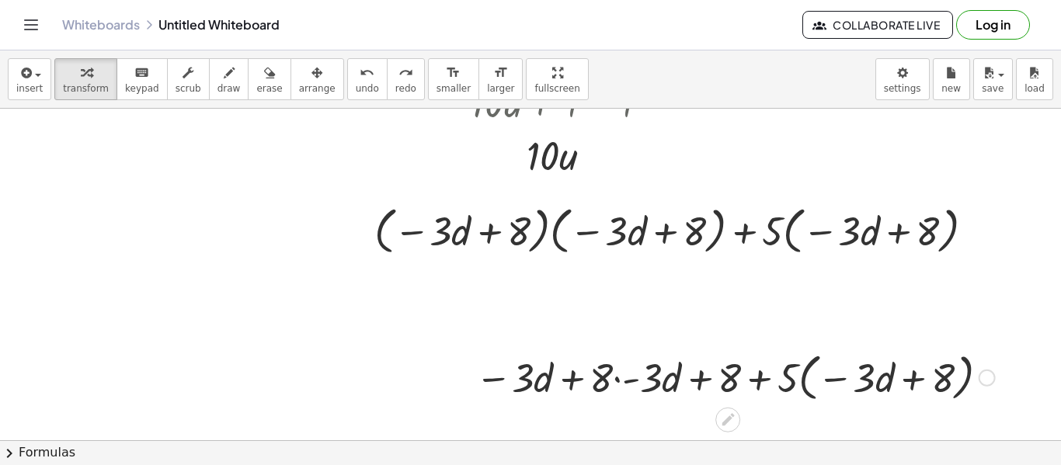
click at [530, 379] on div at bounding box center [735, 376] width 535 height 59
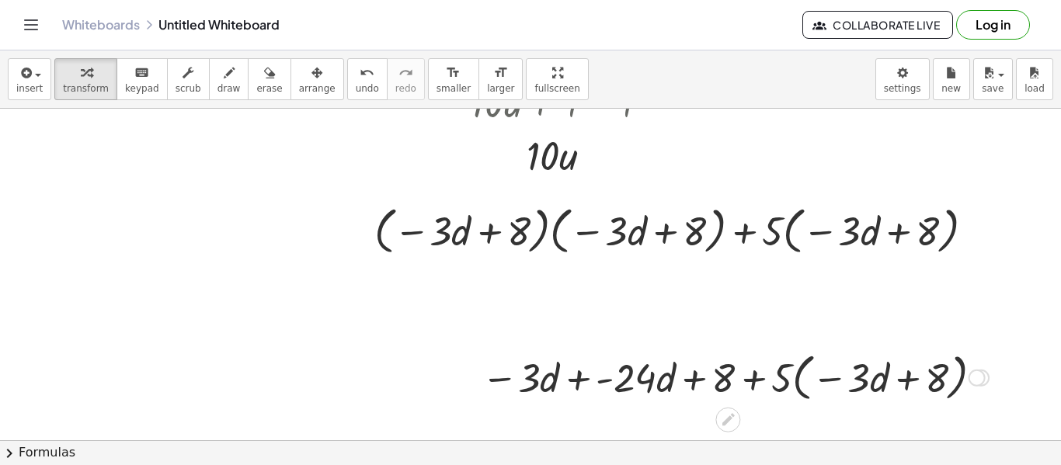
click at [530, 380] on div at bounding box center [735, 376] width 523 height 59
drag, startPoint x: 538, startPoint y: 379, endPoint x: 647, endPoint y: 381, distance: 108.8
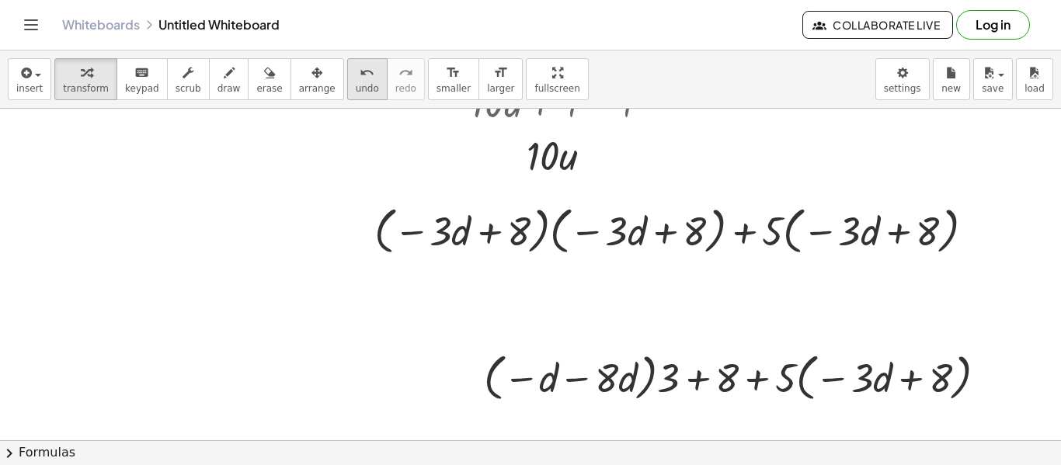
click at [356, 86] on span "undo" at bounding box center [367, 88] width 23 height 11
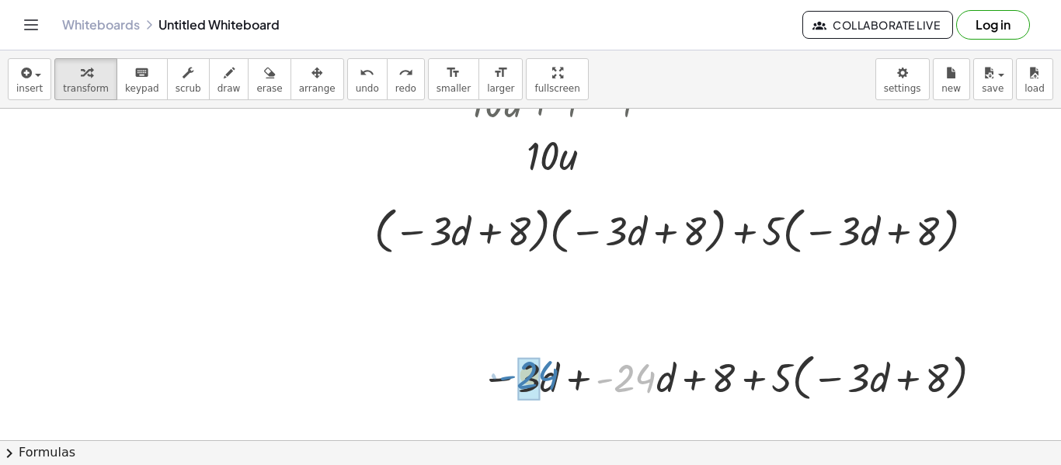
drag, startPoint x: 628, startPoint y: 383, endPoint x: 515, endPoint y: 379, distance: 112.7
click at [515, 379] on div at bounding box center [735, 376] width 523 height 59
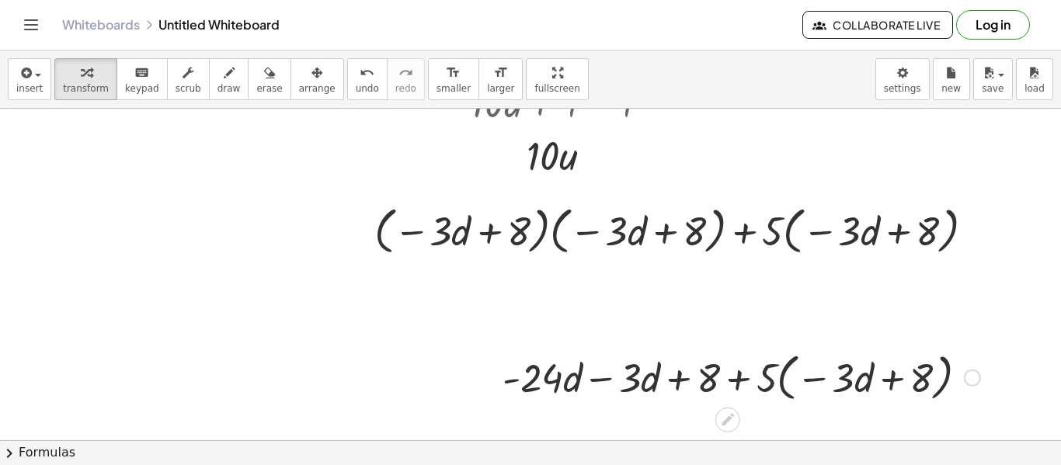
click at [530, 383] on div at bounding box center [741, 376] width 493 height 59
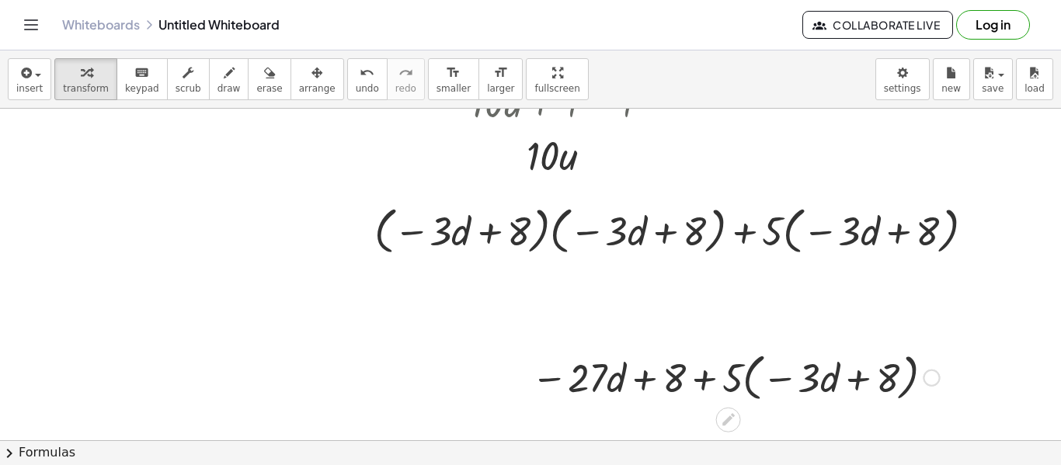
click at [530, 385] on div at bounding box center [734, 376] width 423 height 59
drag, startPoint x: 732, startPoint y: 381, endPoint x: 792, endPoint y: 381, distance: 60.6
click at [530, 381] on div at bounding box center [734, 376] width 423 height 59
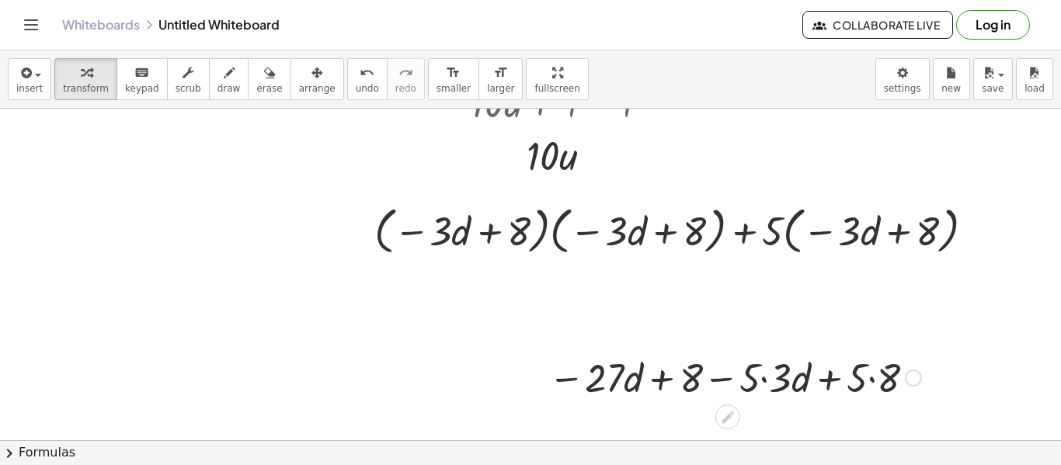
click at [530, 381] on div at bounding box center [735, 376] width 388 height 53
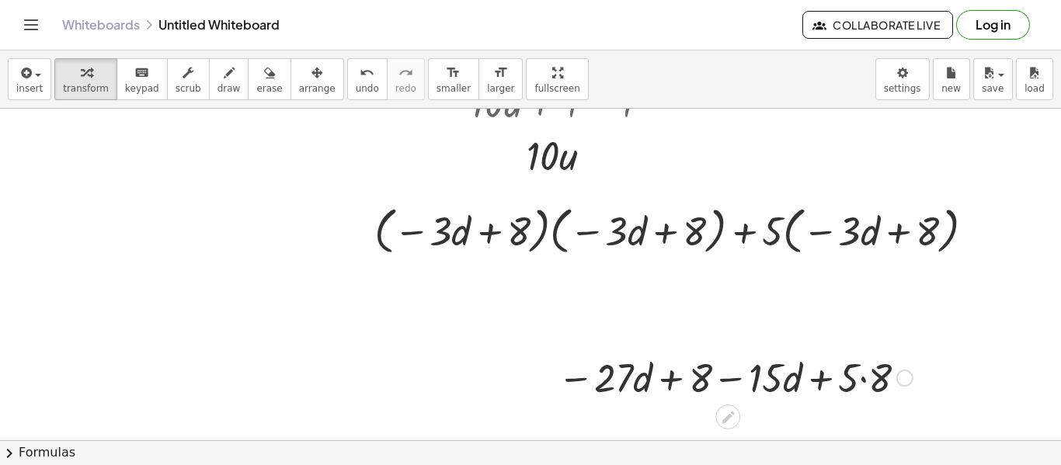
click at [530, 385] on div at bounding box center [735, 376] width 370 height 53
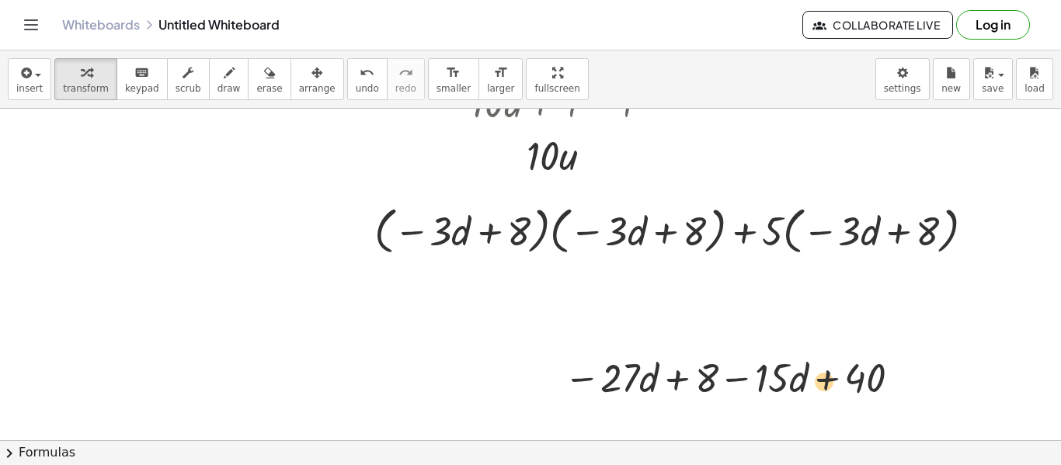
drag, startPoint x: 794, startPoint y: 377, endPoint x: 818, endPoint y: 379, distance: 24.1
click at [530, 379] on div at bounding box center [735, 376] width 358 height 53
drag, startPoint x: 785, startPoint y: 373, endPoint x: 657, endPoint y: 358, distance: 129.0
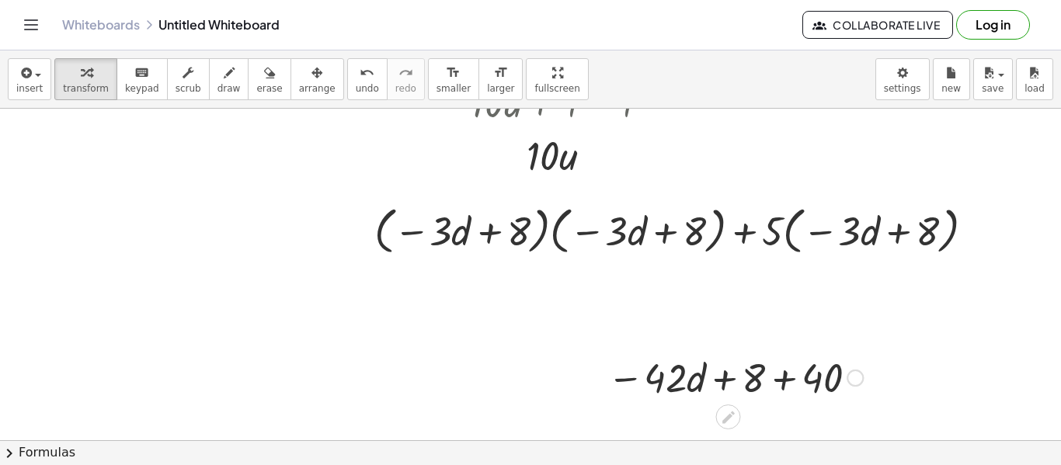
click at [530, 384] on div at bounding box center [735, 376] width 271 height 53
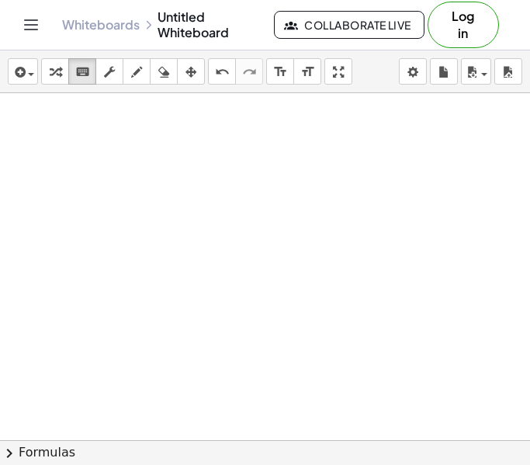
scroll to position [0, 0]
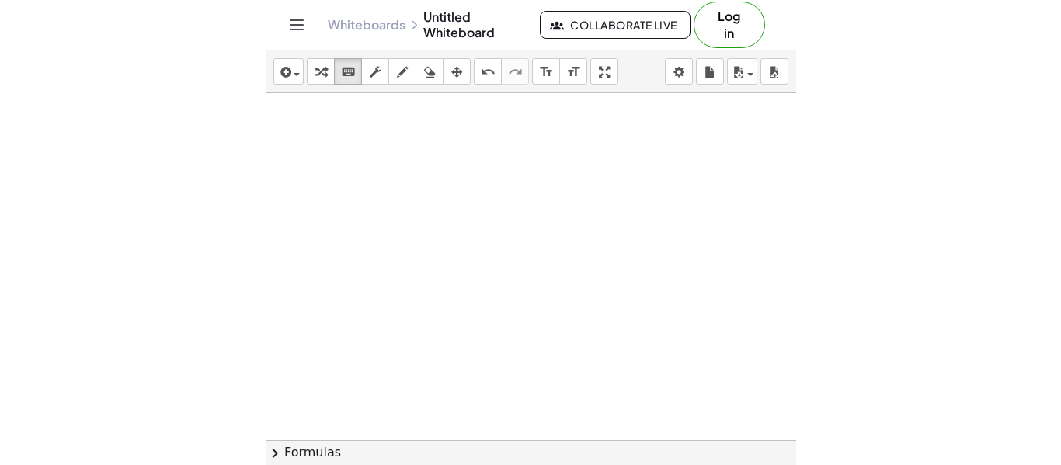
scroll to position [1420, 44]
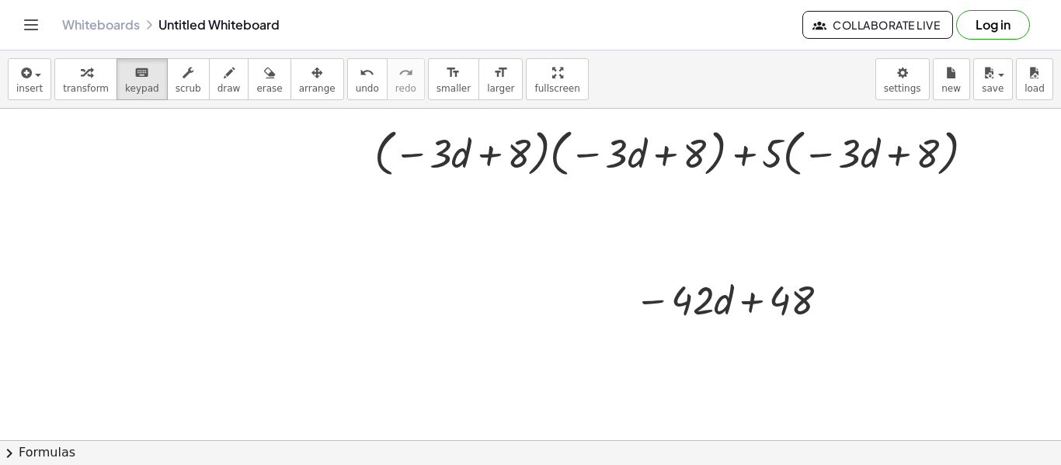
scroll to position [674, 140]
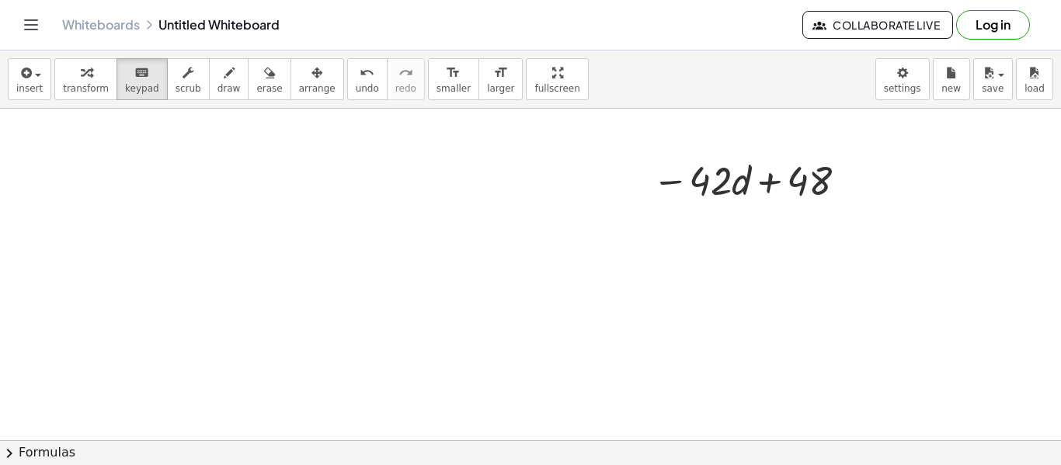
click at [530, 287] on div at bounding box center [469, 98] width 1219 height 1326
click at [530, 176] on div at bounding box center [791, 182] width 81 height 43
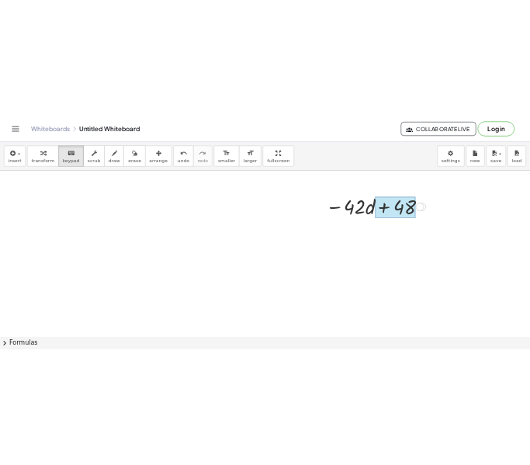
scroll to position [13, 0]
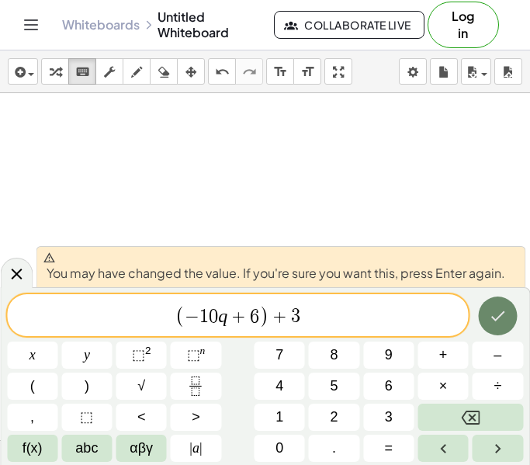
click at [482, 320] on button "Done" at bounding box center [497, 316] width 39 height 39
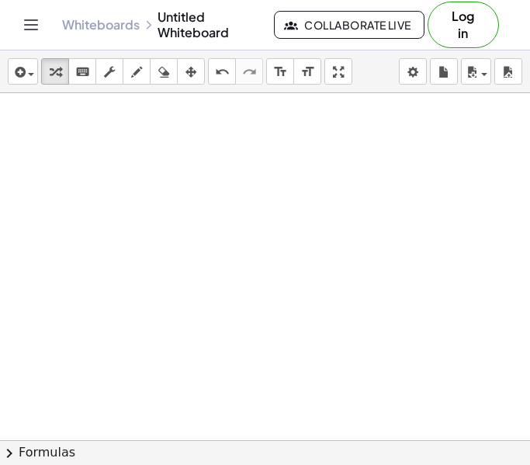
click at [482, 320] on div at bounding box center [469, 82] width 1219 height 1326
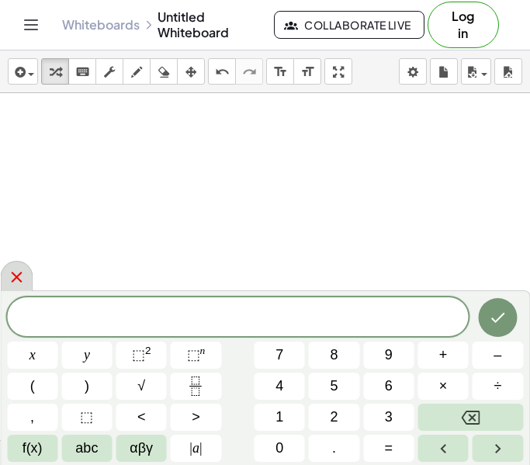
click at [23, 268] on icon at bounding box center [16, 277] width 19 height 19
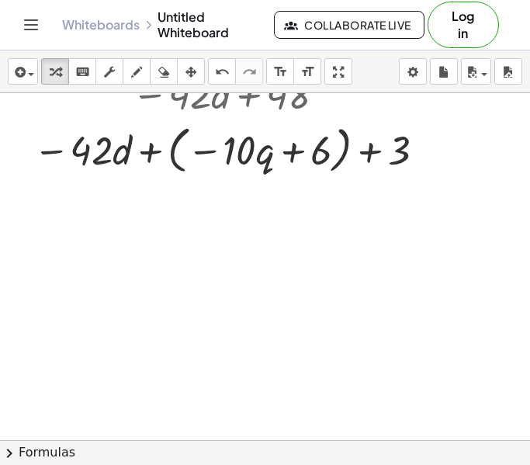
scroll to position [737, 654]
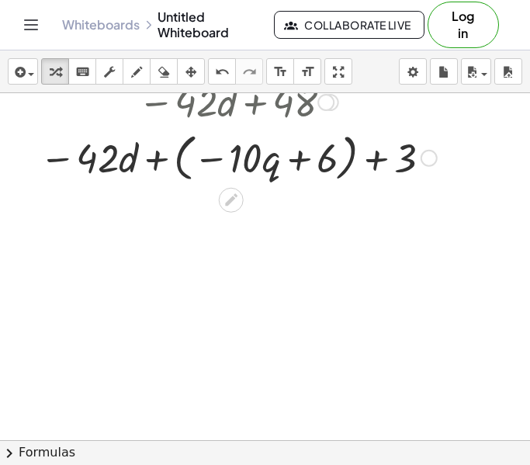
click at [167, 162] on div at bounding box center [238, 156] width 413 height 59
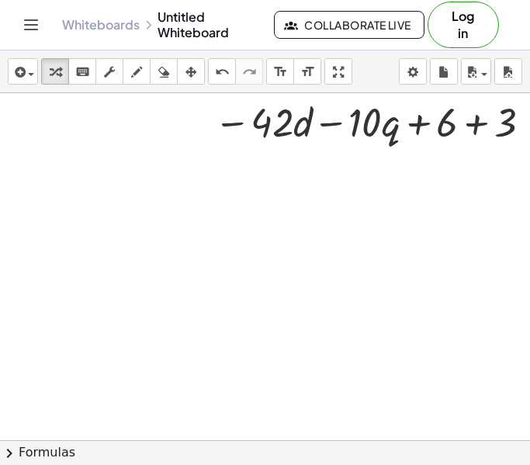
scroll to position [827, 487]
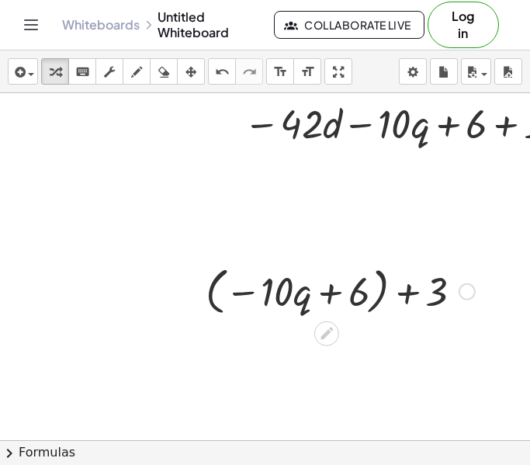
click at [366, 305] on div at bounding box center [340, 290] width 285 height 59
click at [384, 290] on div at bounding box center [340, 290] width 285 height 59
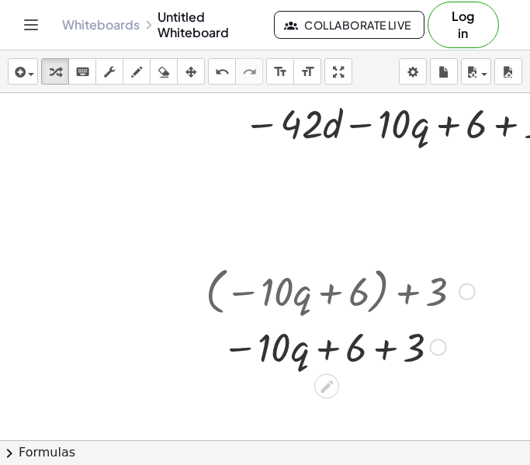
click at [381, 356] on div at bounding box center [340, 346] width 285 height 53
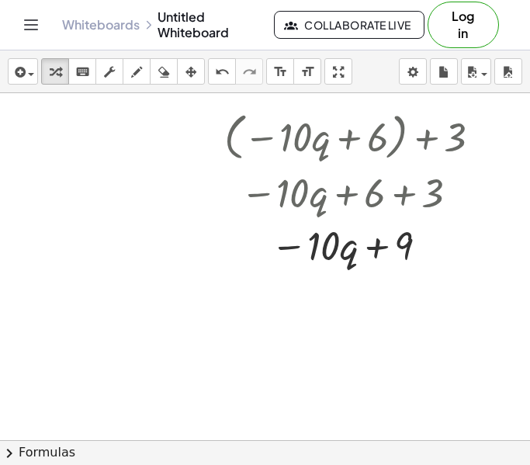
scroll to position [1017, 459]
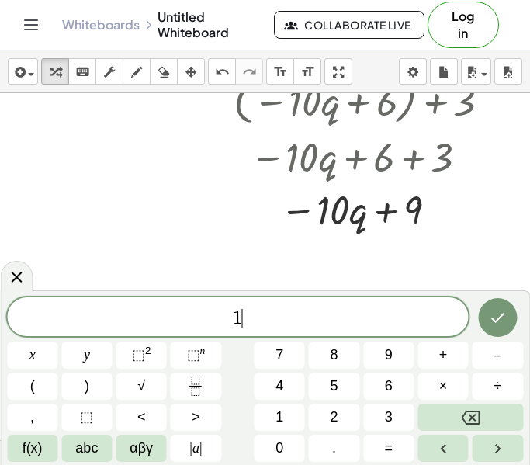
scroll to position [15, 0]
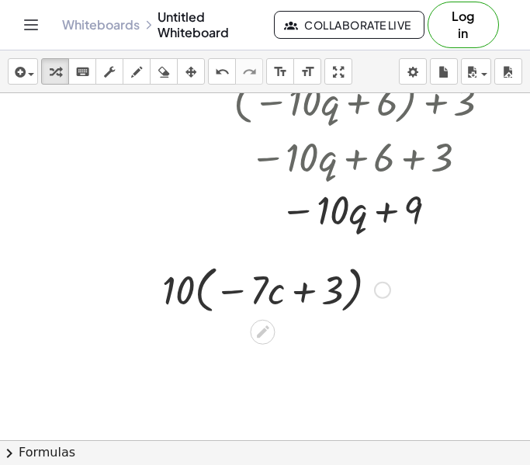
click at [240, 307] on div at bounding box center [277, 288] width 244 height 59
drag, startPoint x: 176, startPoint y: 287, endPoint x: 265, endPoint y: 280, distance: 89.5
click at [265, 280] on div at bounding box center [277, 288] width 244 height 59
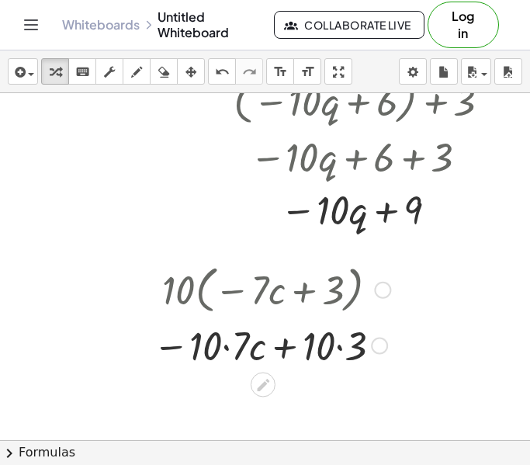
click at [228, 354] on div at bounding box center [271, 344] width 253 height 53
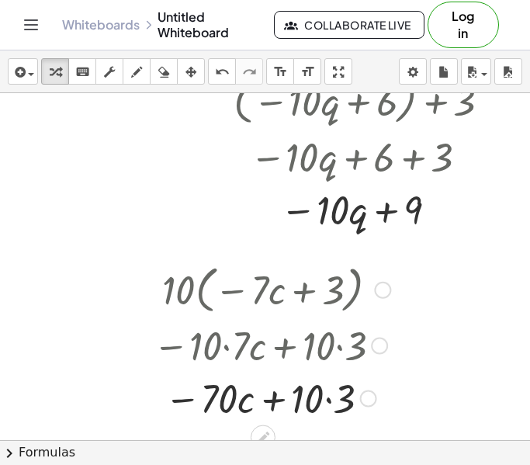
click at [332, 401] on div at bounding box center [271, 397] width 253 height 53
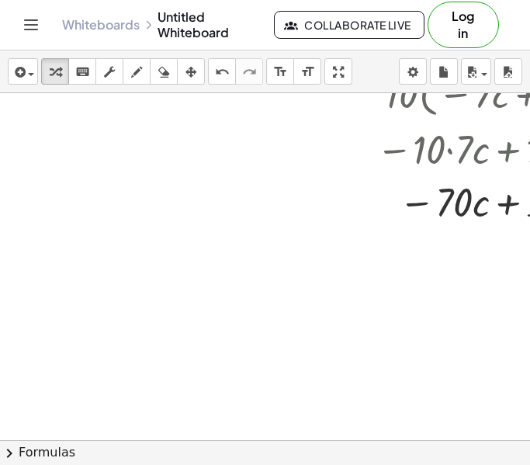
scroll to position [1254, 235]
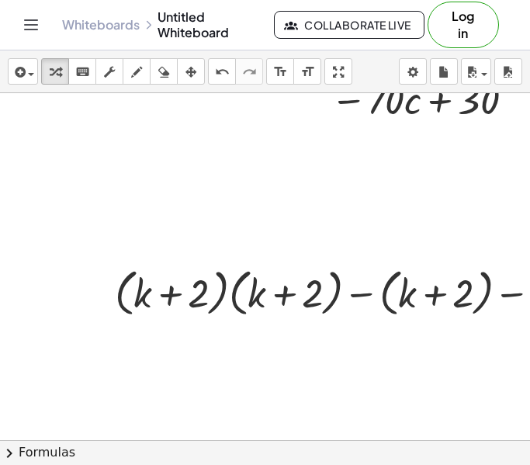
scroll to position [1316, 297]
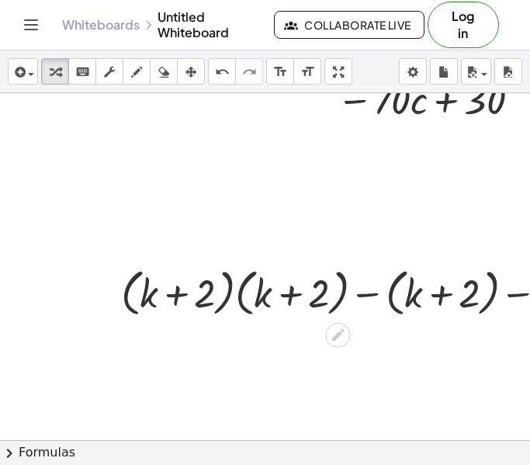
click at [263, 300] on div at bounding box center [351, 292] width 477 height 59
click at [235, 303] on div at bounding box center [351, 292] width 477 height 59
click at [237, 298] on div at bounding box center [351, 292] width 477 height 59
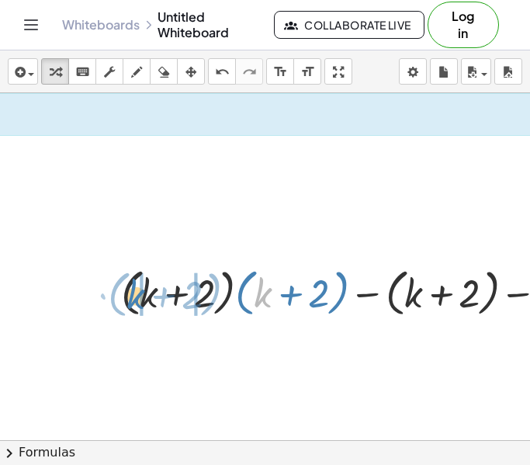
drag, startPoint x: 262, startPoint y: 301, endPoint x: 134, endPoint y: 303, distance: 128.2
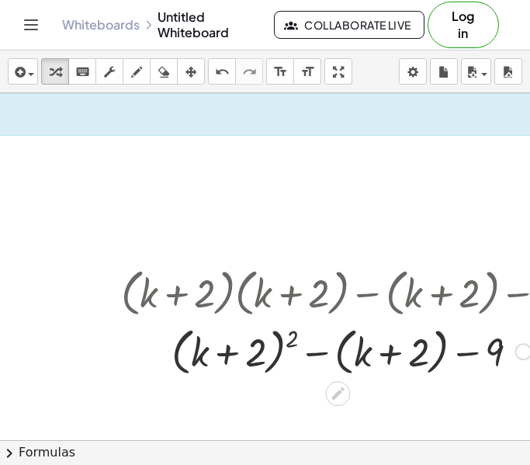
click at [259, 362] on div at bounding box center [351, 351] width 477 height 59
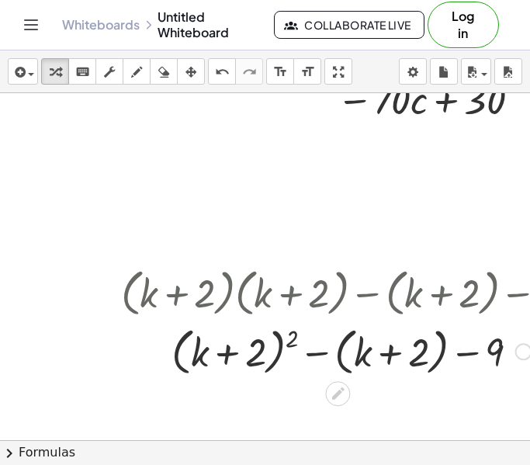
click at [293, 333] on div at bounding box center [351, 351] width 477 height 59
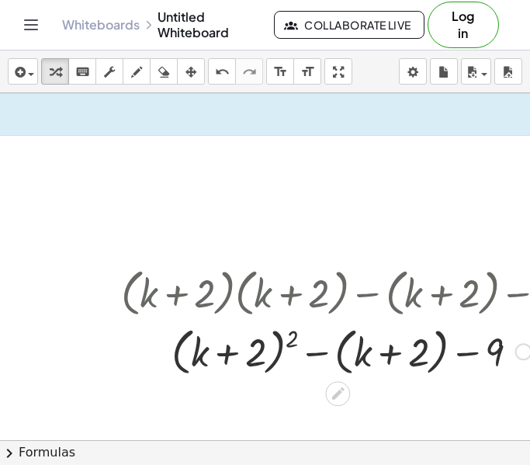
click at [290, 339] on div at bounding box center [351, 351] width 477 height 59
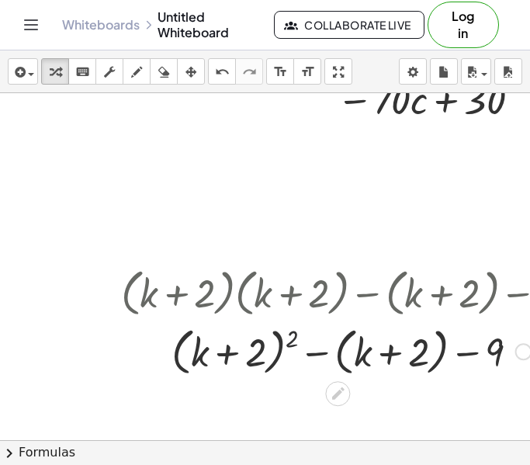
click at [290, 339] on div at bounding box center [351, 351] width 477 height 59
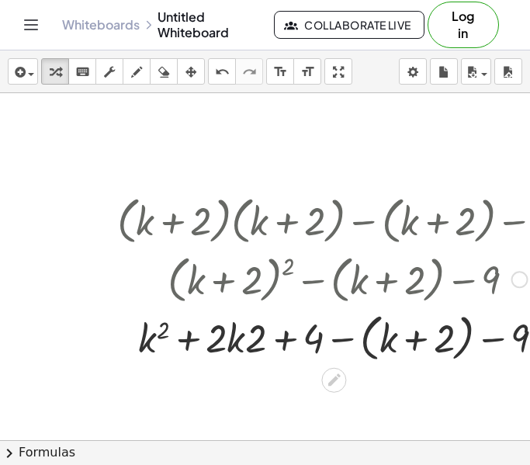
scroll to position [1391, 295]
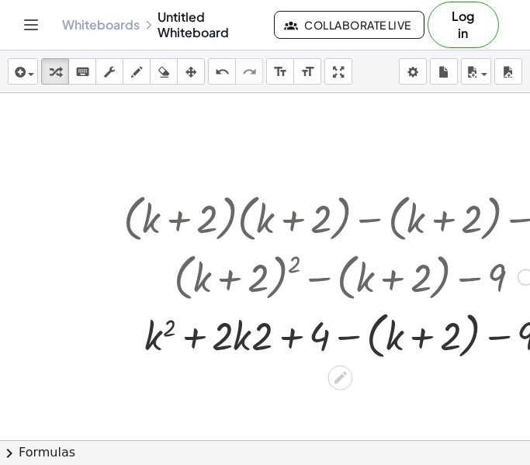
click at [236, 338] on div at bounding box center [354, 334] width 477 height 59
click at [236, 339] on div at bounding box center [354, 334] width 477 height 59
click at [288, 341] on div at bounding box center [354, 334] width 477 height 59
click at [217, 342] on div at bounding box center [354, 334] width 477 height 59
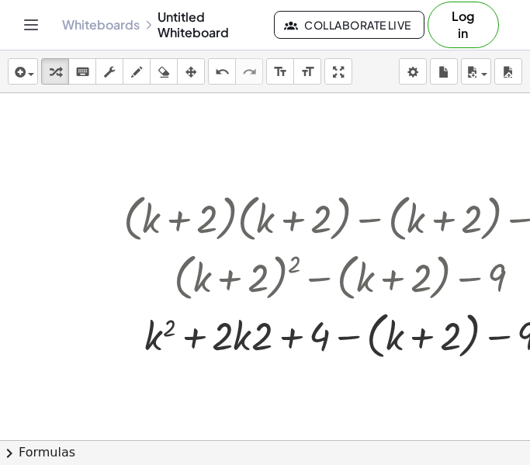
click at [229, 85] on div "insert select one: Math Expression Function Text Youtube Video Graphing Geometr…" at bounding box center [265, 71] width 530 height 43
click at [227, 83] on button "undo undo" at bounding box center [222, 71] width 28 height 26
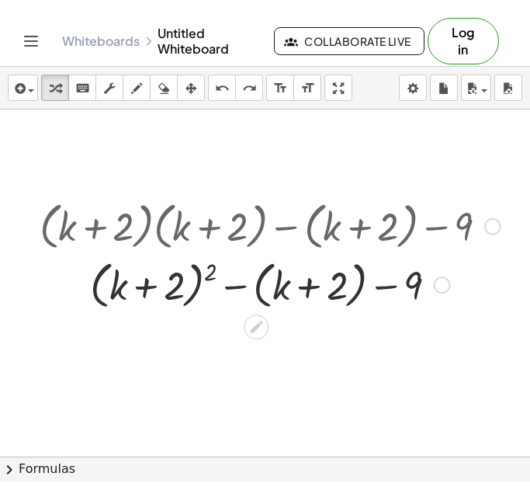
scroll to position [1397, 383]
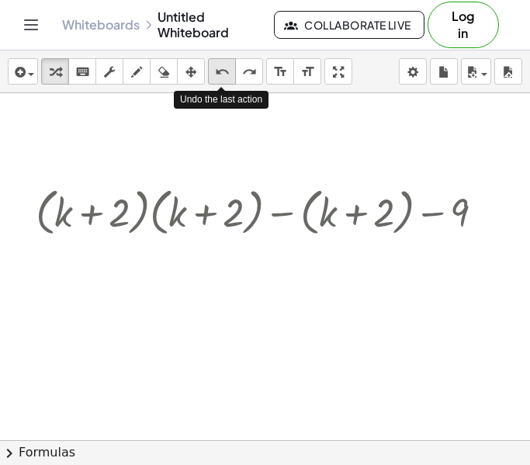
click at [210, 69] on button "undo undo" at bounding box center [222, 71] width 28 height 26
